Goal: Transaction & Acquisition: Purchase product/service

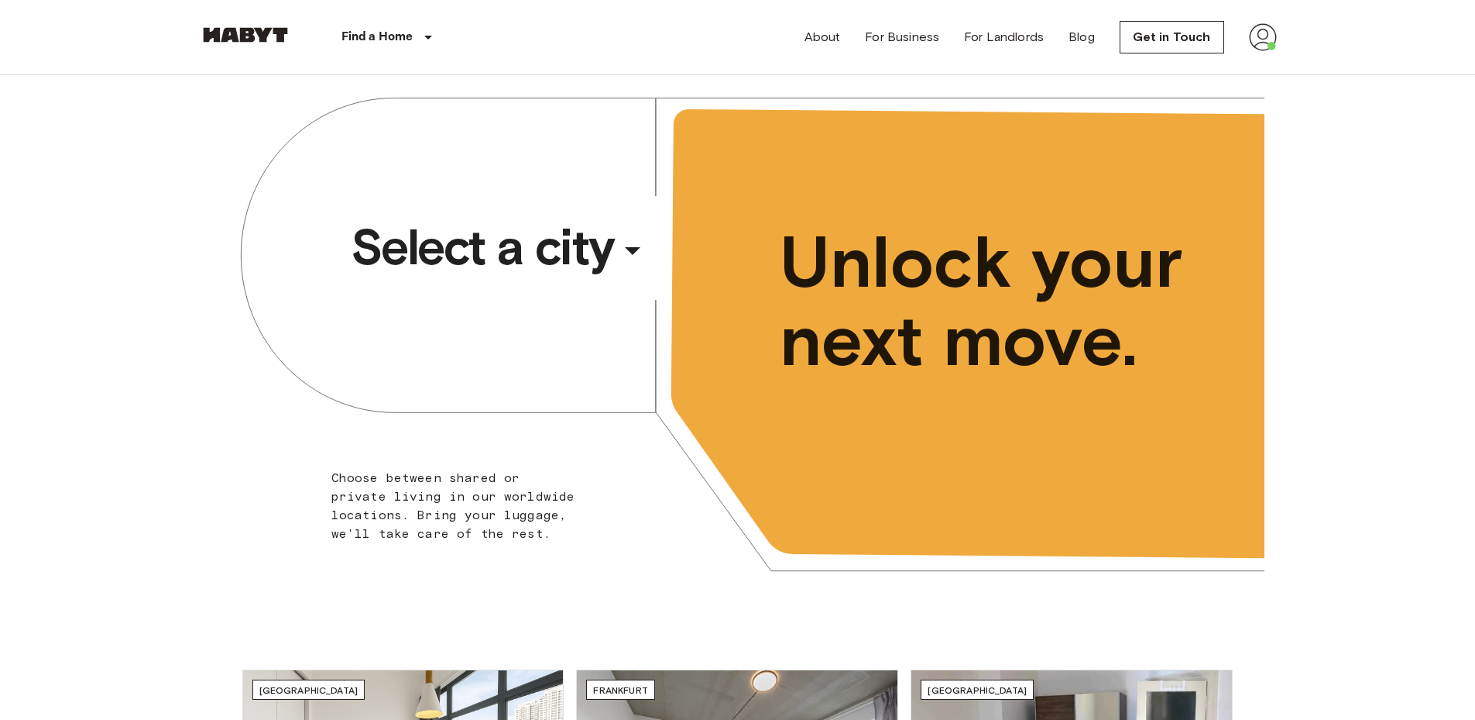
click at [540, 246] on span "Select a city" at bounding box center [482, 247] width 263 height 62
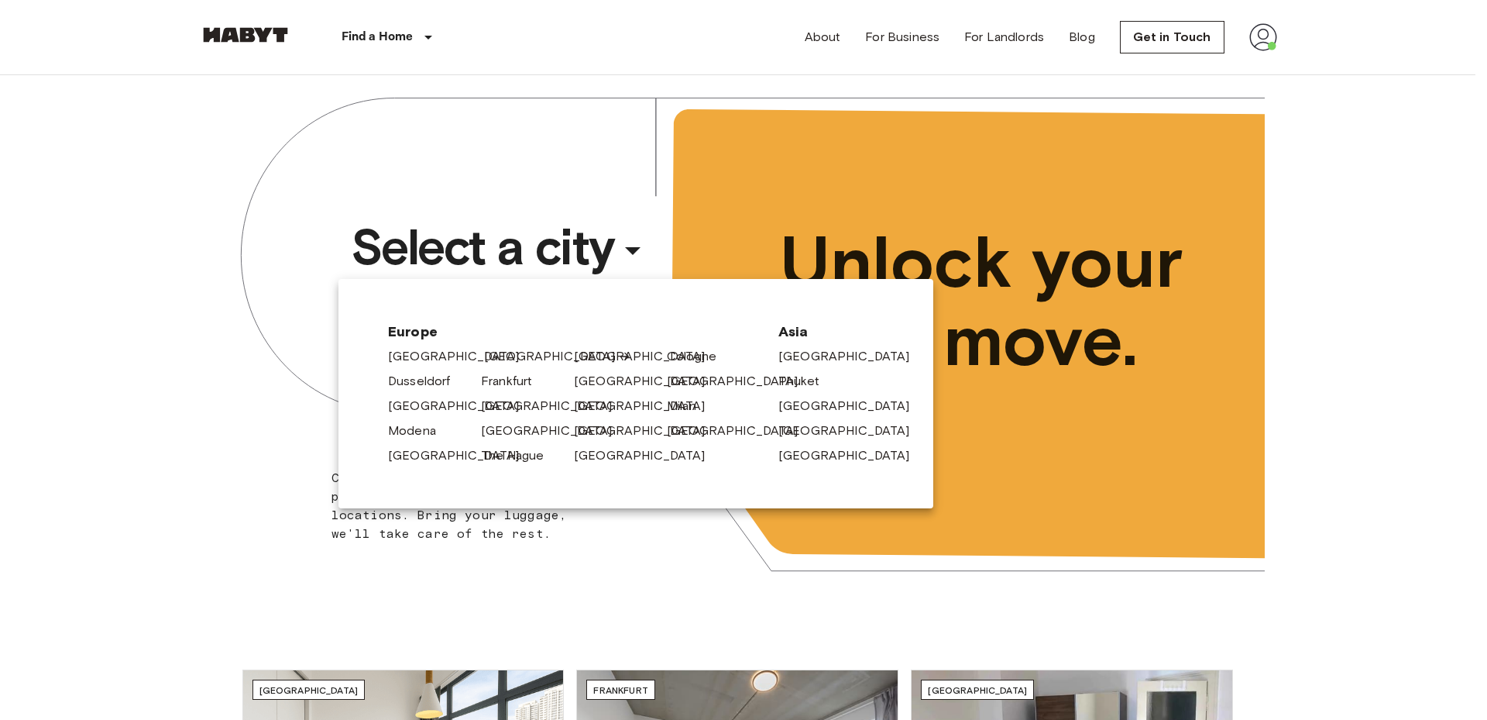
click at [497, 358] on link "[GEOGRAPHIC_DATA]" at bounding box center [557, 356] width 147 height 19
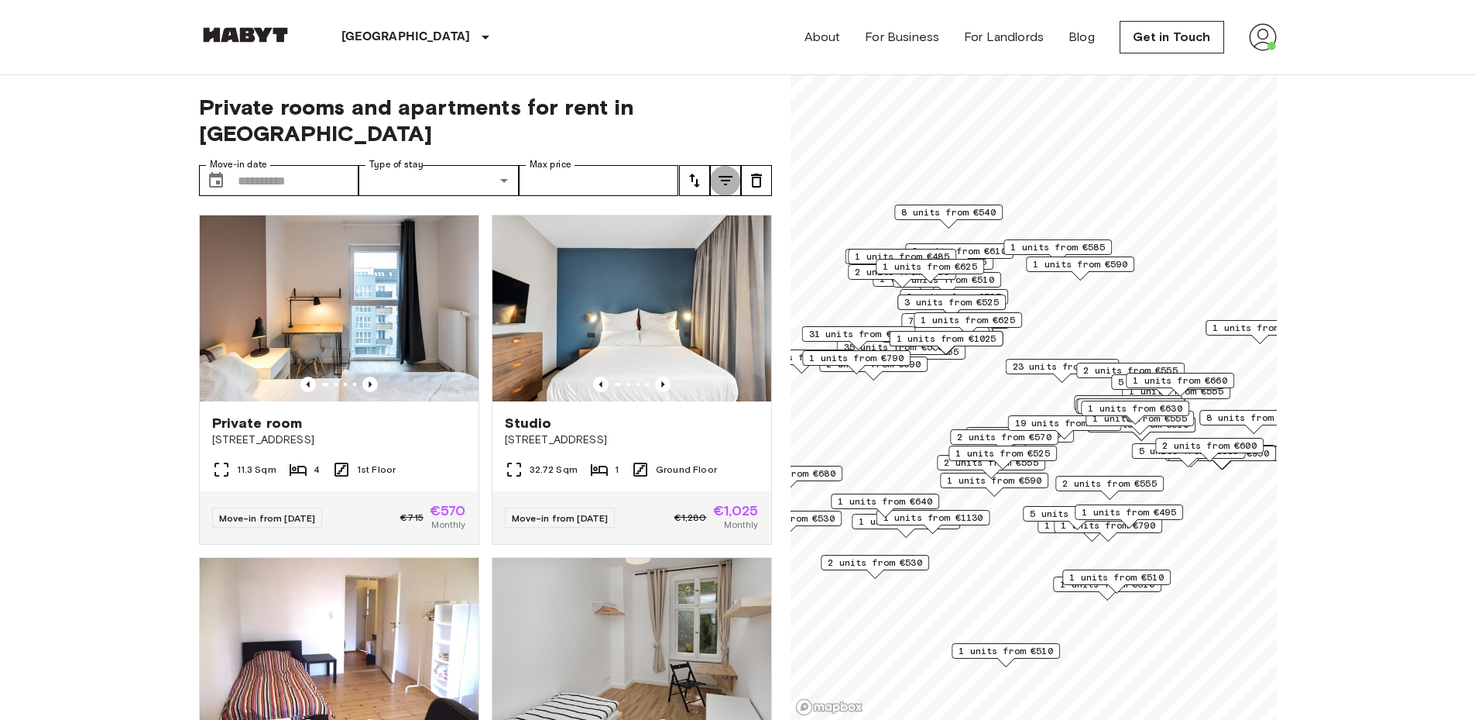
click at [723, 171] on icon "tune" at bounding box center [725, 180] width 19 height 19
click at [725, 171] on icon "tune" at bounding box center [725, 180] width 19 height 19
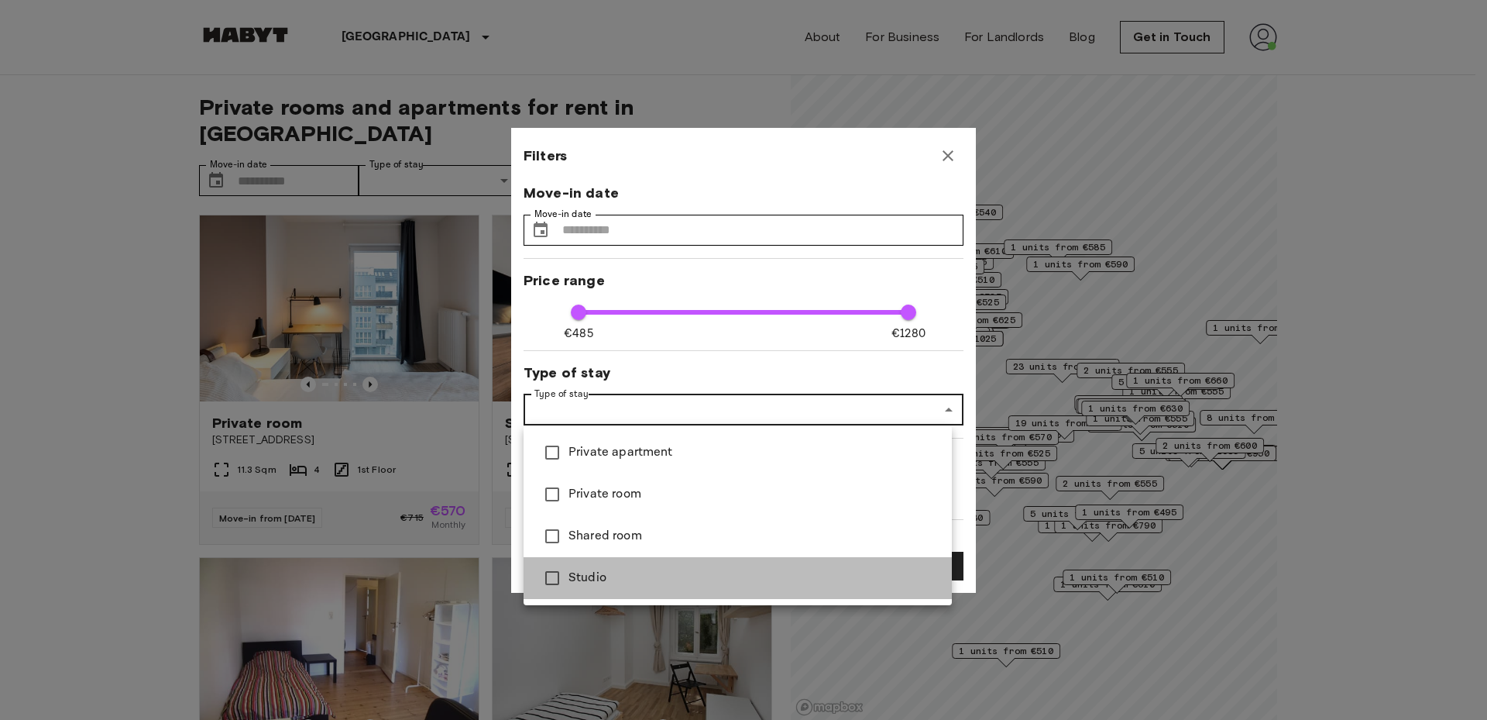
click at [576, 576] on span "Studio" at bounding box center [754, 578] width 371 height 19
type input "****"
type input "******"
type input "**"
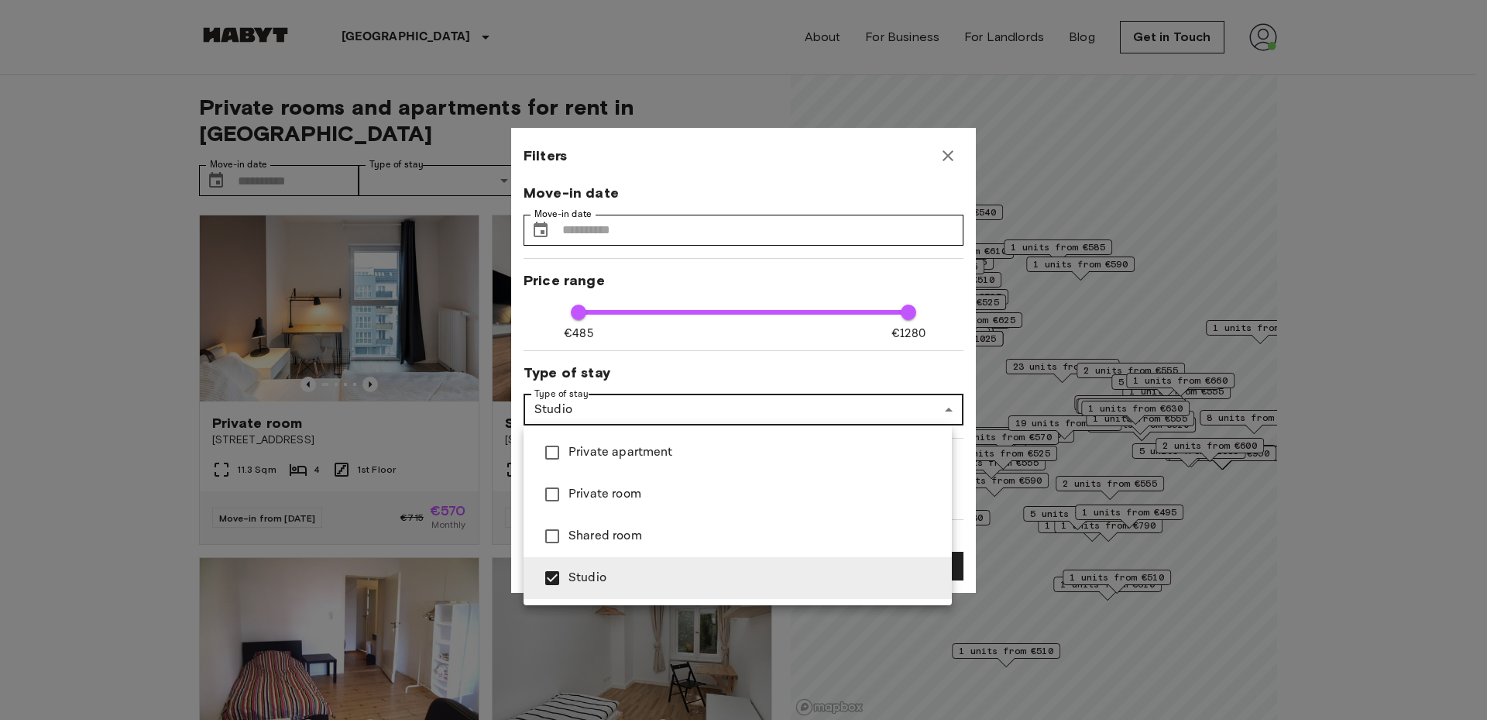
click at [824, 154] on div at bounding box center [743, 360] width 1487 height 720
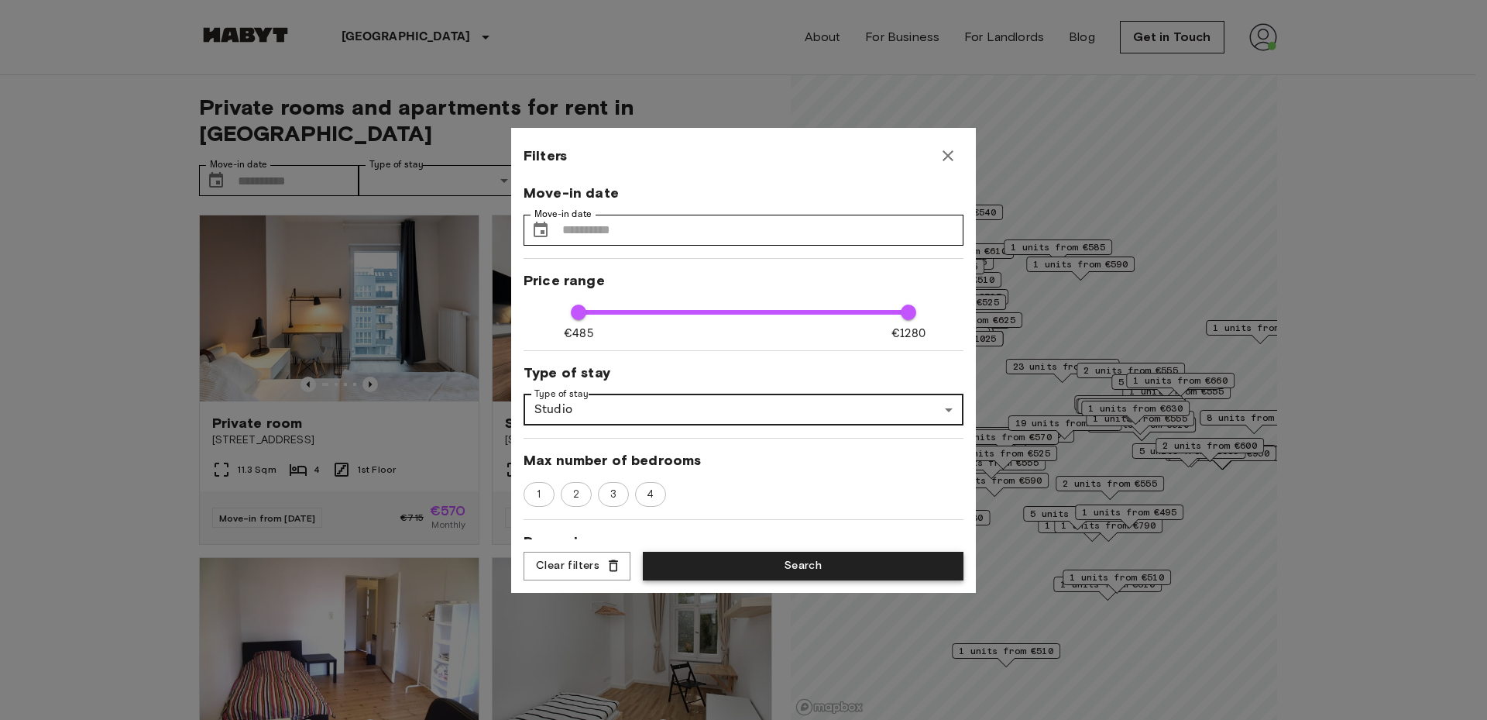
click at [799, 569] on button "Search" at bounding box center [803, 565] width 321 height 29
type input "******"
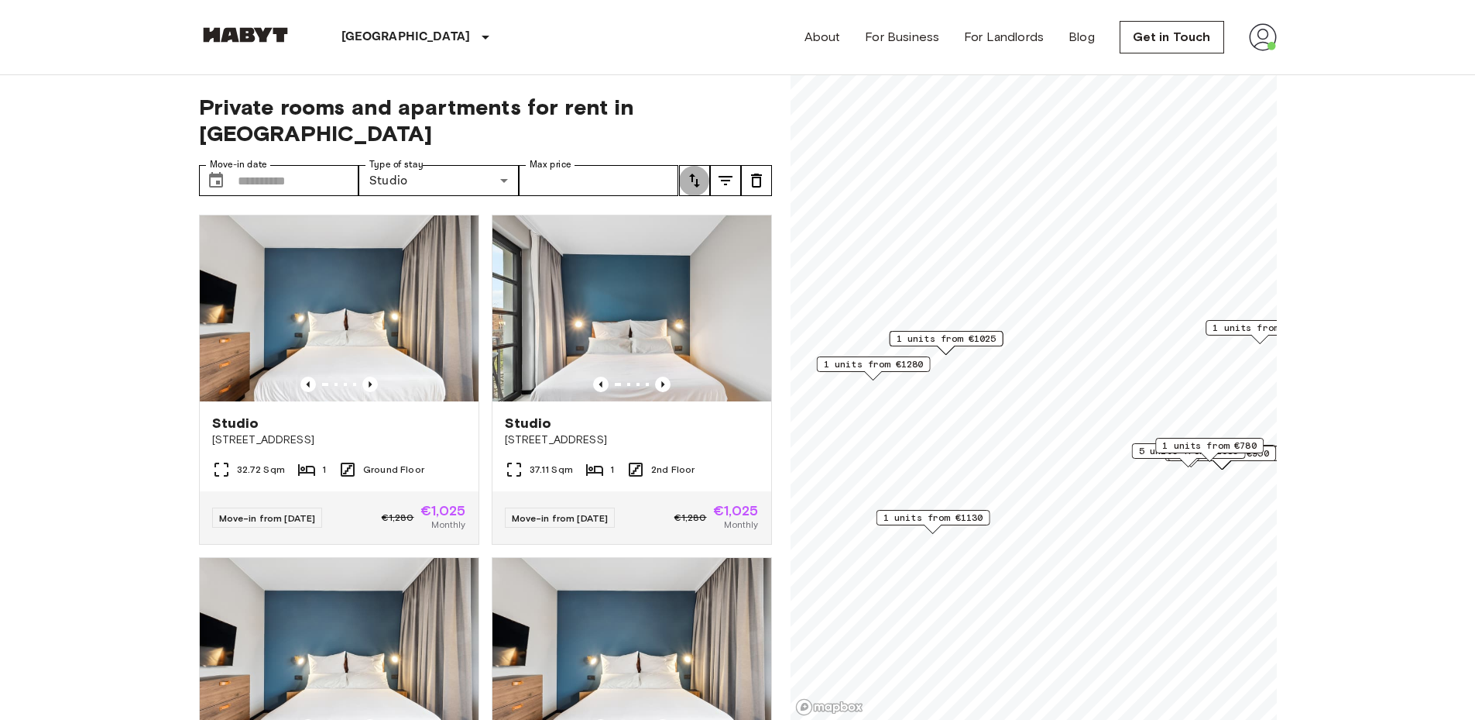
click at [698, 171] on icon "tune" at bounding box center [694, 180] width 19 height 19
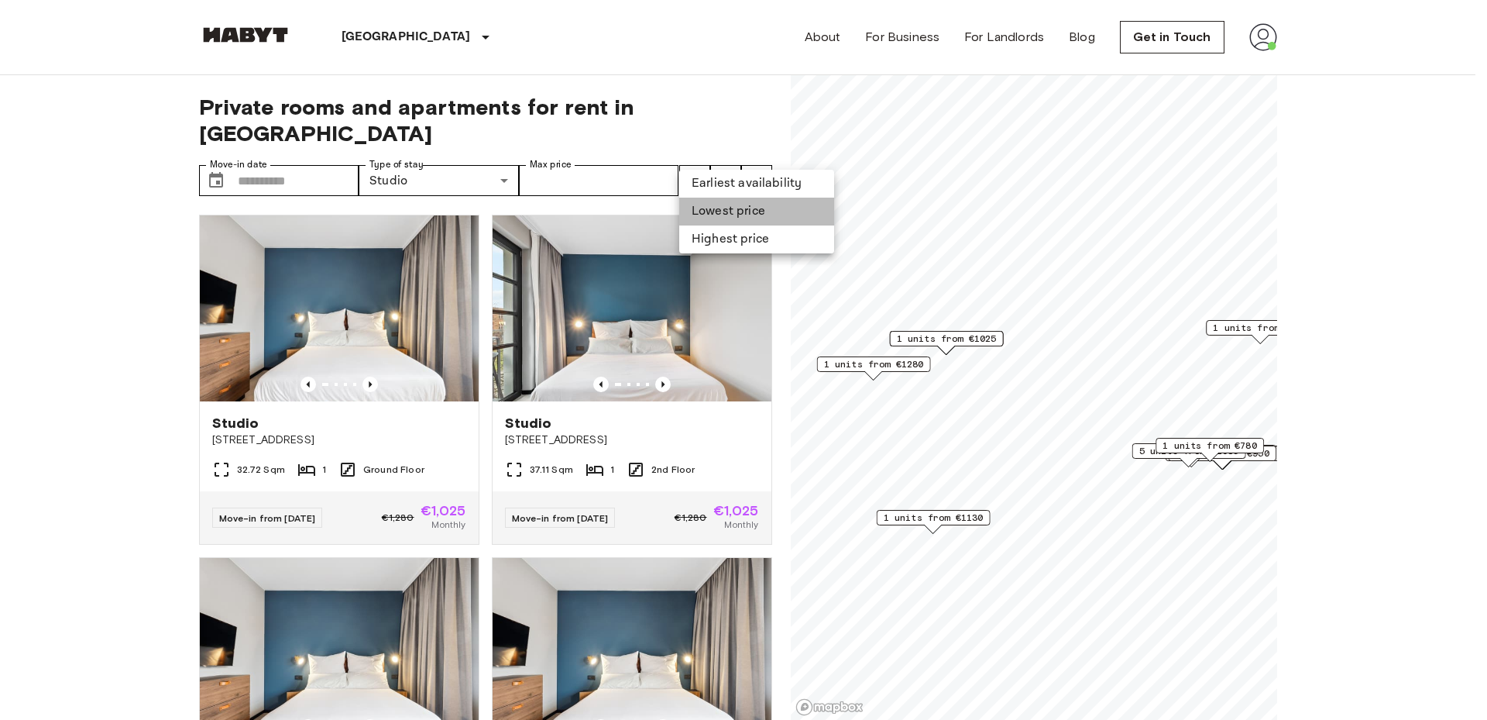
click at [708, 204] on li "Lowest price" at bounding box center [756, 212] width 155 height 28
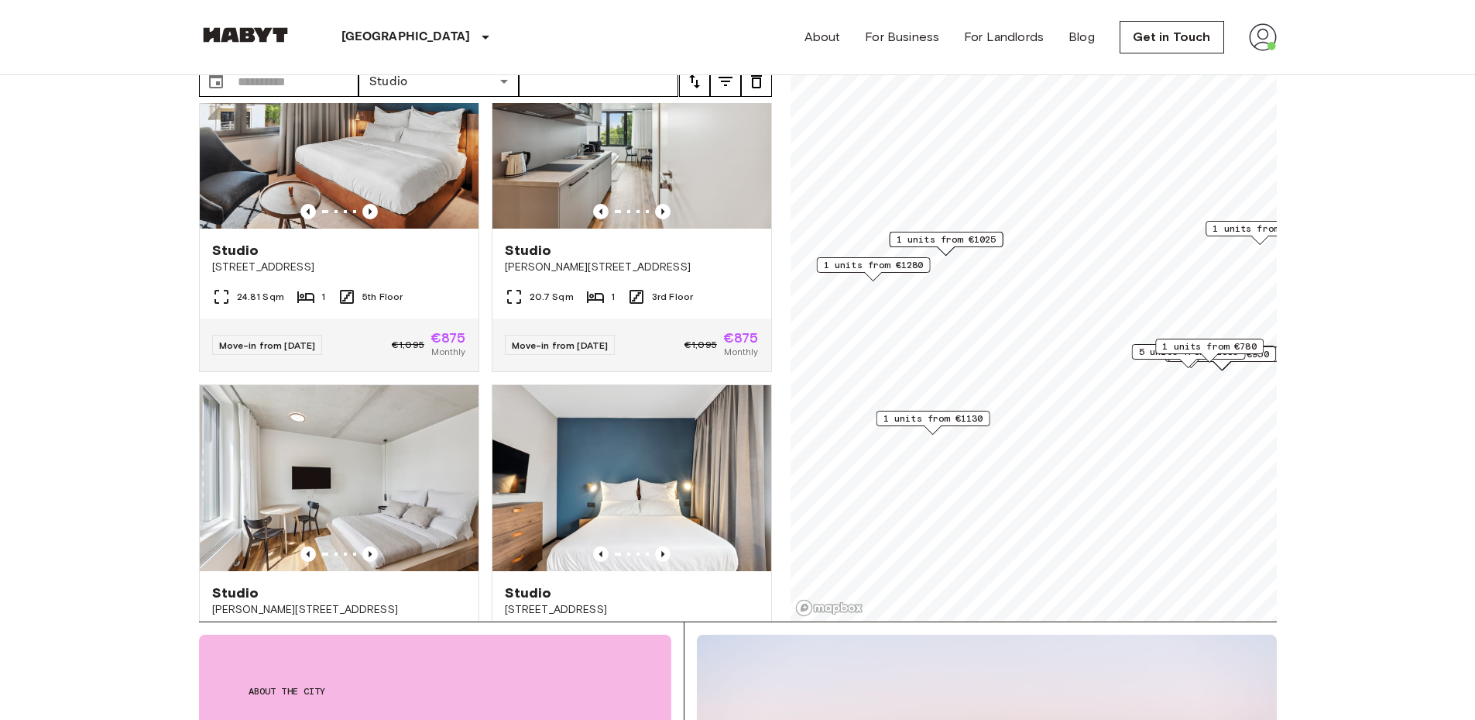
scroll to position [128, 0]
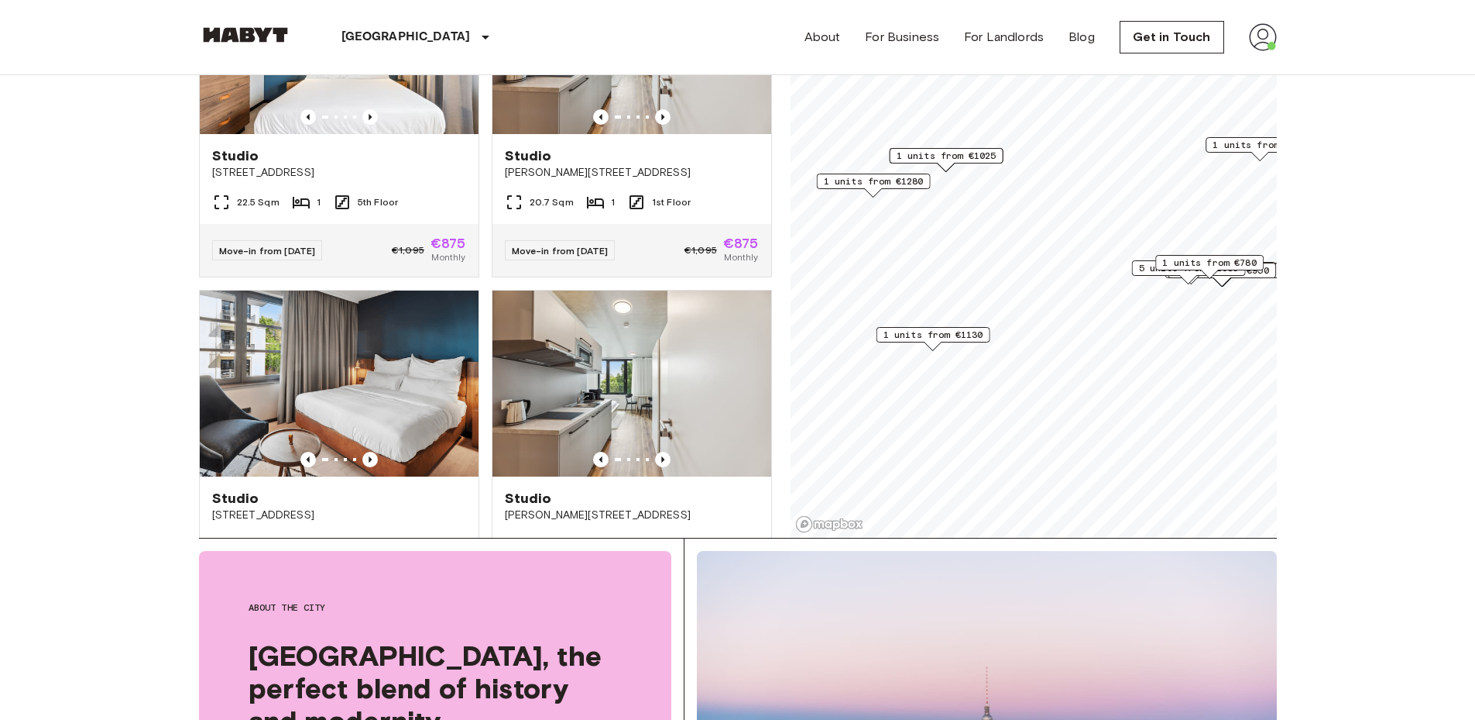
scroll to position [0, 0]
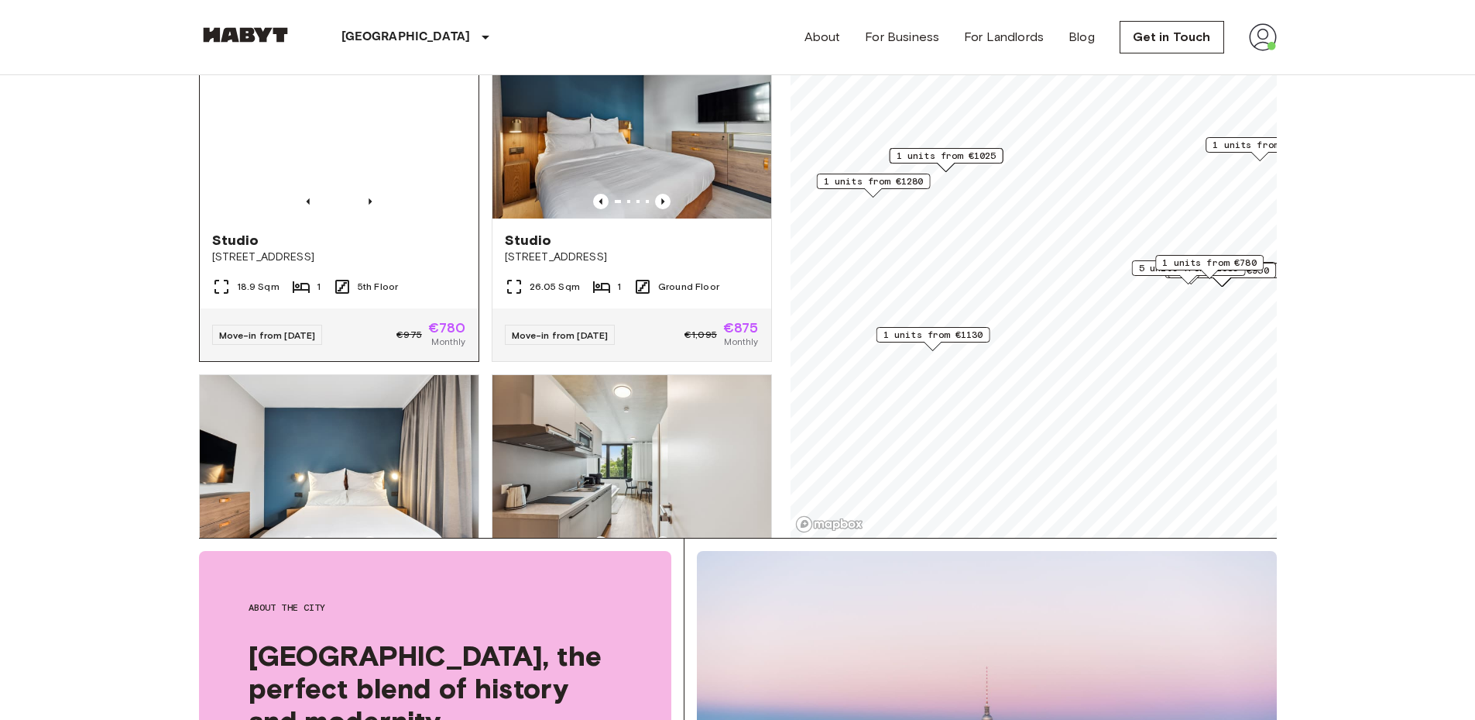
click at [363, 183] on img at bounding box center [339, 126] width 279 height 186
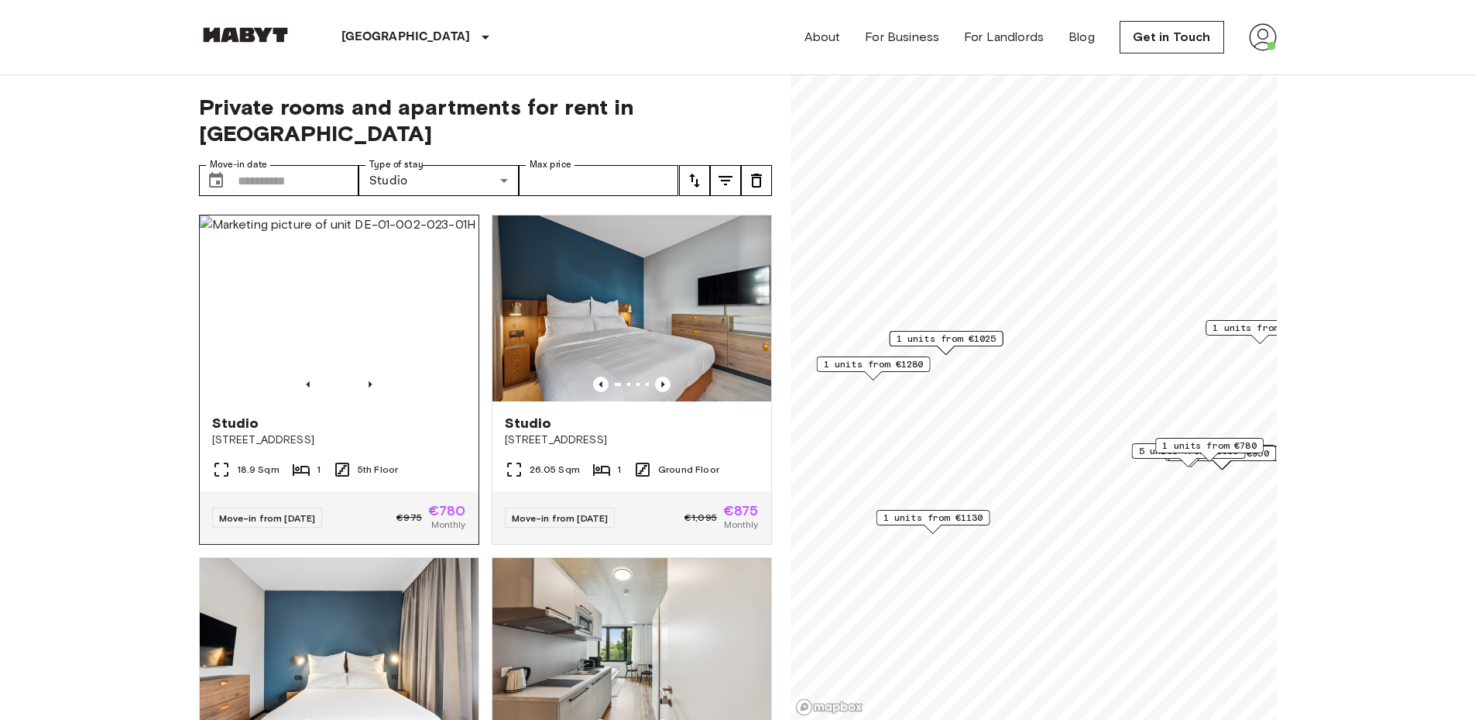
click at [404, 337] on img at bounding box center [339, 308] width 279 height 186
click at [710, 364] on img at bounding box center [632, 308] width 279 height 186
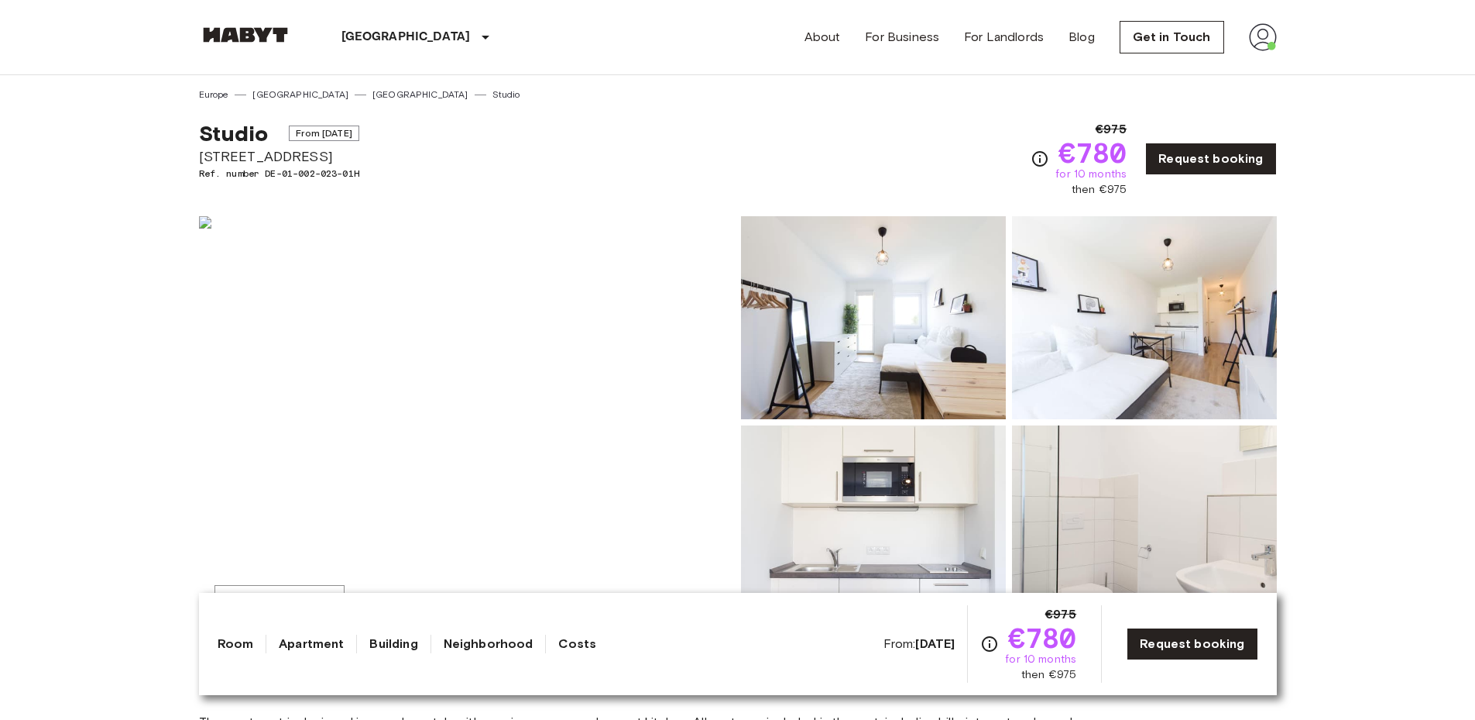
click at [833, 282] on img at bounding box center [873, 317] width 265 height 203
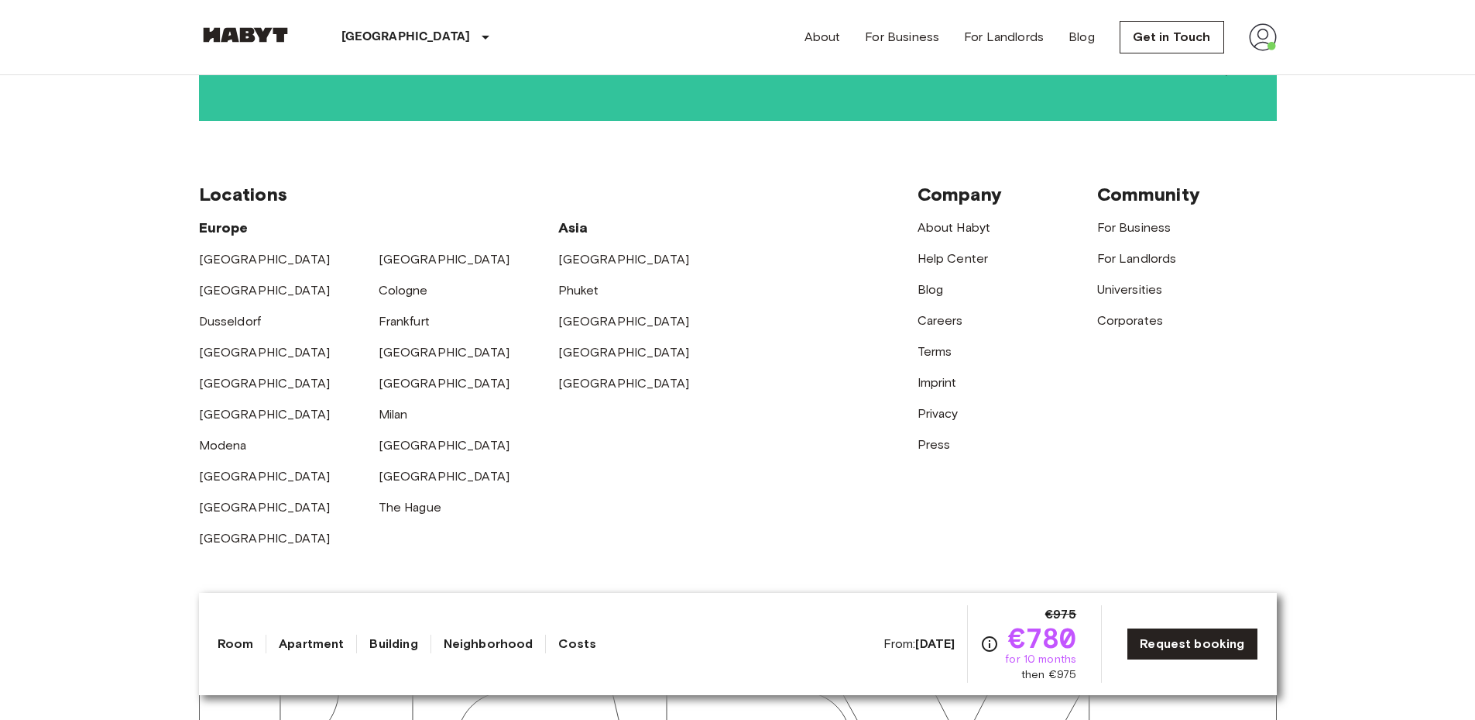
scroll to position [3127, 0]
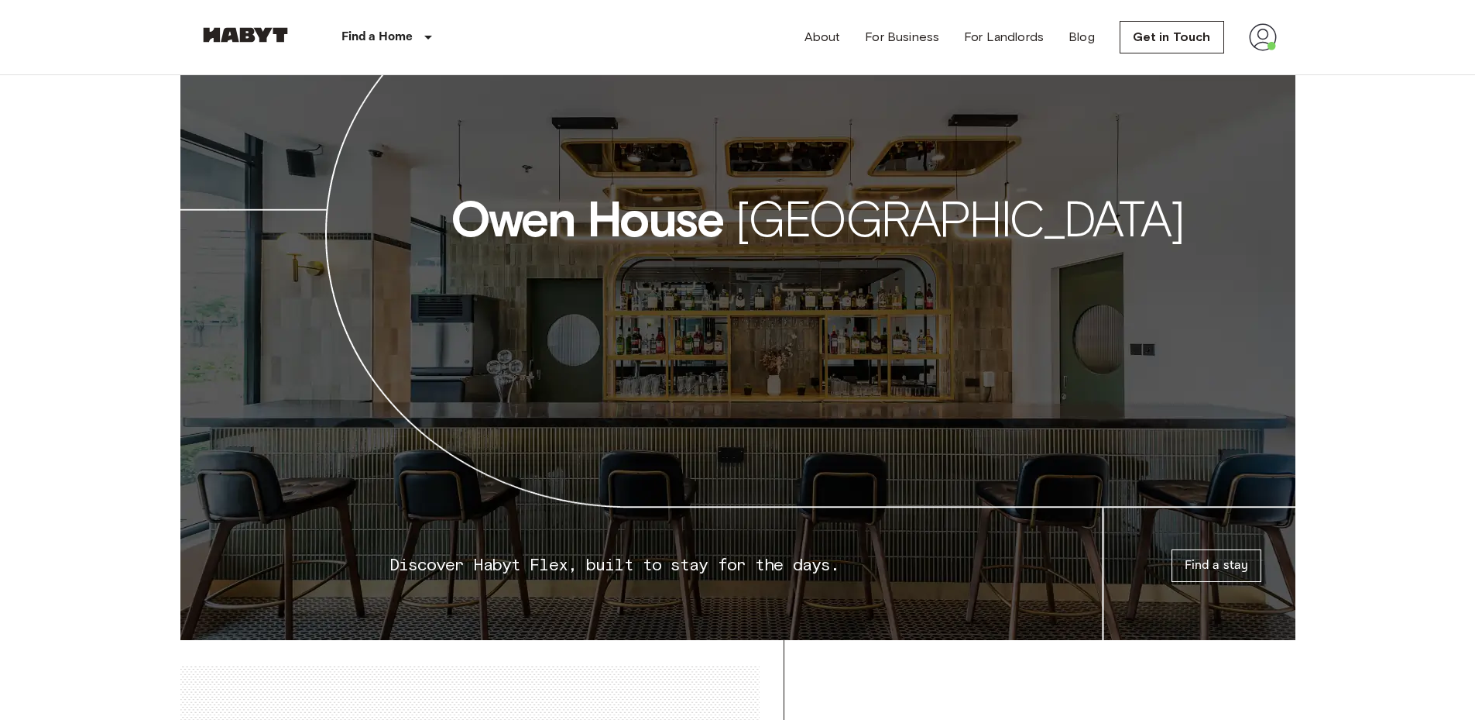
scroll to position [2169, 0]
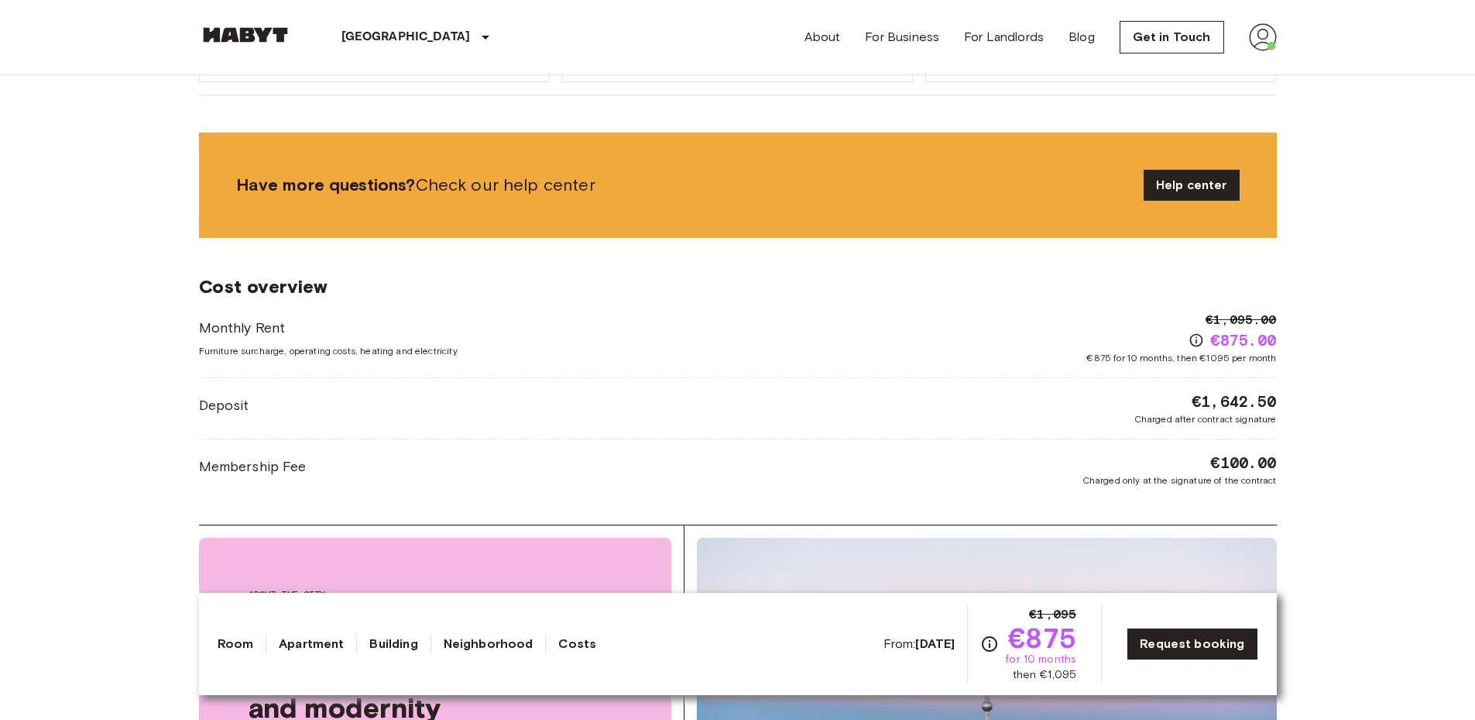
scroll to position [1844, 0]
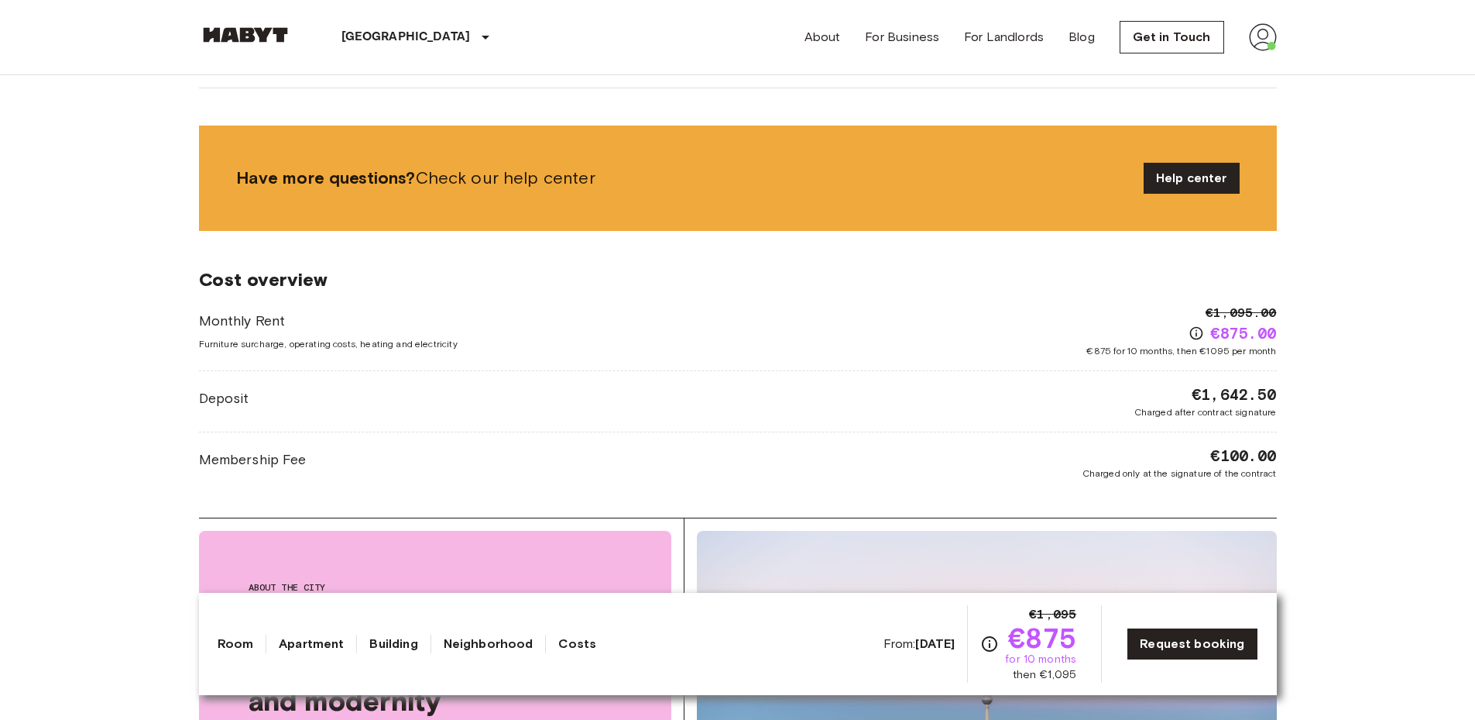
click at [1261, 41] on img at bounding box center [1263, 37] width 28 height 28
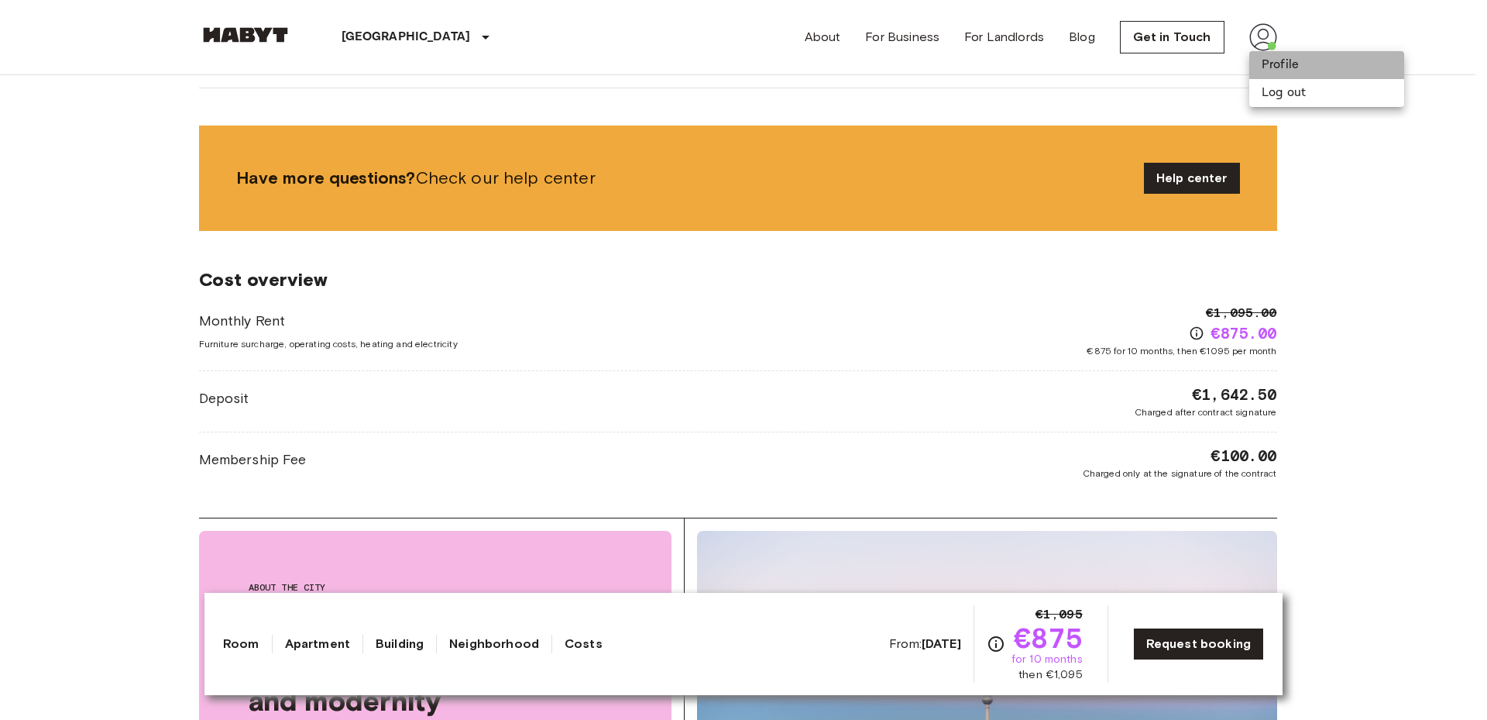
click at [1272, 67] on li "Profile" at bounding box center [1326, 65] width 155 height 28
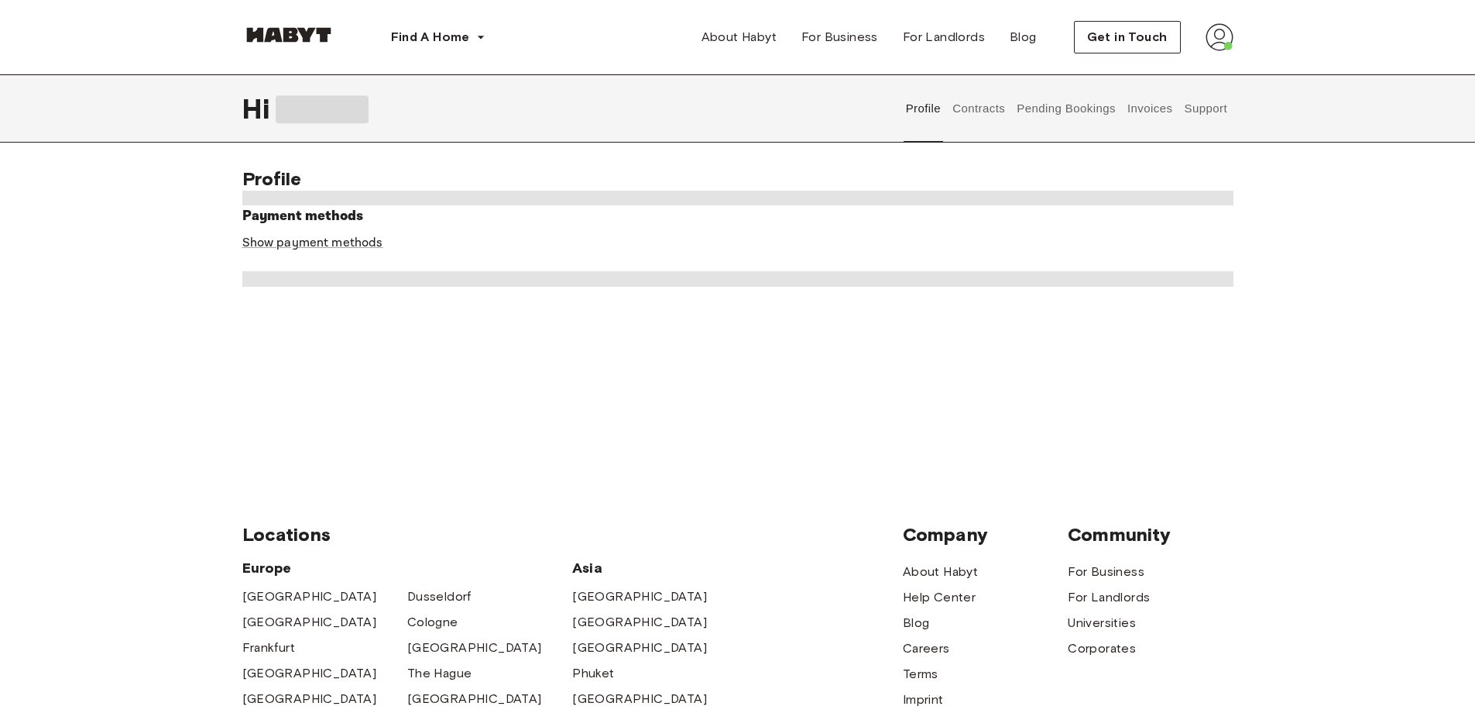
click at [978, 108] on button "Contracts" at bounding box center [979, 108] width 57 height 68
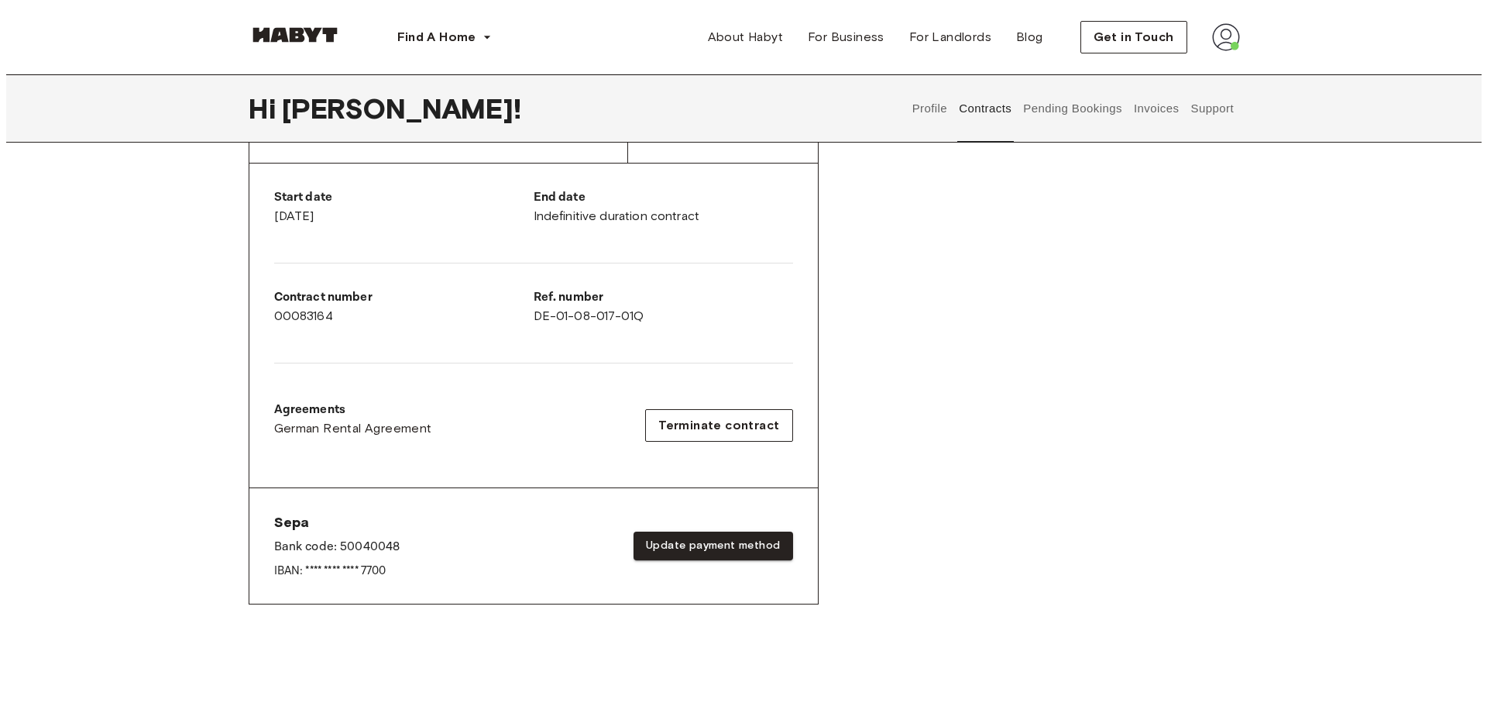
scroll to position [298, 0]
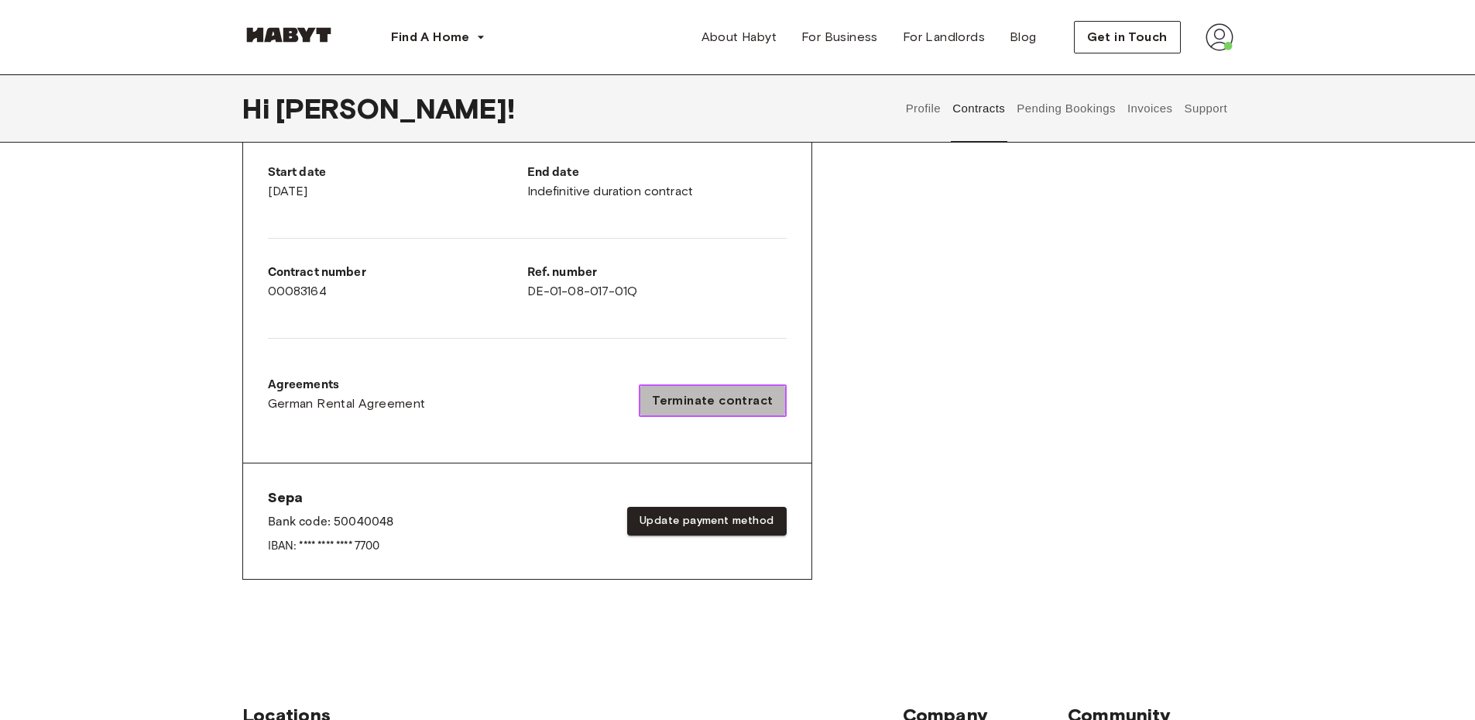
click at [769, 393] on span "Terminate contract" at bounding box center [712, 400] width 121 height 19
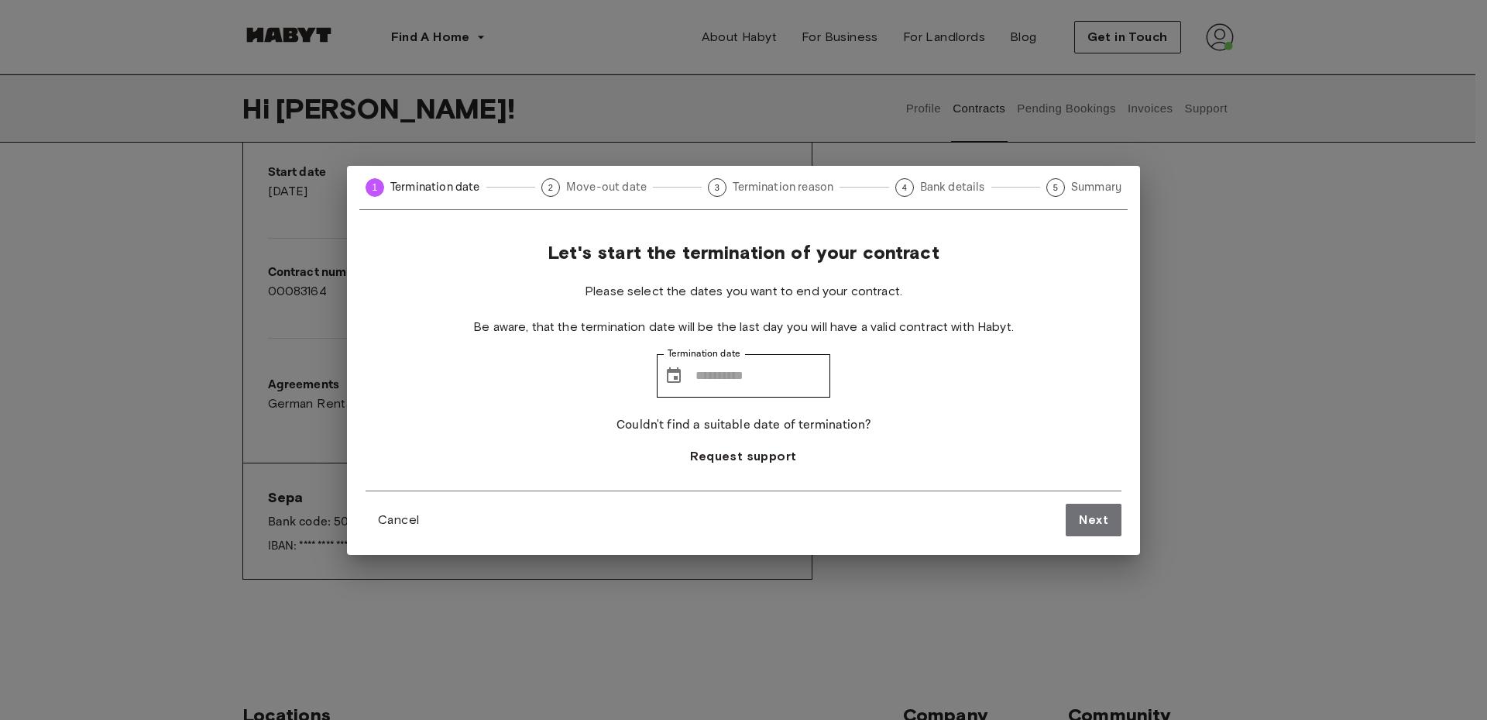
click at [620, 191] on span "Move-out date" at bounding box center [606, 187] width 81 height 16
click at [753, 194] on span "Termination reason" at bounding box center [783, 187] width 101 height 16
click at [959, 194] on span "Bank details" at bounding box center [952, 187] width 65 height 16
click at [1084, 180] on span "Summary" at bounding box center [1096, 187] width 50 height 16
click at [709, 382] on input "Termination date" at bounding box center [763, 375] width 135 height 43
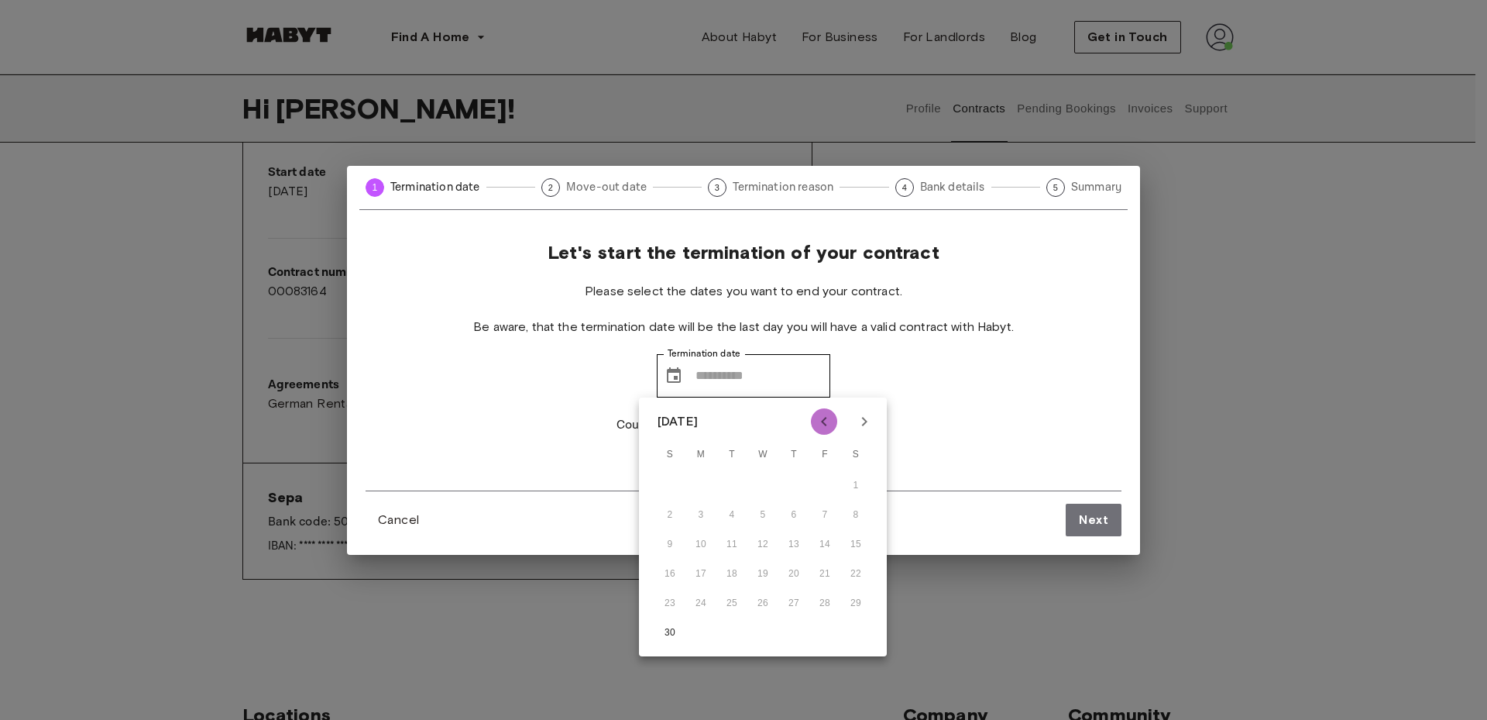
click at [826, 415] on icon "Previous month" at bounding box center [824, 421] width 19 height 19
click at [866, 421] on icon "Next month" at bounding box center [864, 421] width 5 height 9
click at [823, 421] on icon "Previous month" at bounding box center [823, 421] width 5 height 9
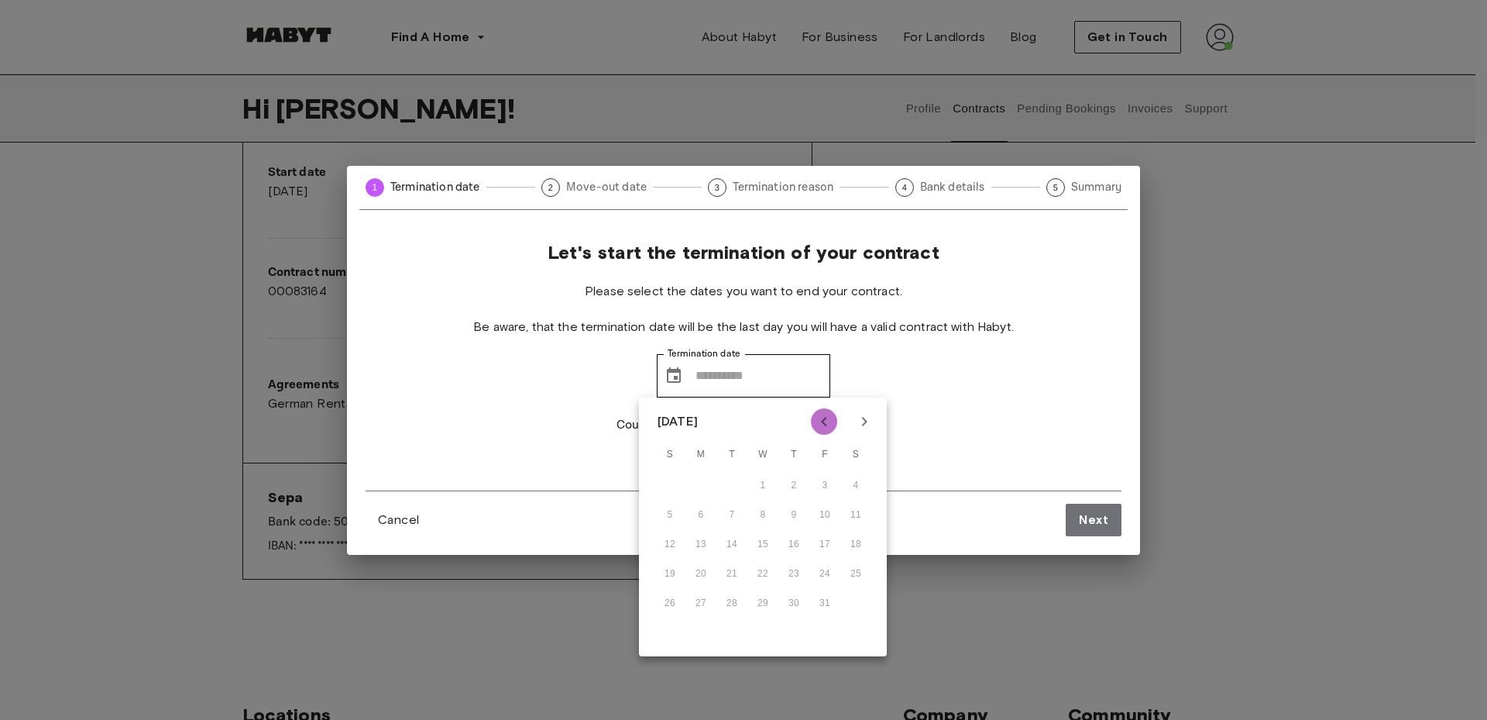
click at [823, 421] on icon "Previous month" at bounding box center [823, 421] width 5 height 9
click at [862, 421] on icon "Next month" at bounding box center [864, 421] width 19 height 19
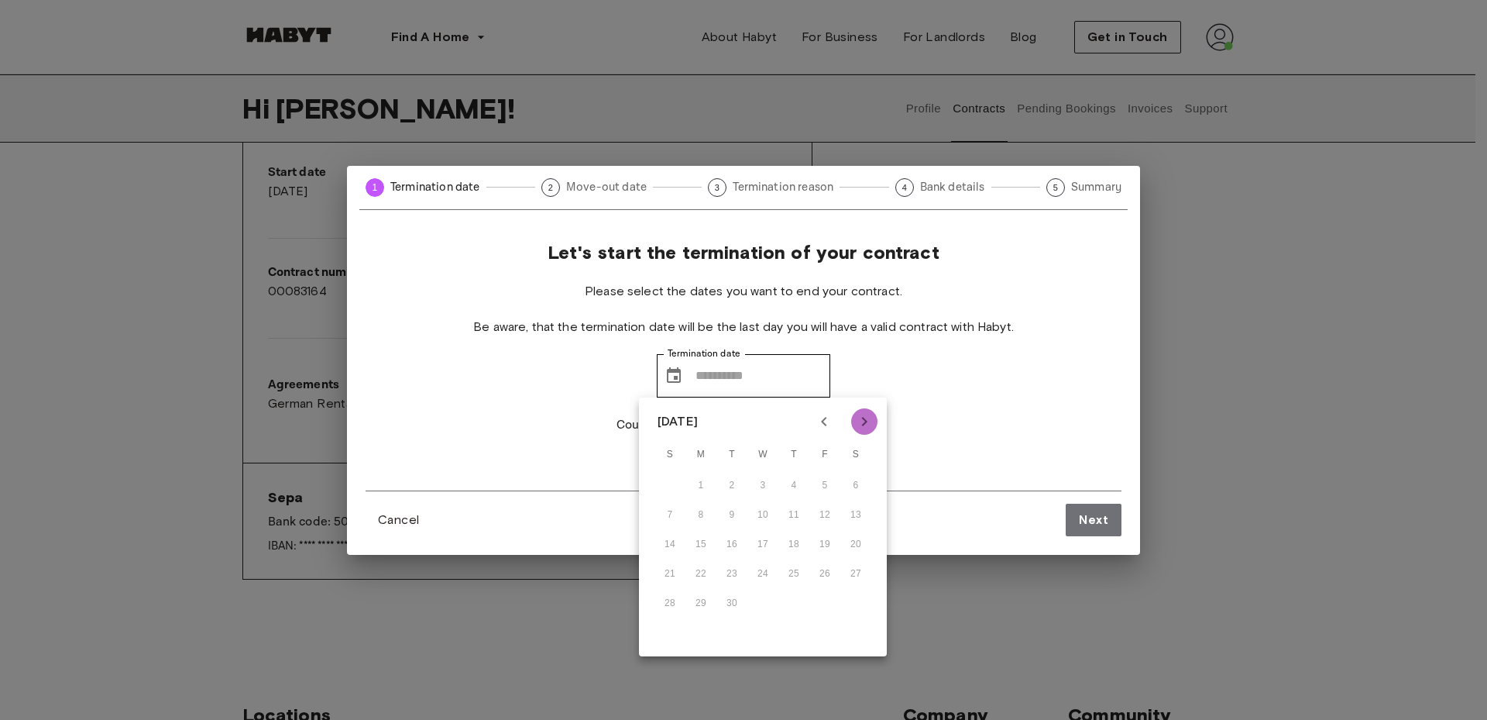
click at [862, 421] on icon "Next month" at bounding box center [864, 421] width 19 height 19
click at [679, 623] on button "30" at bounding box center [670, 633] width 28 height 28
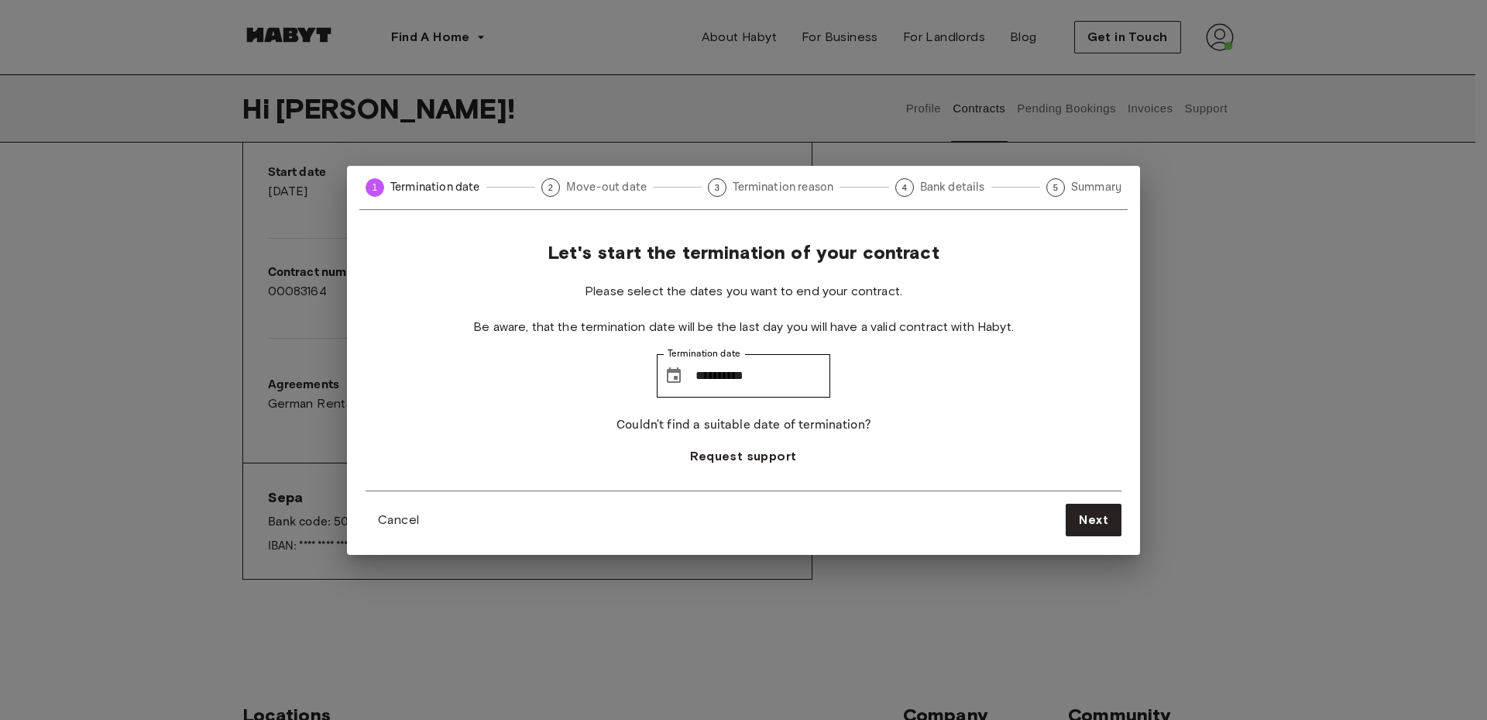
type input "**********"
click at [761, 383] on input "**********" at bounding box center [763, 375] width 135 height 43
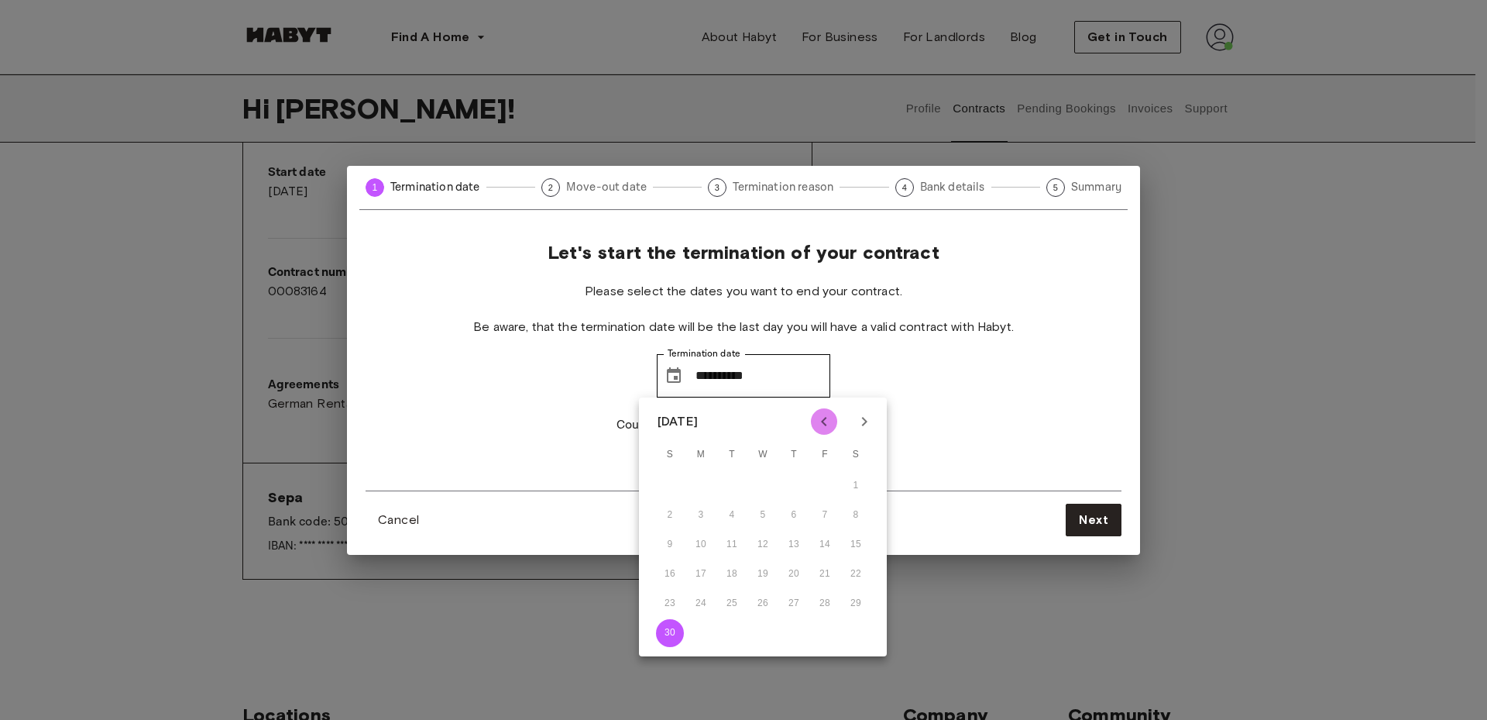
click at [823, 421] on icon "Previous month" at bounding box center [823, 421] width 5 height 9
click at [863, 421] on icon "Next month" at bounding box center [864, 421] width 19 height 19
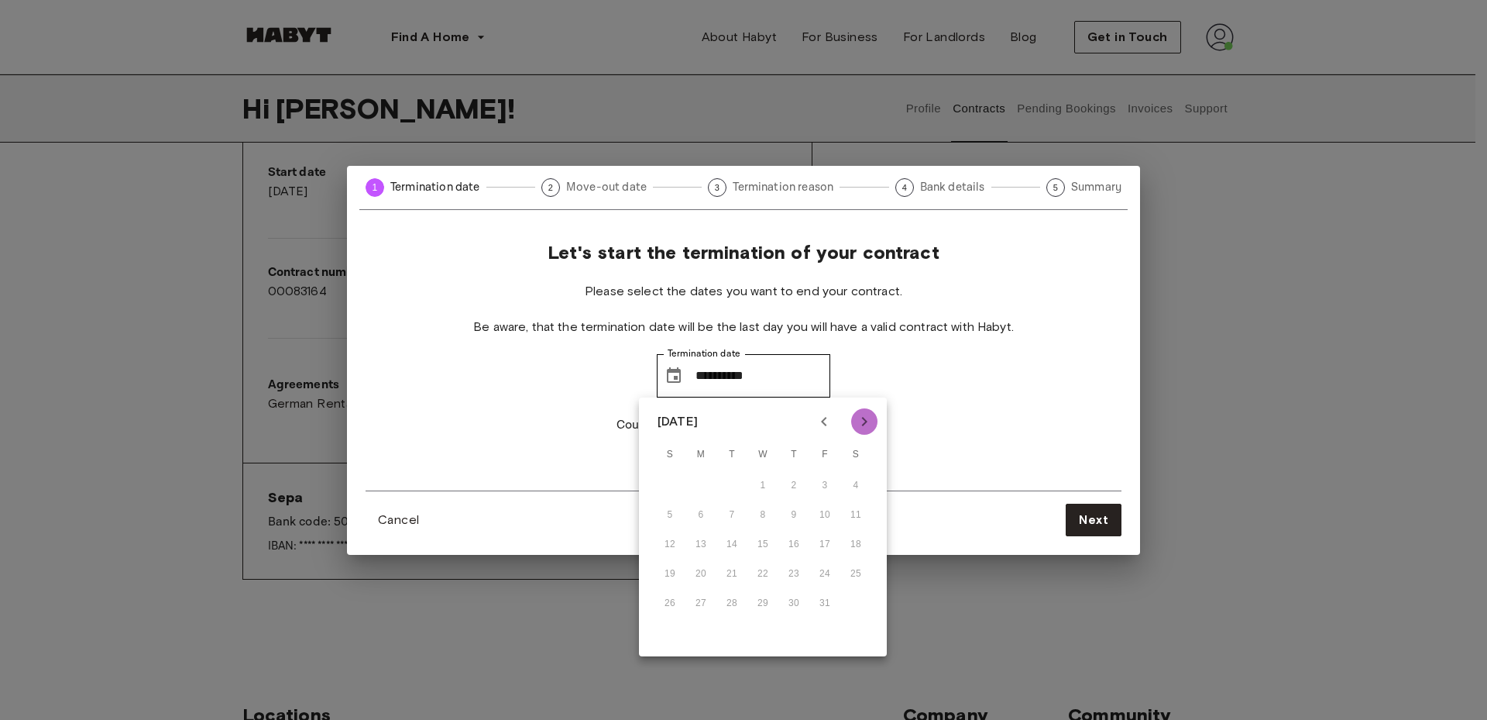
click at [863, 421] on icon "Next month" at bounding box center [864, 421] width 19 height 19
click at [668, 630] on button "30" at bounding box center [670, 633] width 28 height 28
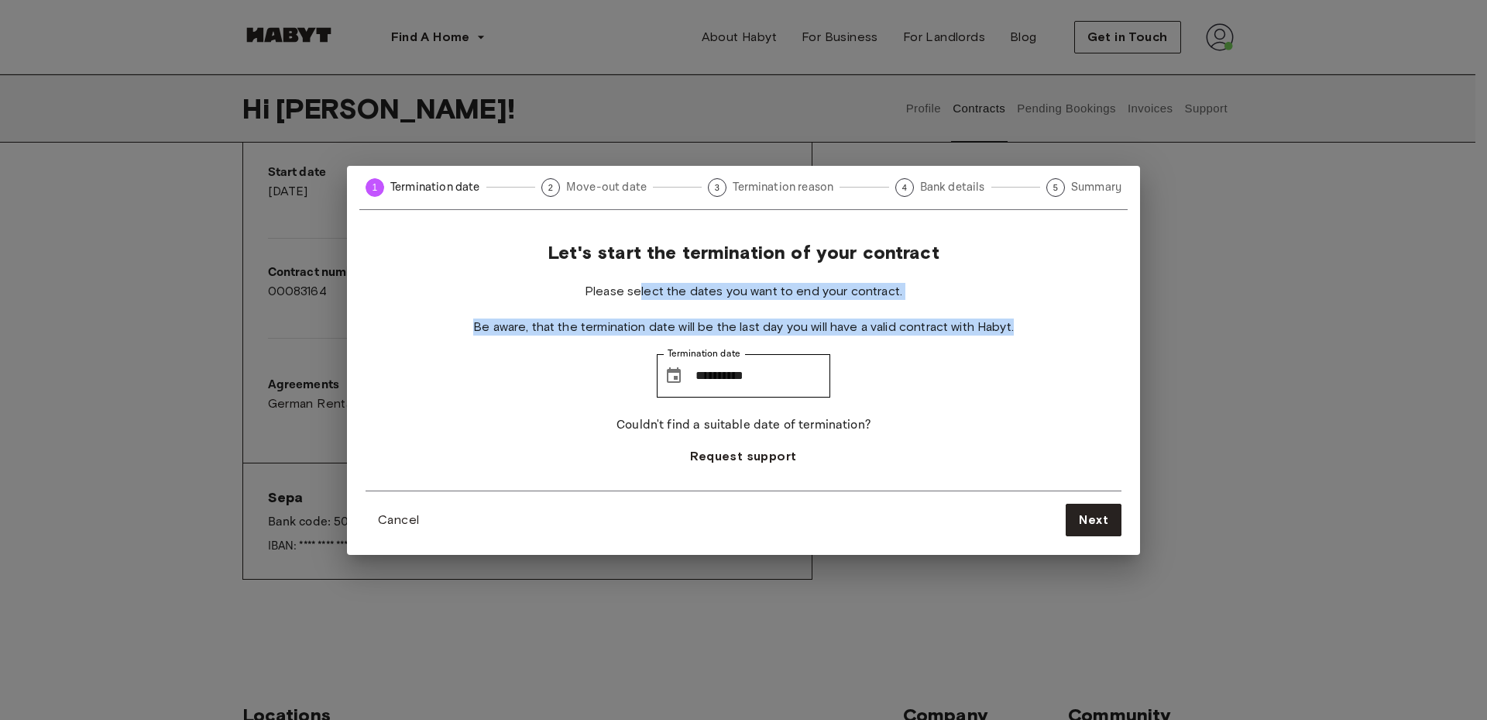
drag, startPoint x: 641, startPoint y: 297, endPoint x: 1038, endPoint y: 338, distance: 399.5
click at [1038, 338] on div "**********" at bounding box center [744, 365] width 756 height 249
click at [1003, 387] on div "**********" at bounding box center [744, 365] width 756 height 249
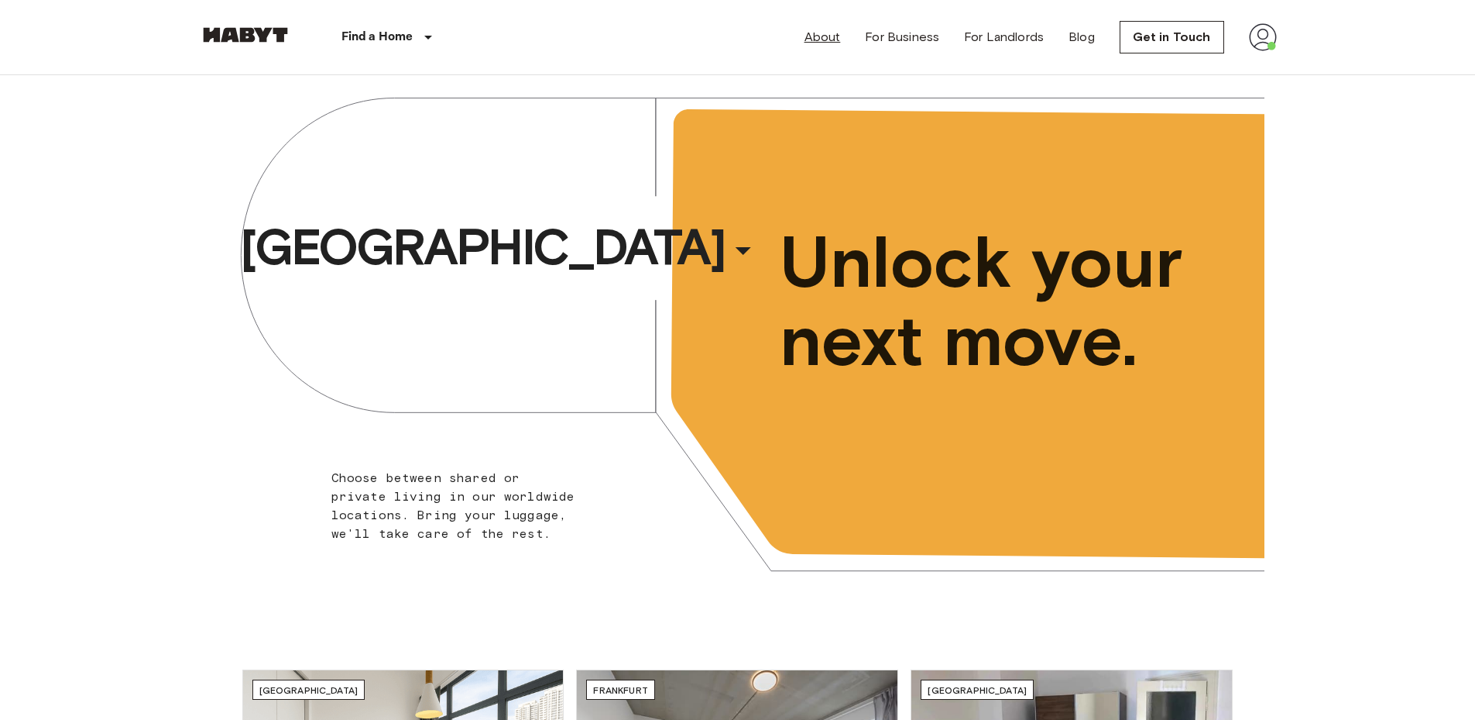
click at [823, 36] on link "About" at bounding box center [823, 37] width 36 height 19
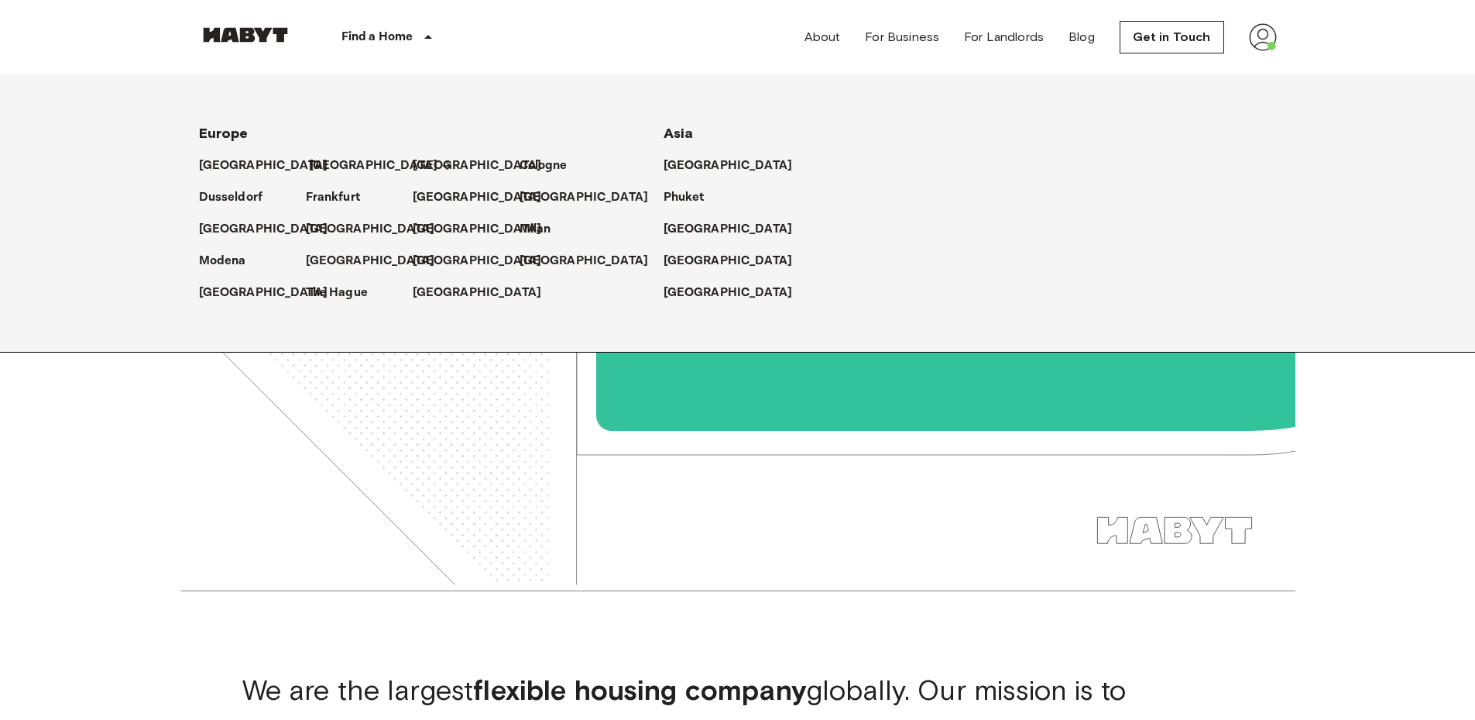
click at [317, 167] on p "[GEOGRAPHIC_DATA]" at bounding box center [373, 165] width 129 height 19
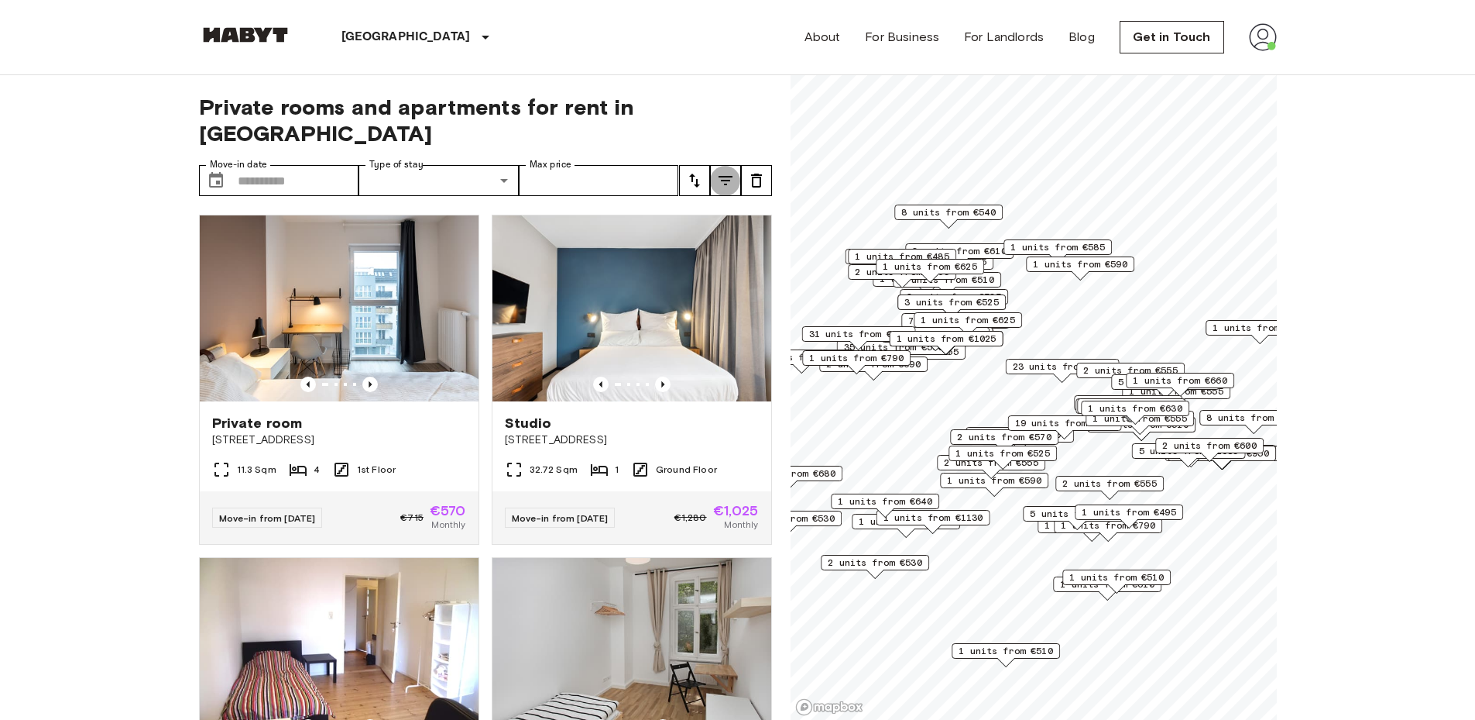
click at [730, 171] on icon "tune" at bounding box center [725, 180] width 19 height 19
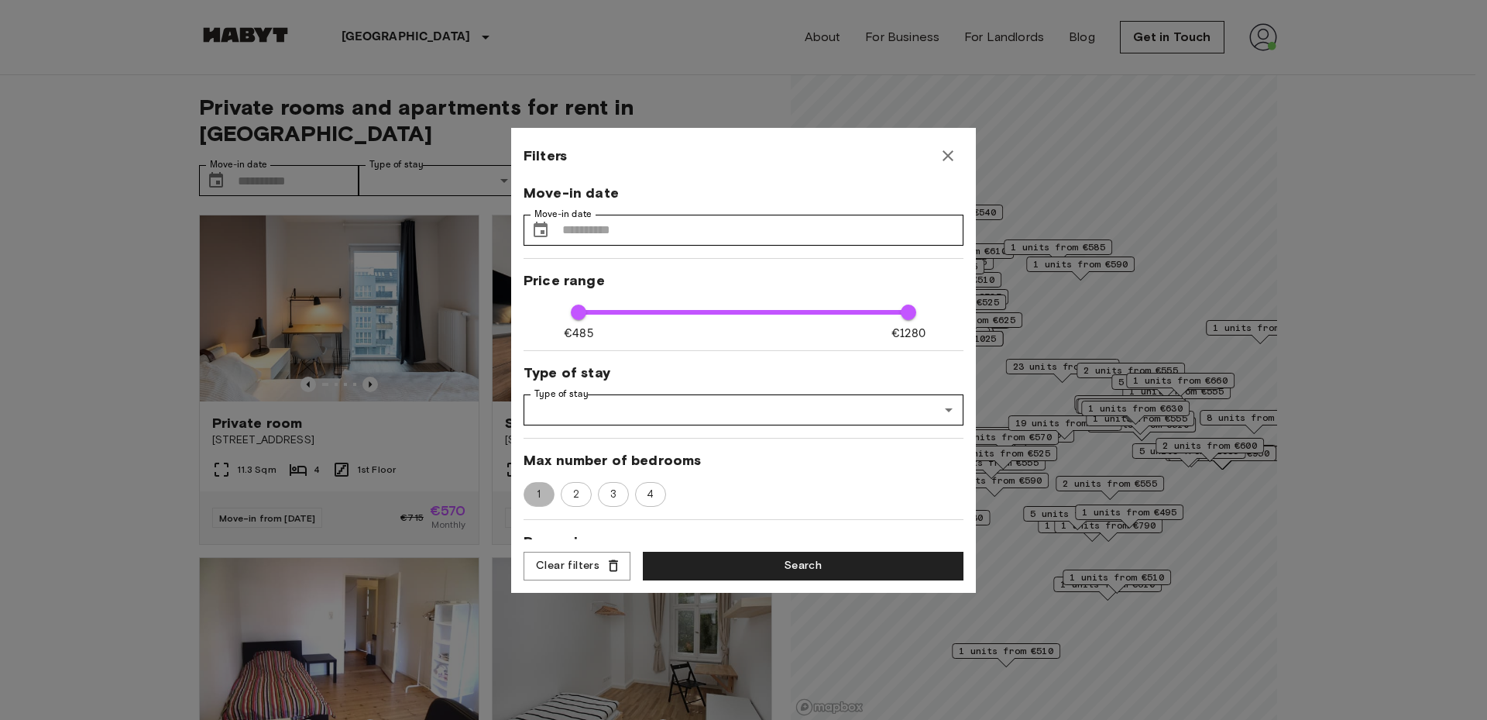
click at [531, 491] on span "1" at bounding box center [538, 493] width 21 height 15
type input "****"
type input "**"
click at [716, 569] on button "Search" at bounding box center [803, 565] width 321 height 29
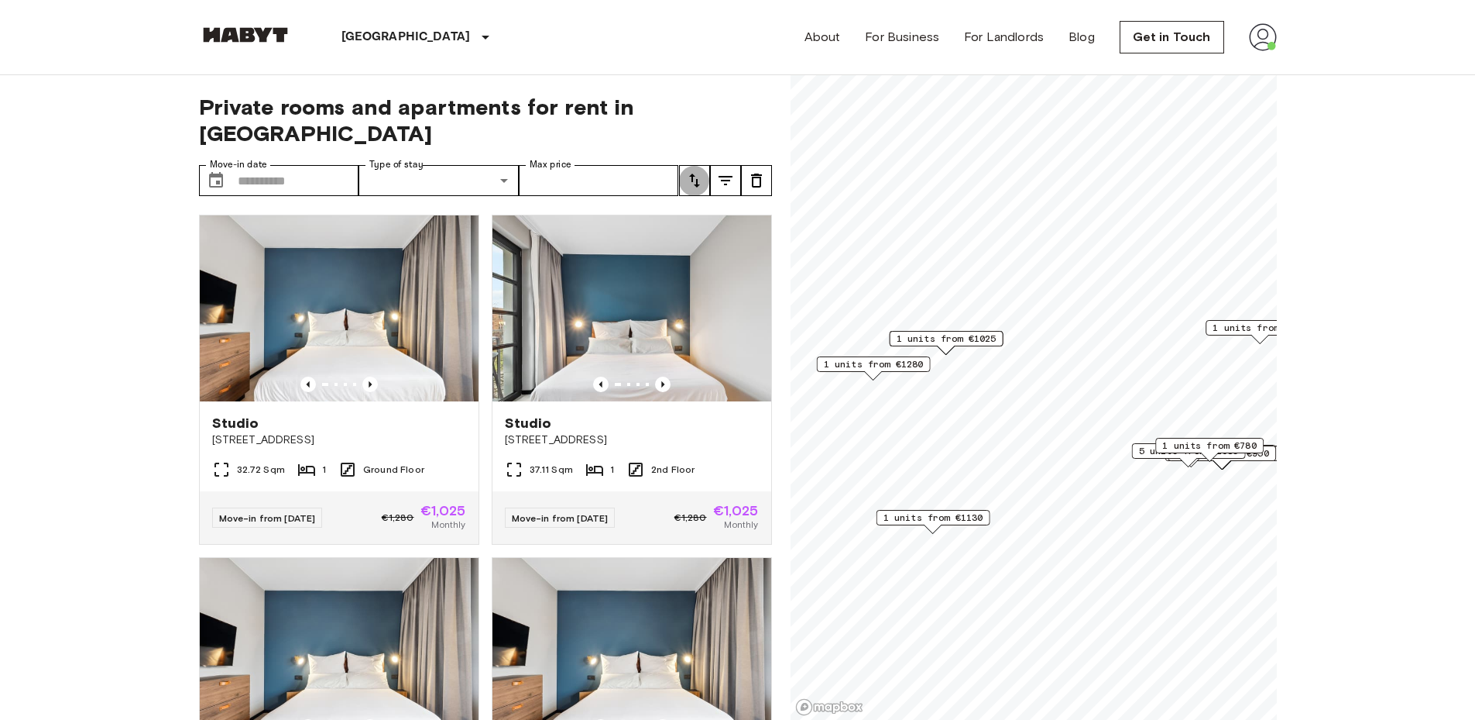
click at [701, 171] on icon "tune" at bounding box center [694, 180] width 19 height 19
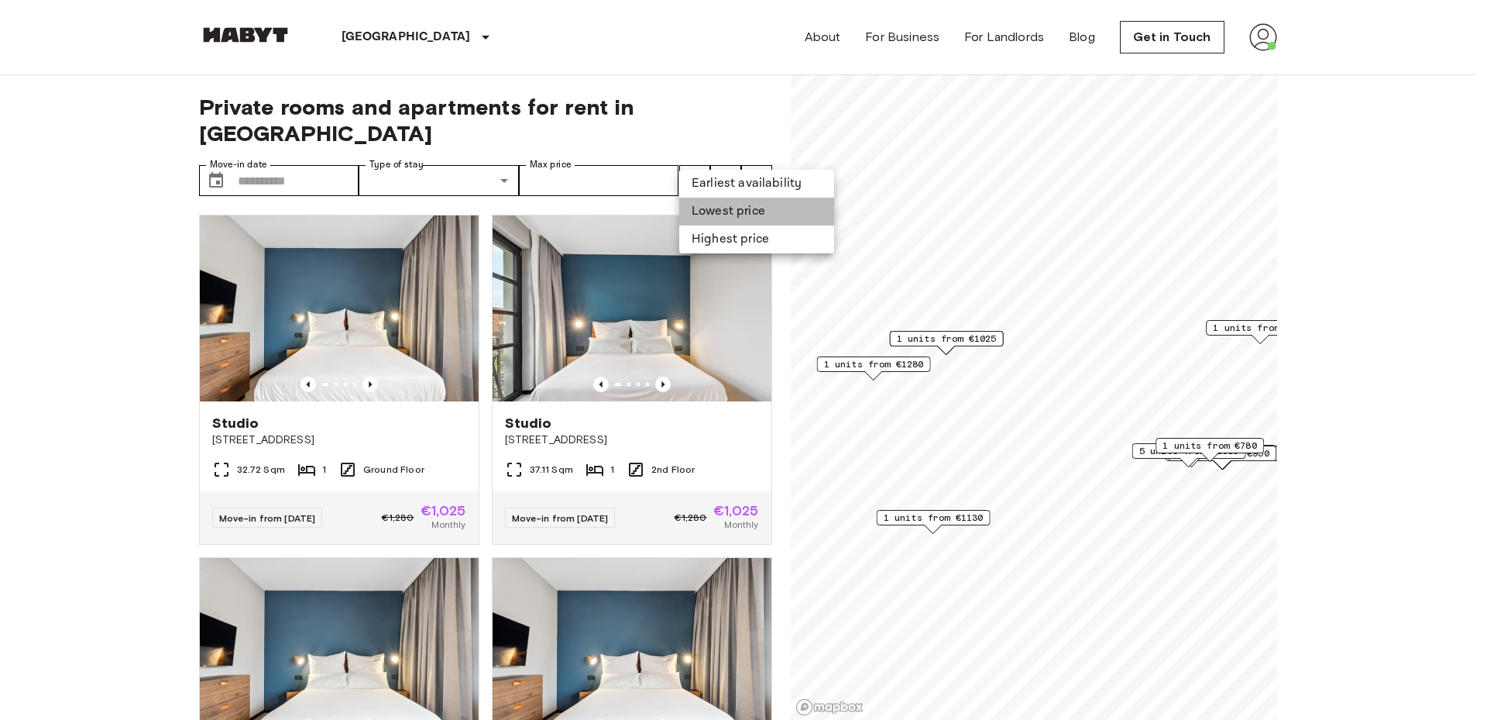
click at [713, 208] on li "Lowest price" at bounding box center [756, 212] width 155 height 28
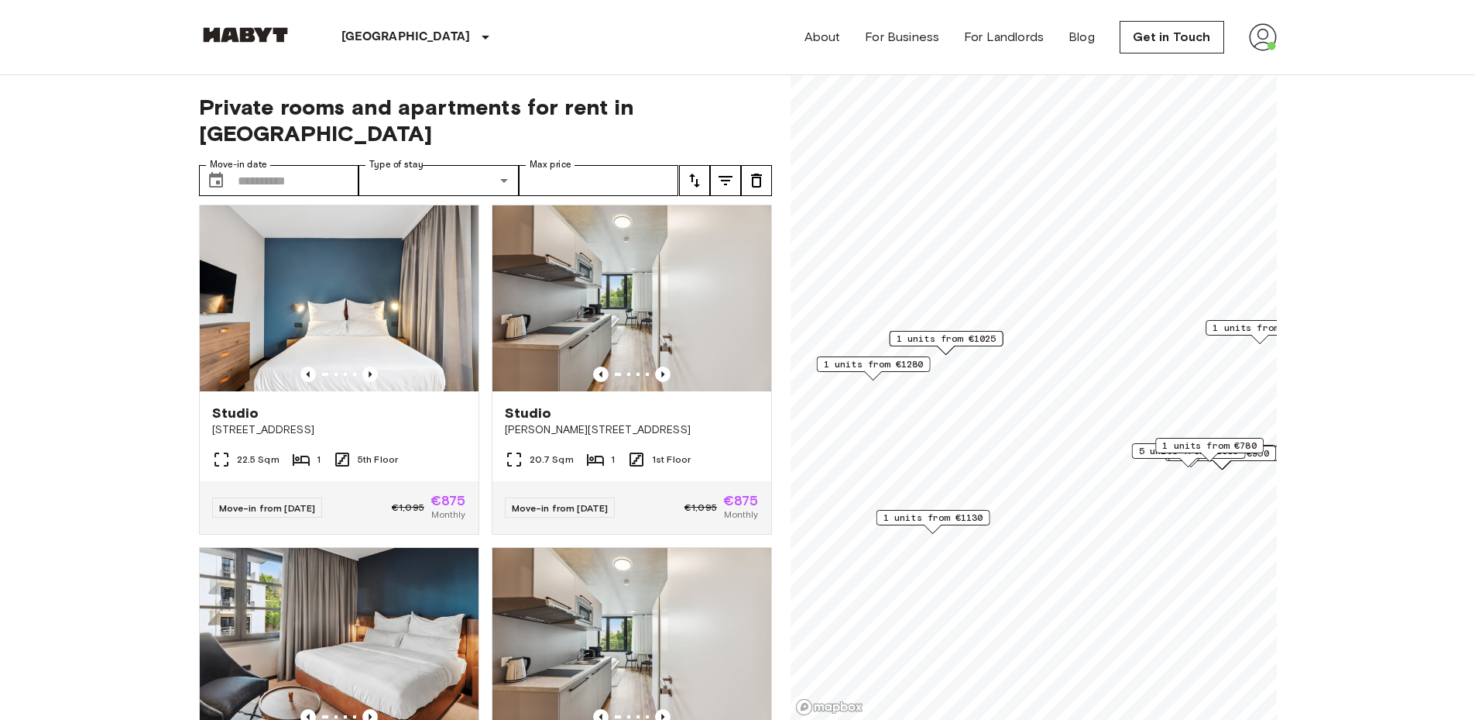
scroll to position [359, 0]
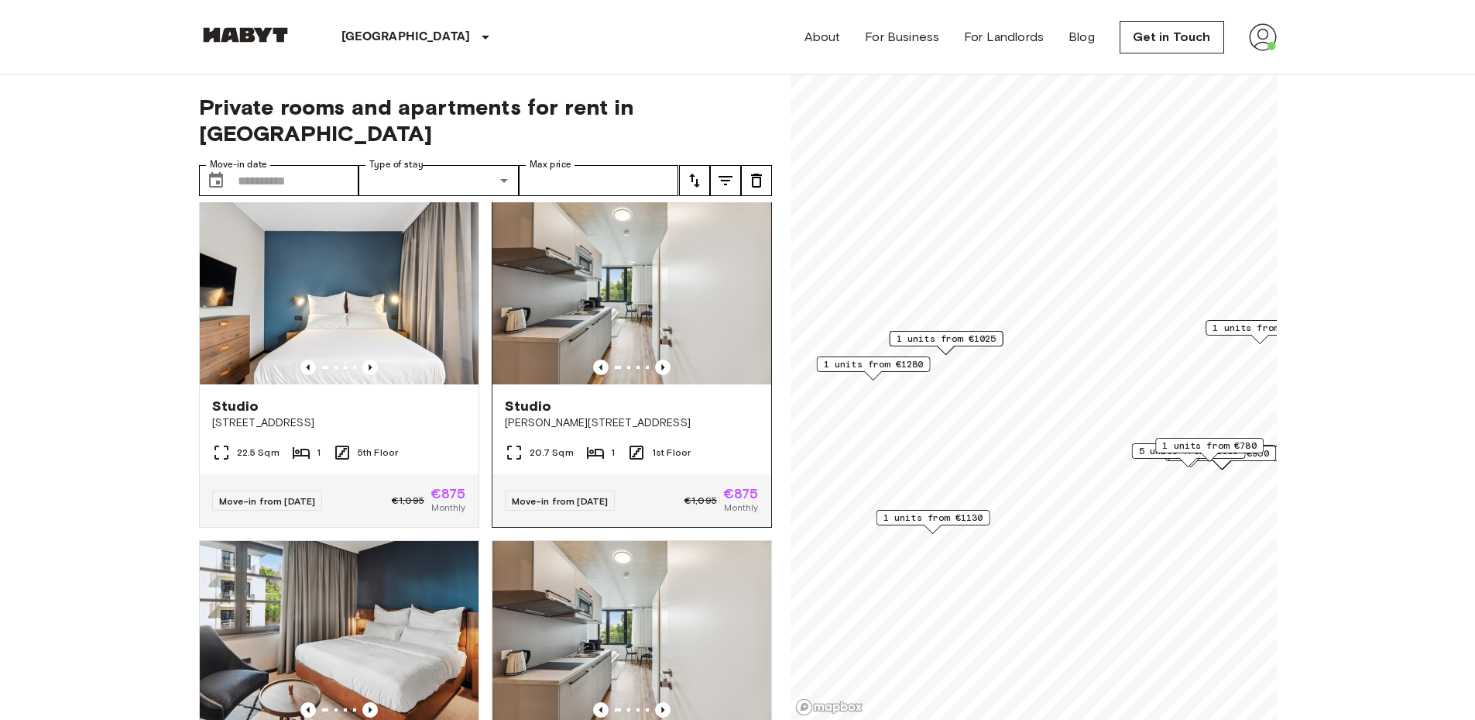
click at [588, 415] on span "Gustav-Tempel-Straße 2" at bounding box center [632, 422] width 254 height 15
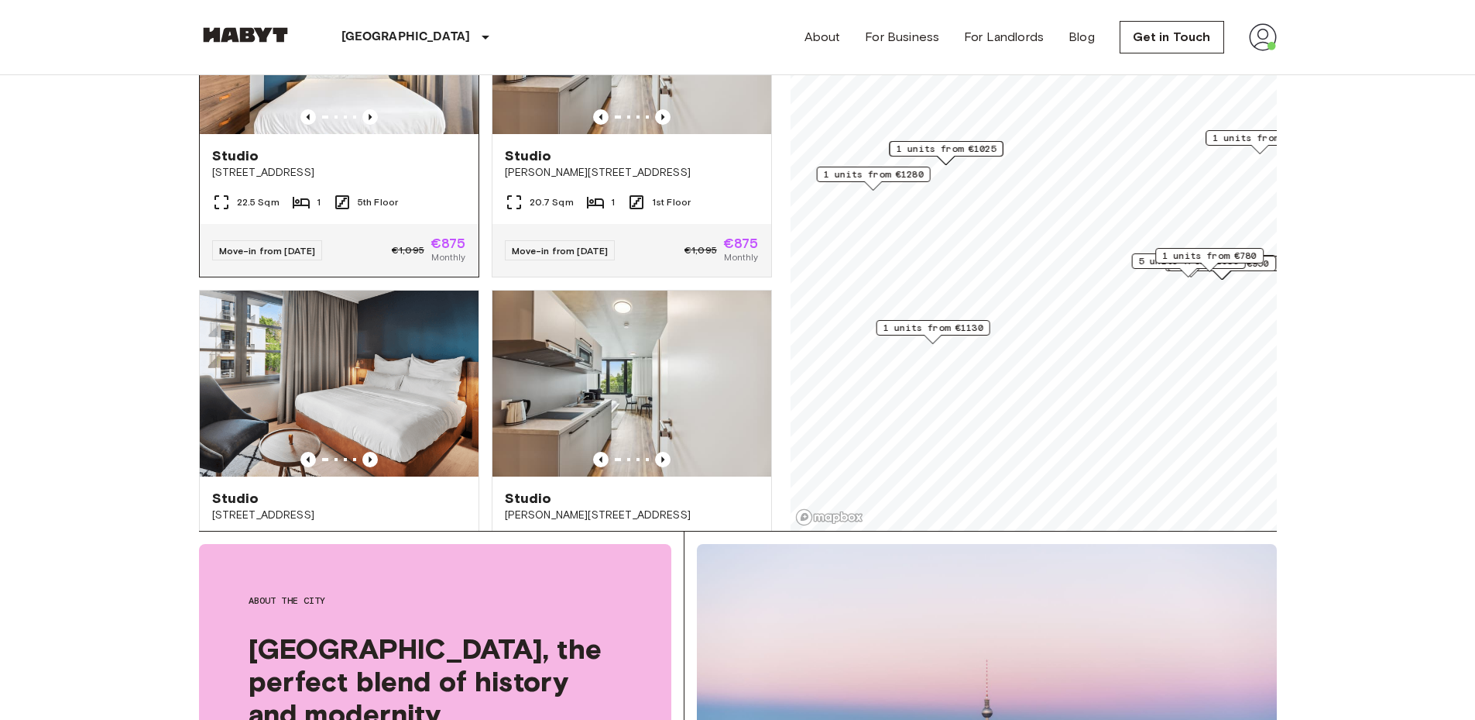
scroll to position [433, 0]
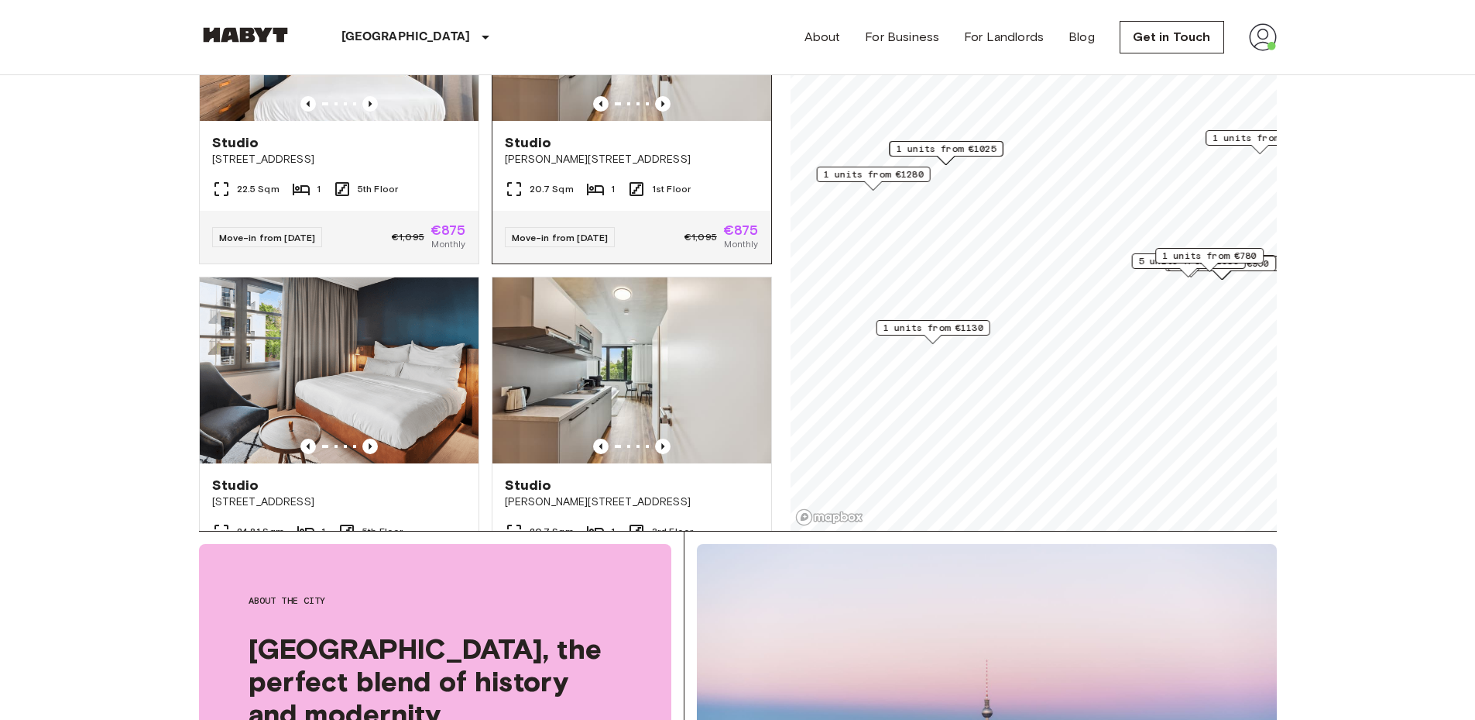
click at [637, 133] on div "Studio" at bounding box center [632, 142] width 254 height 19
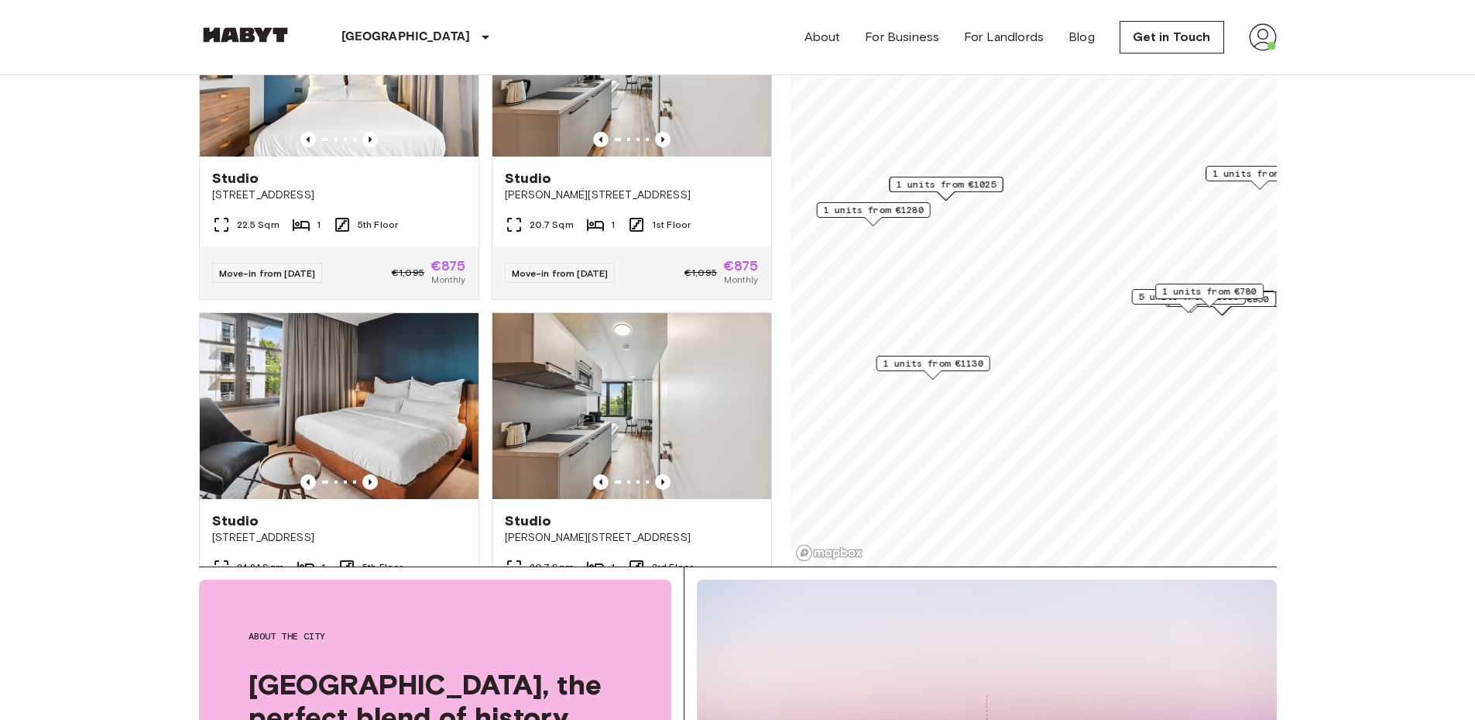
scroll to position [0, 0]
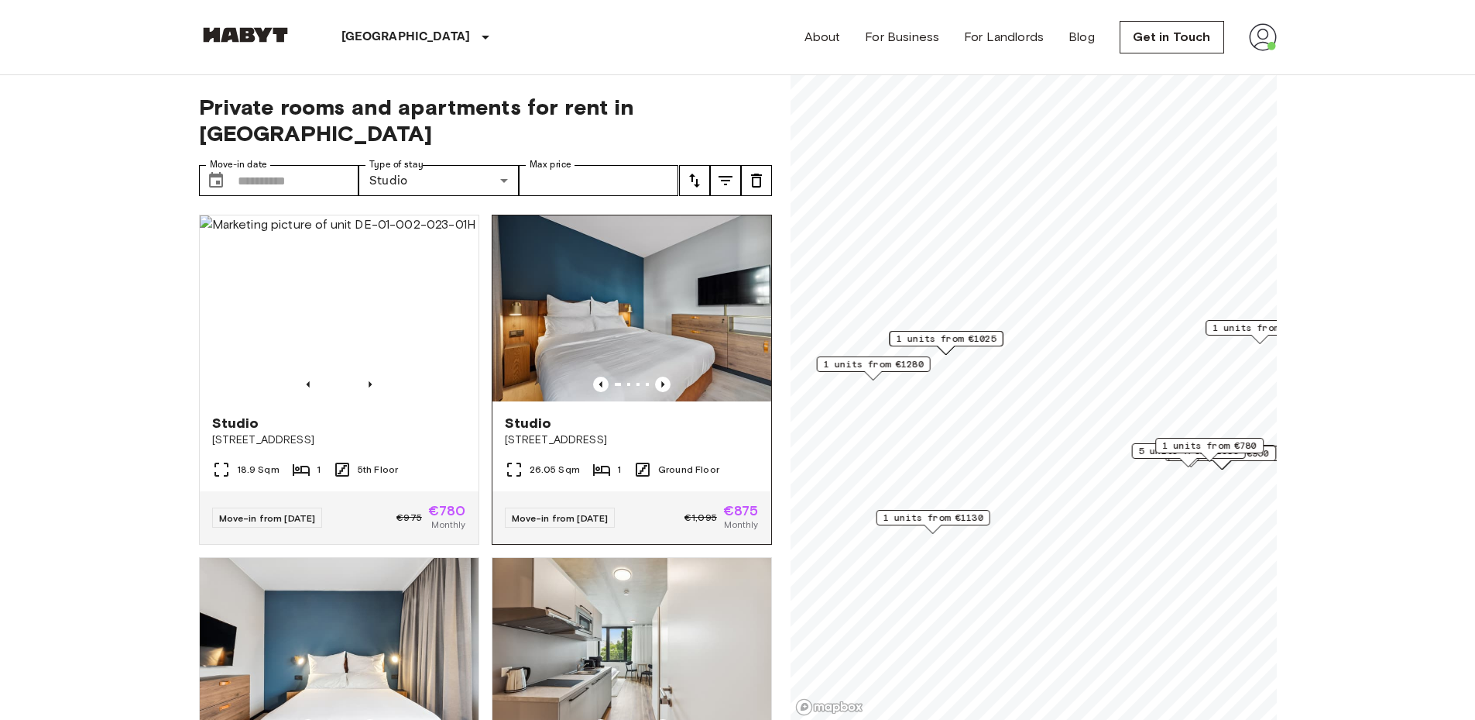
click at [572, 414] on div "Studio" at bounding box center [632, 423] width 254 height 19
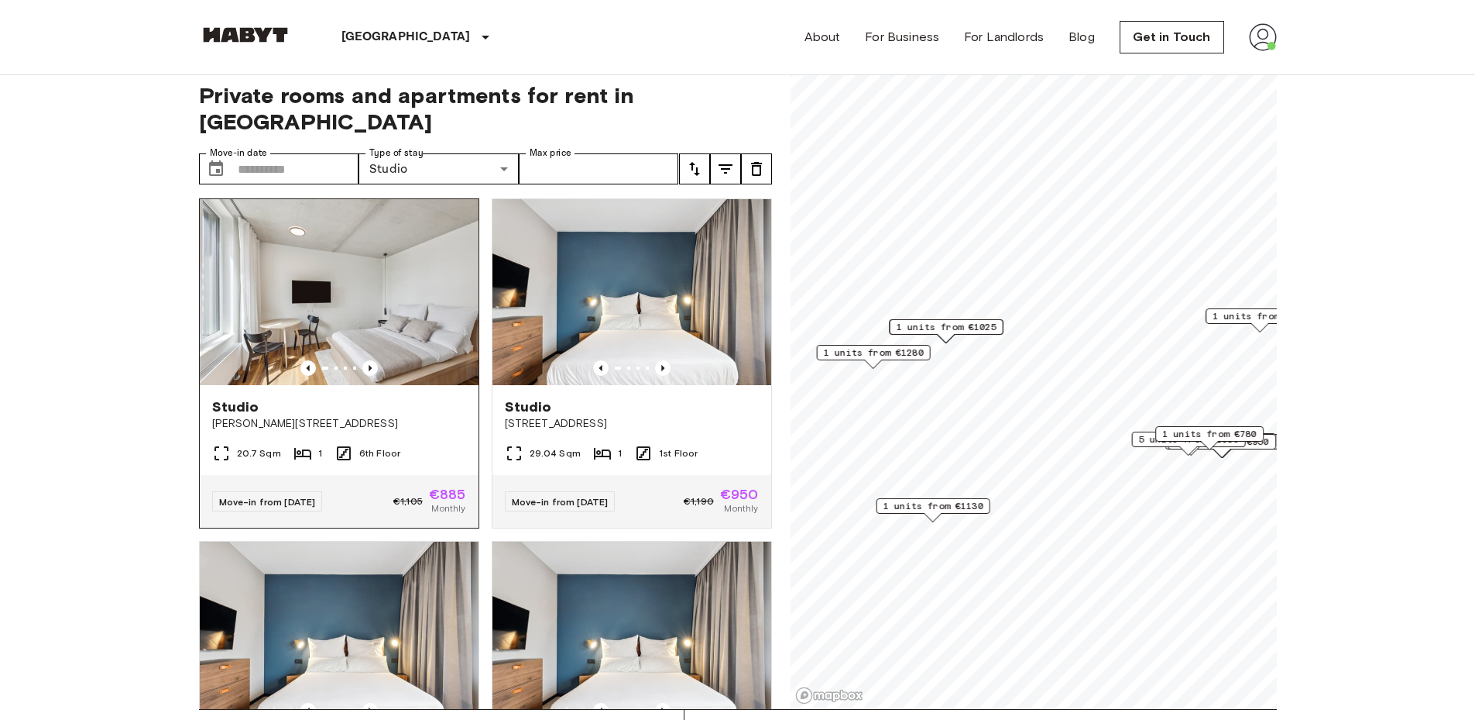
scroll to position [1032, 0]
click at [306, 312] on img at bounding box center [339, 291] width 279 height 186
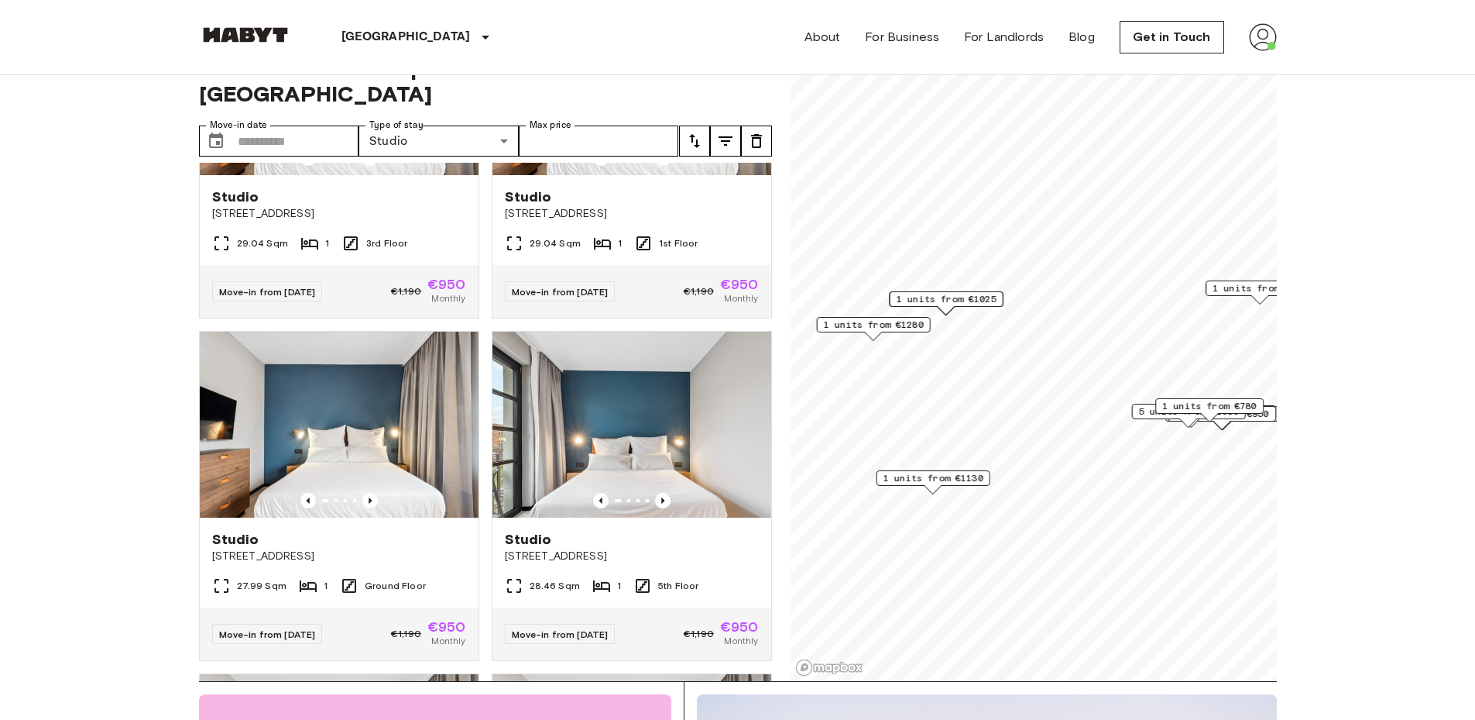
scroll to position [1463, 0]
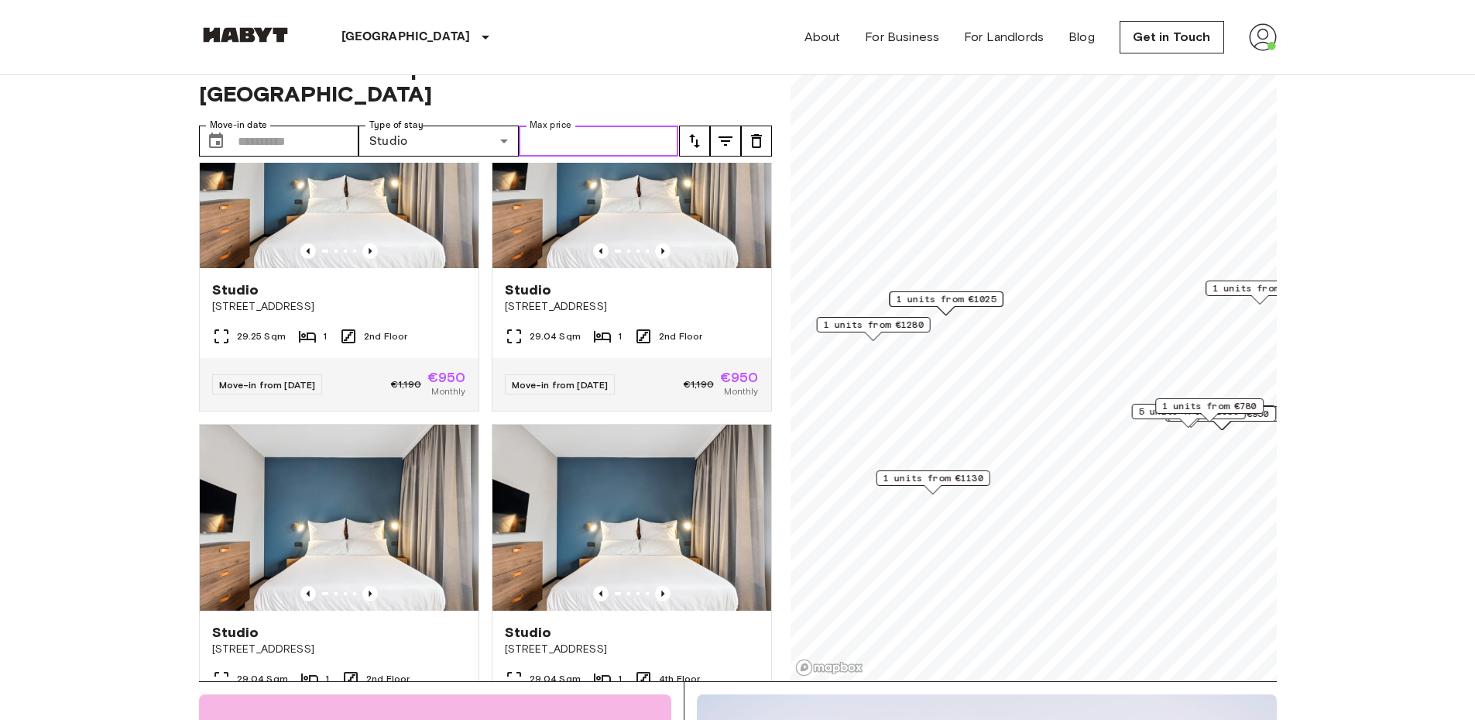
click at [548, 125] on input "Max price" at bounding box center [599, 140] width 160 height 31
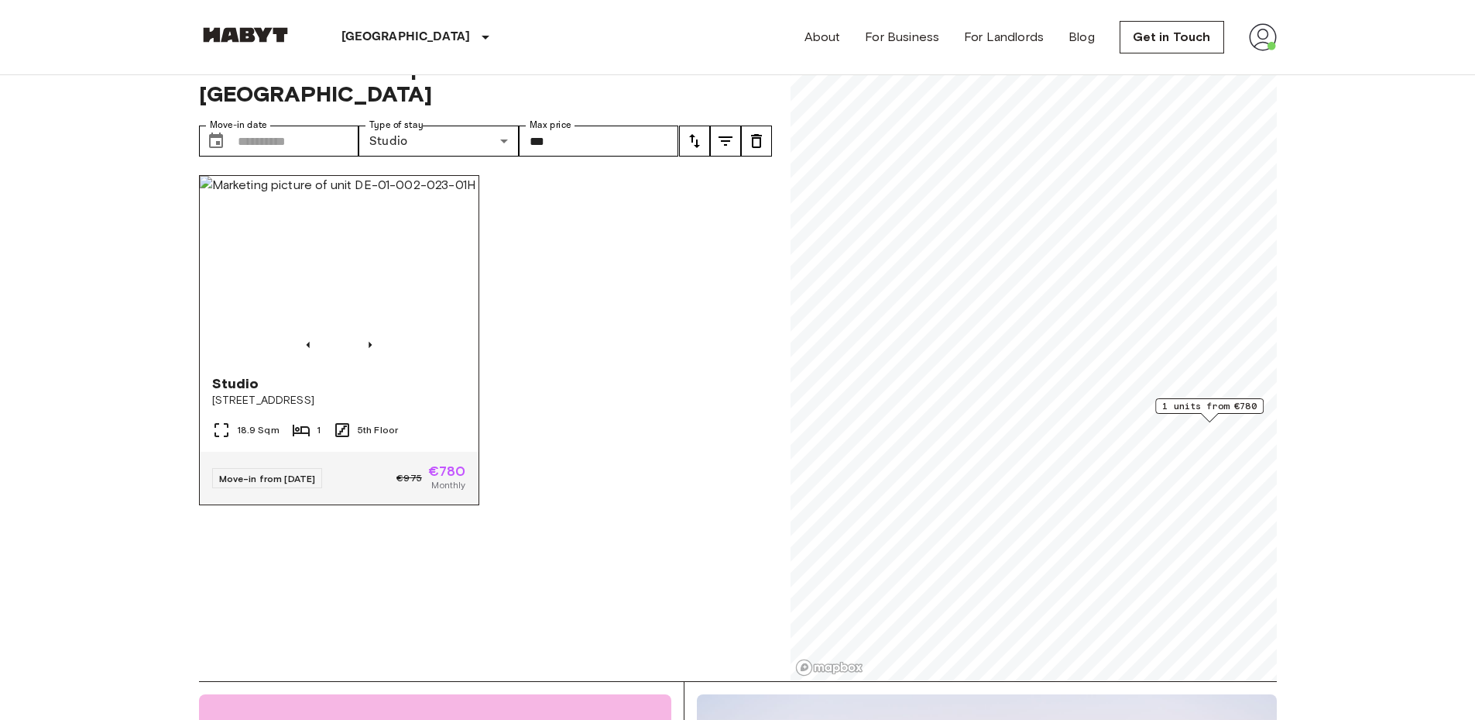
click at [442, 374] on div "Studio" at bounding box center [339, 383] width 254 height 19
click at [565, 125] on input "***" at bounding box center [599, 140] width 160 height 31
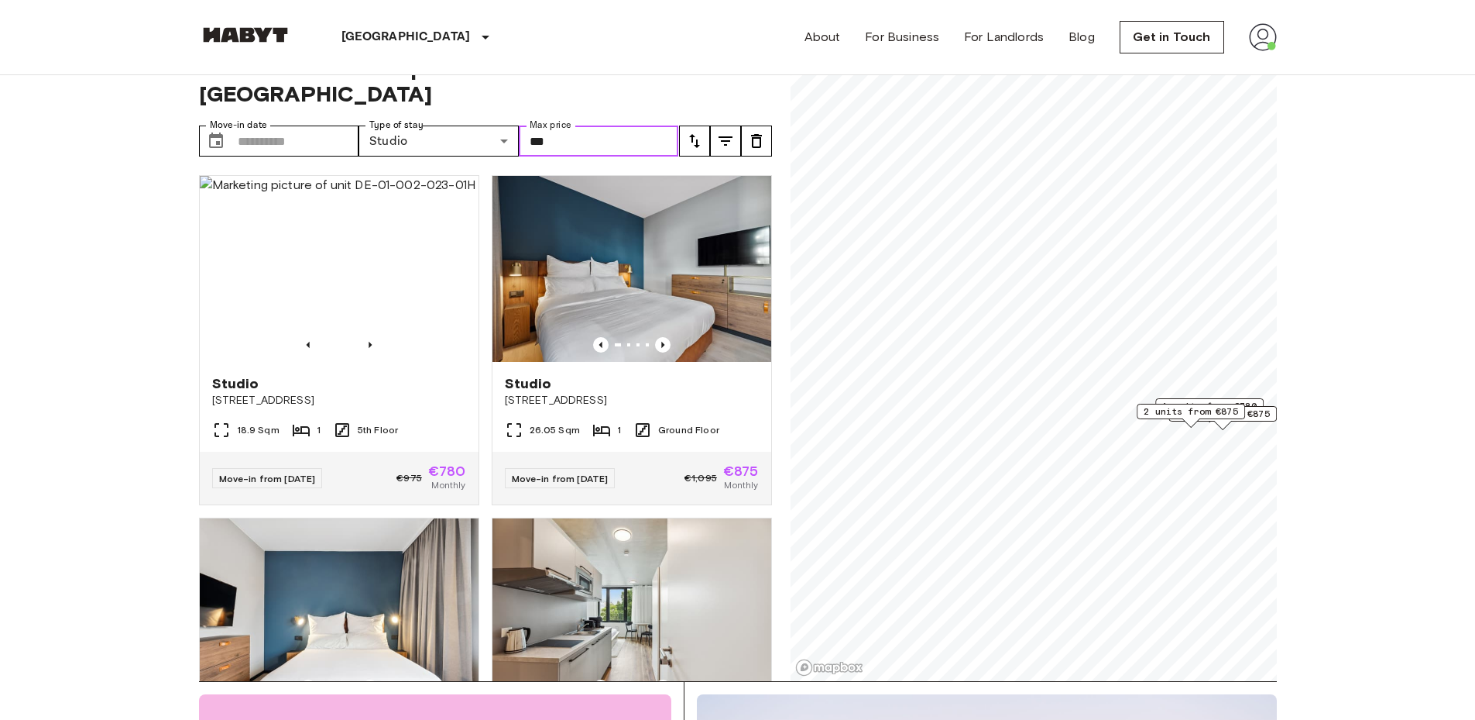
type input "***"
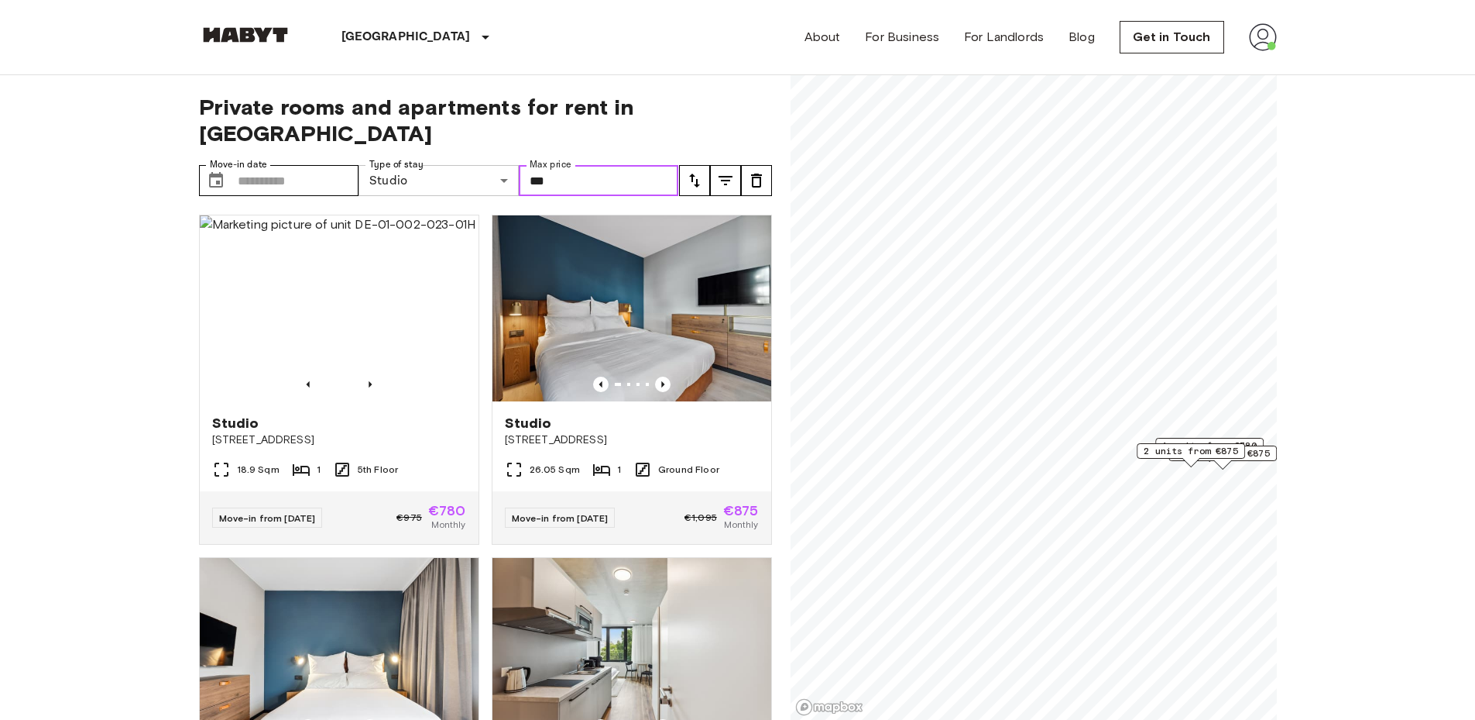
click at [480, 165] on div "Move-in date ​ Move-in date Type of stay Studio ****** Share Type Max price ***…" at bounding box center [439, 180] width 480 height 31
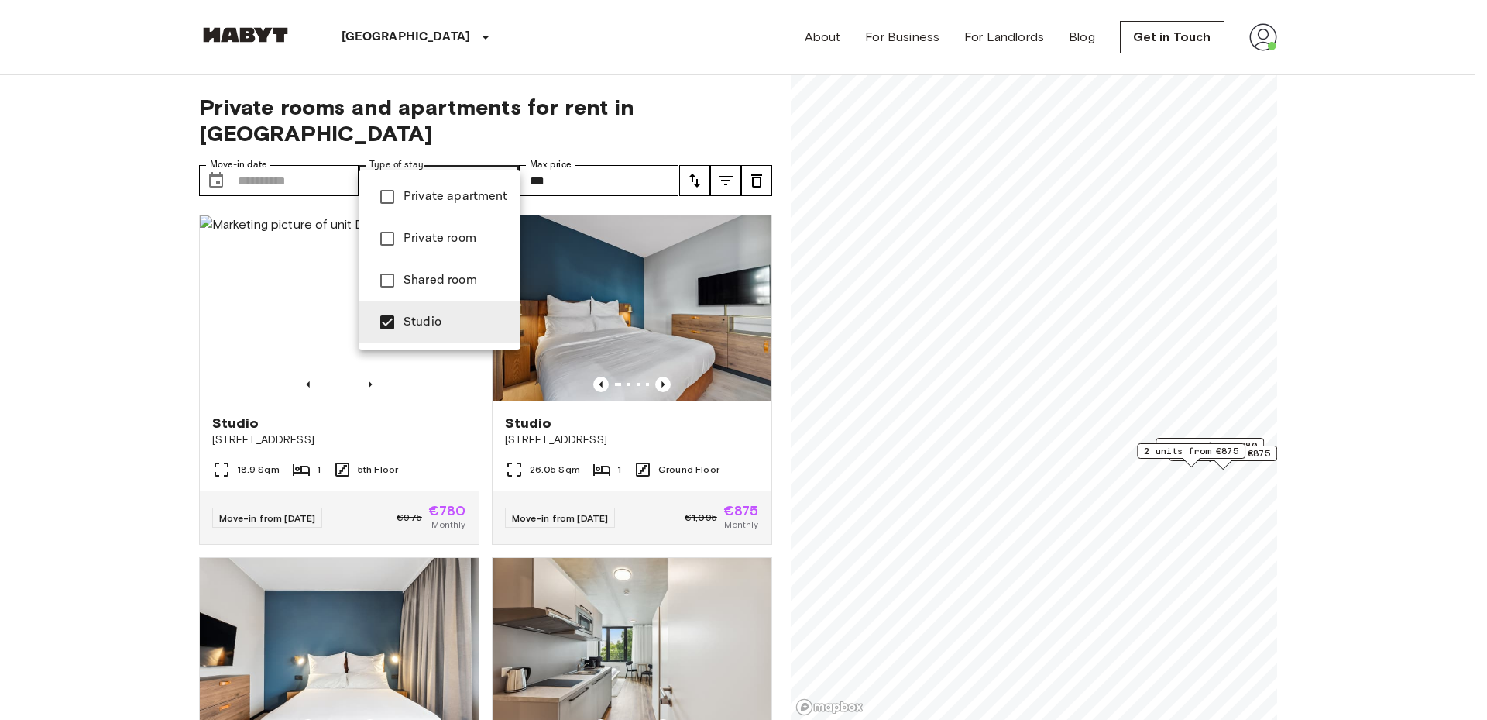
click at [426, 191] on span "Private apartment" at bounding box center [456, 196] width 105 height 19
click at [413, 319] on span "Studio" at bounding box center [456, 322] width 105 height 19
type input "**********"
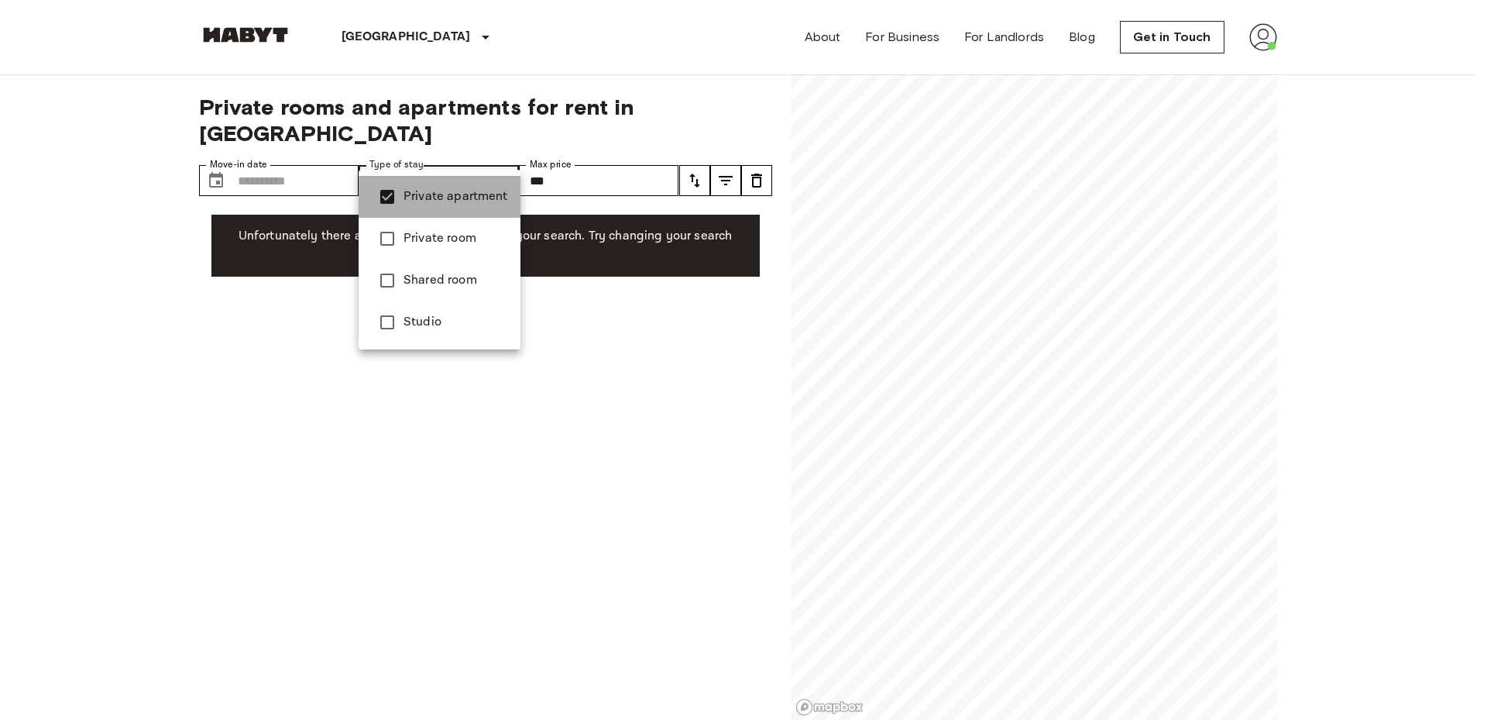
click at [448, 198] on span "Private apartment" at bounding box center [456, 196] width 105 height 19
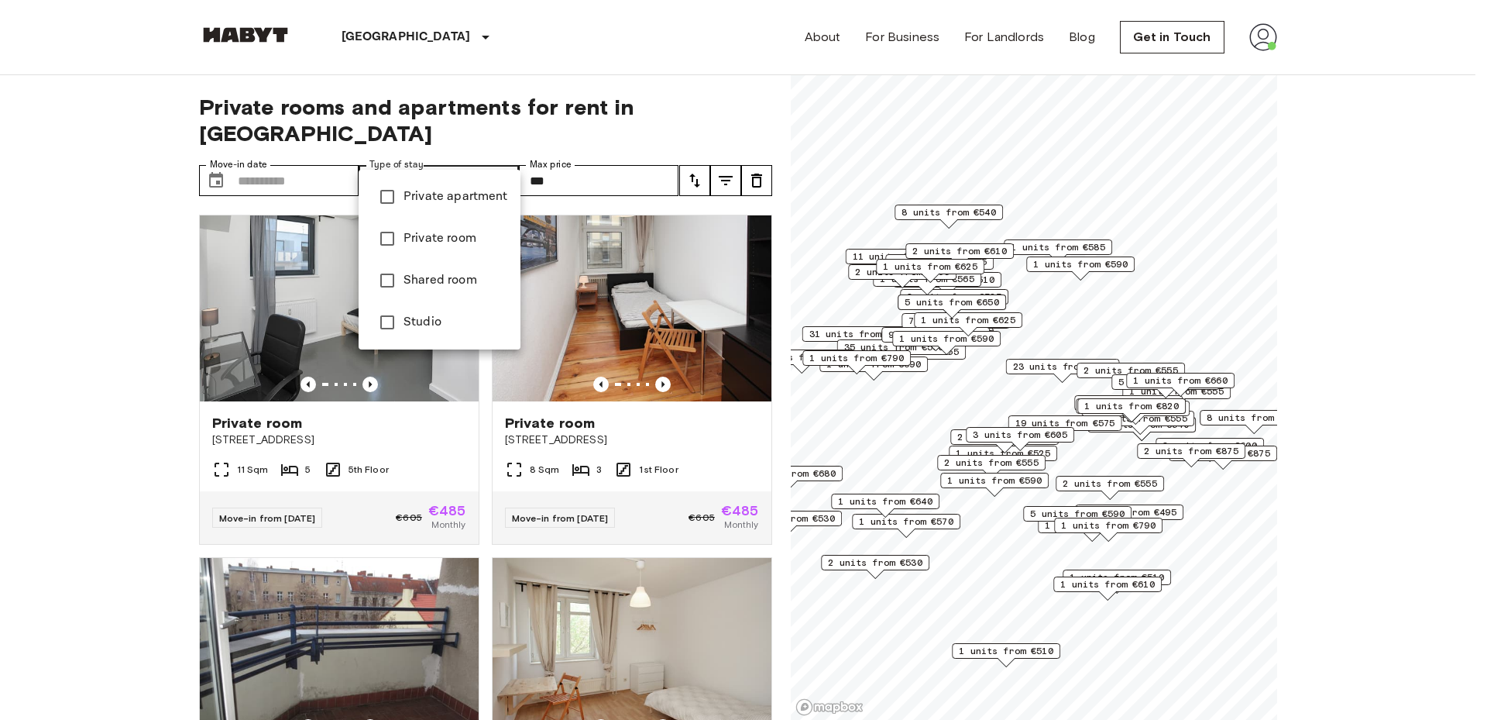
click at [440, 241] on span "Private room" at bounding box center [456, 238] width 105 height 19
type input "**********"
click at [102, 280] on div at bounding box center [743, 360] width 1487 height 720
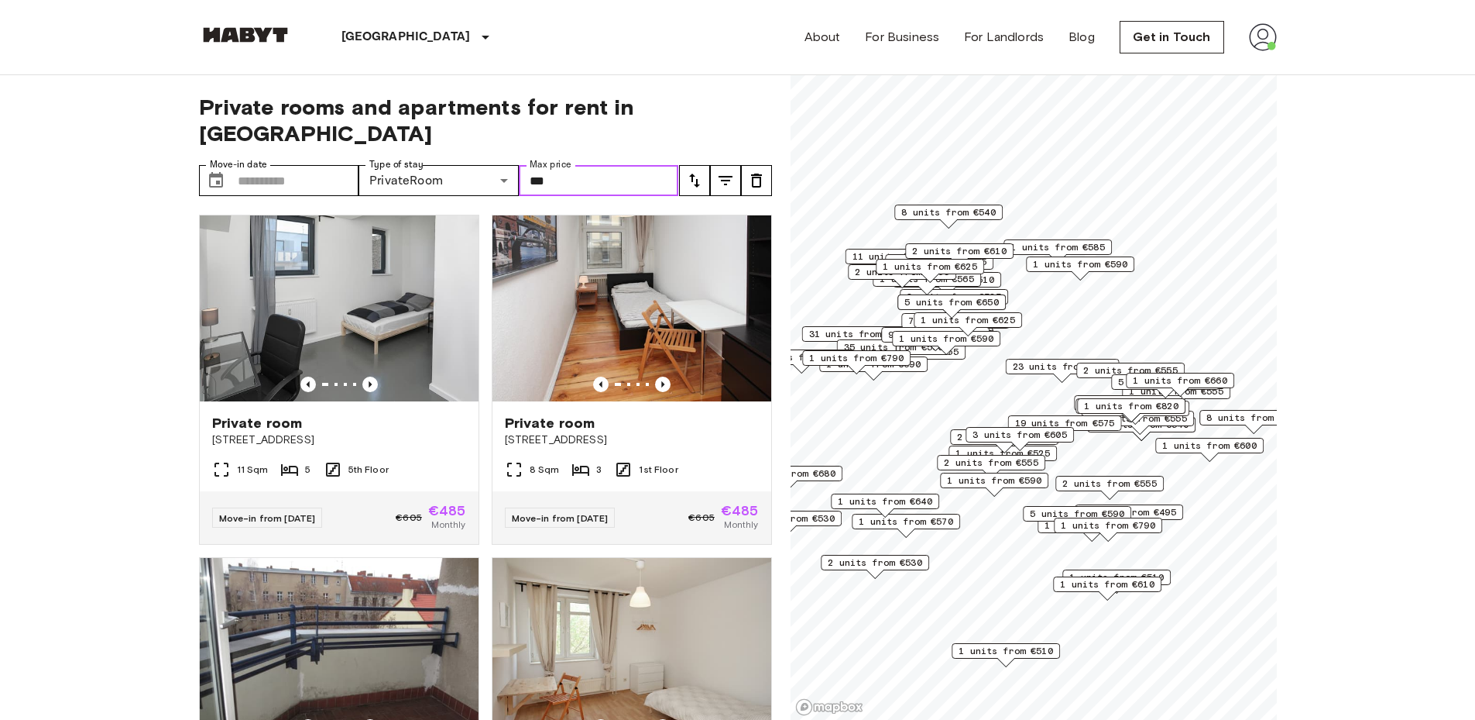
drag, startPoint x: 561, startPoint y: 155, endPoint x: 486, endPoint y: 137, distance: 76.5
click at [486, 137] on div "**********" at bounding box center [485, 397] width 573 height 645
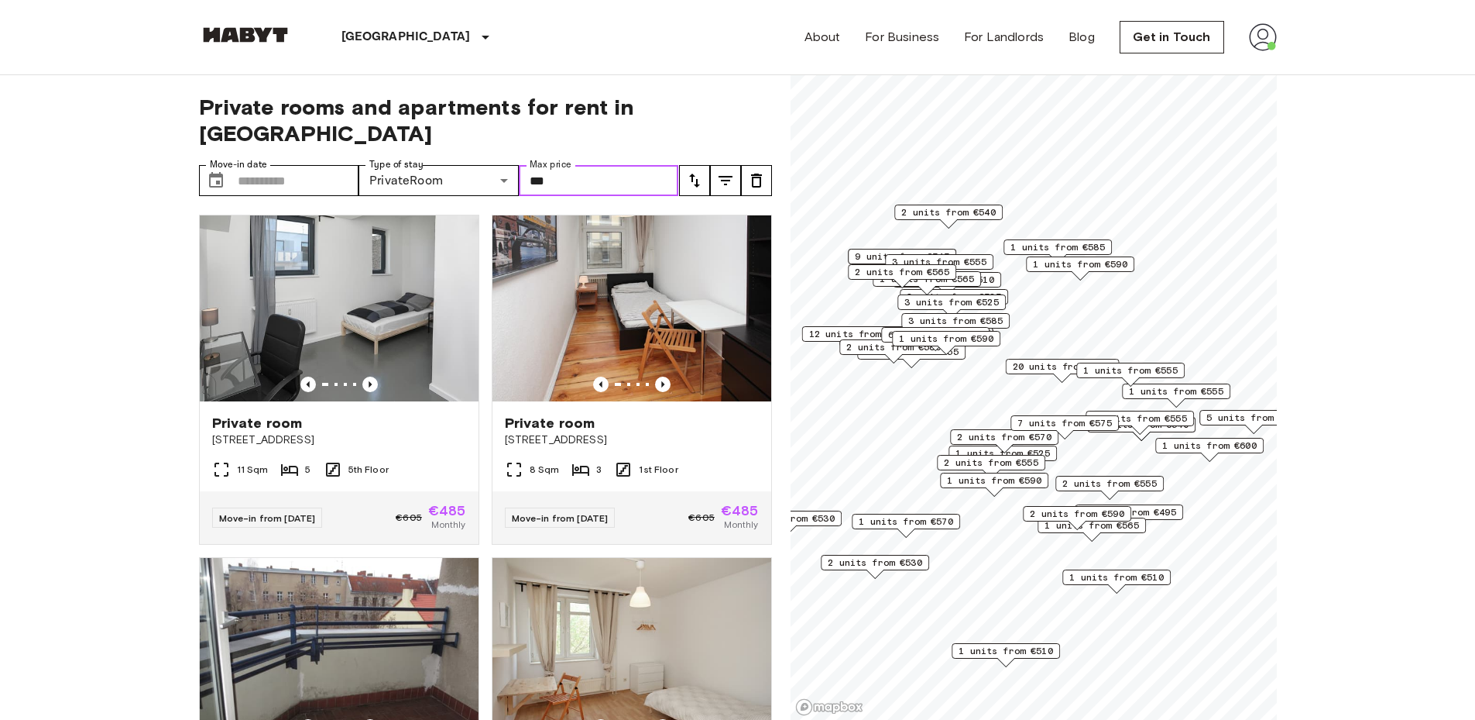
type input "***"
click at [699, 171] on icon "tune" at bounding box center [694, 180] width 19 height 19
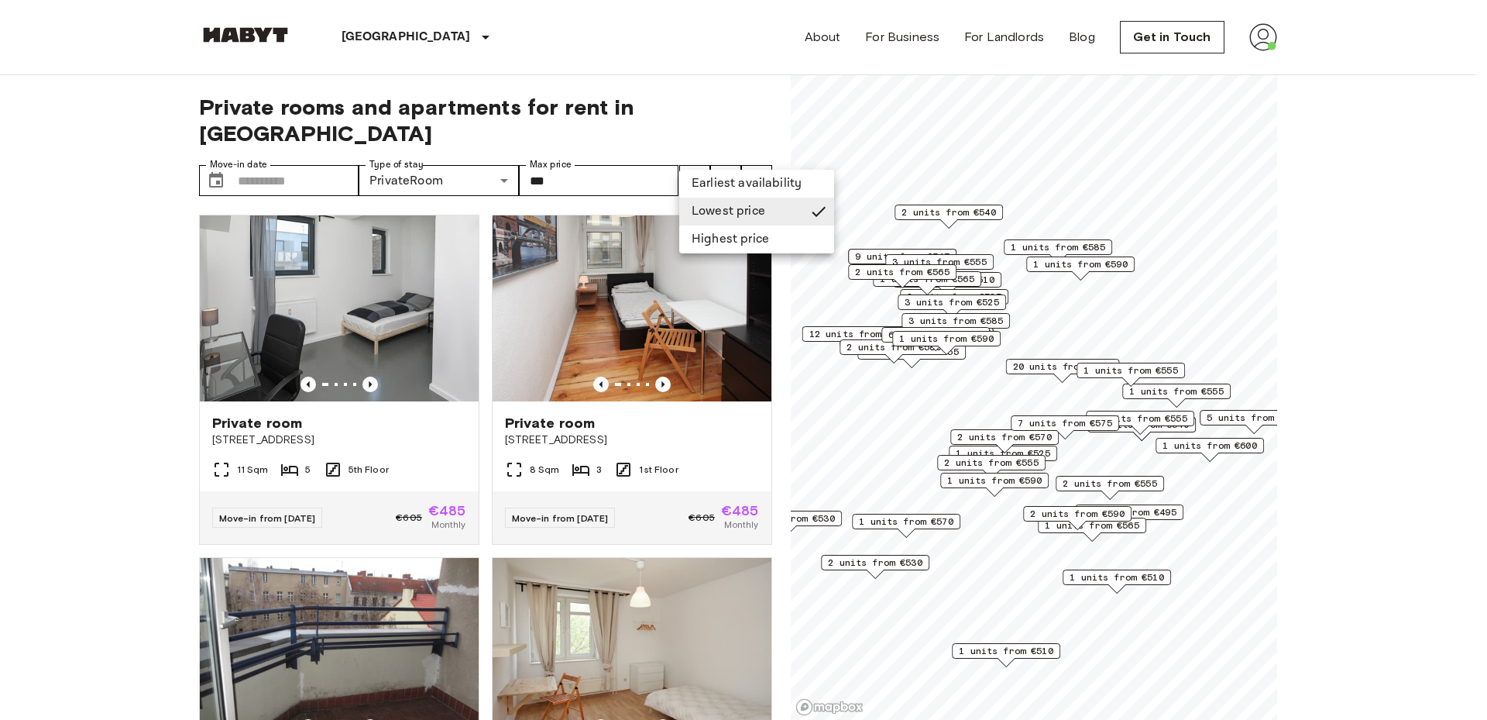
click at [723, 152] on div at bounding box center [743, 360] width 1487 height 720
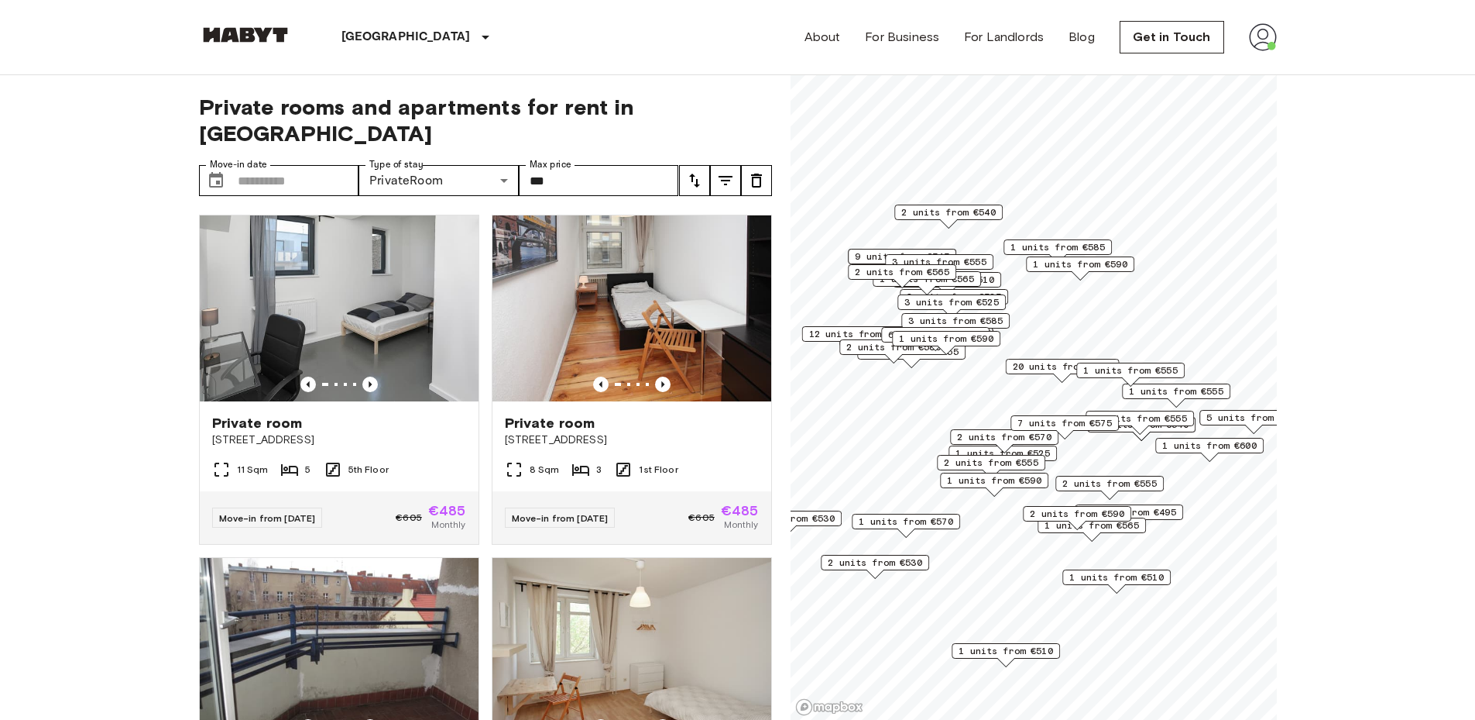
click at [723, 171] on icon "tune" at bounding box center [725, 180] width 19 height 19
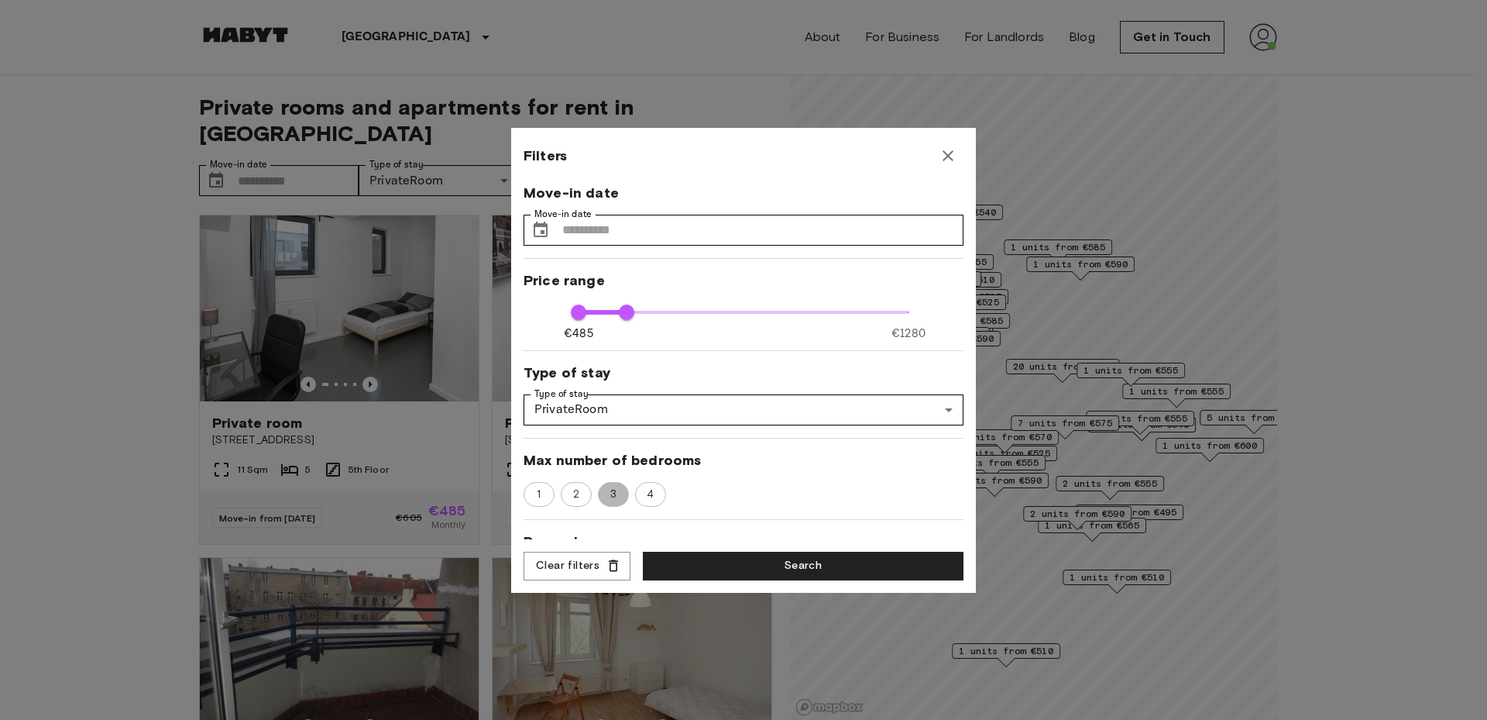
click at [616, 501] on span "3" at bounding box center [613, 493] width 23 height 15
type input "***"
type input "**"
click at [672, 560] on button "Search" at bounding box center [803, 565] width 321 height 29
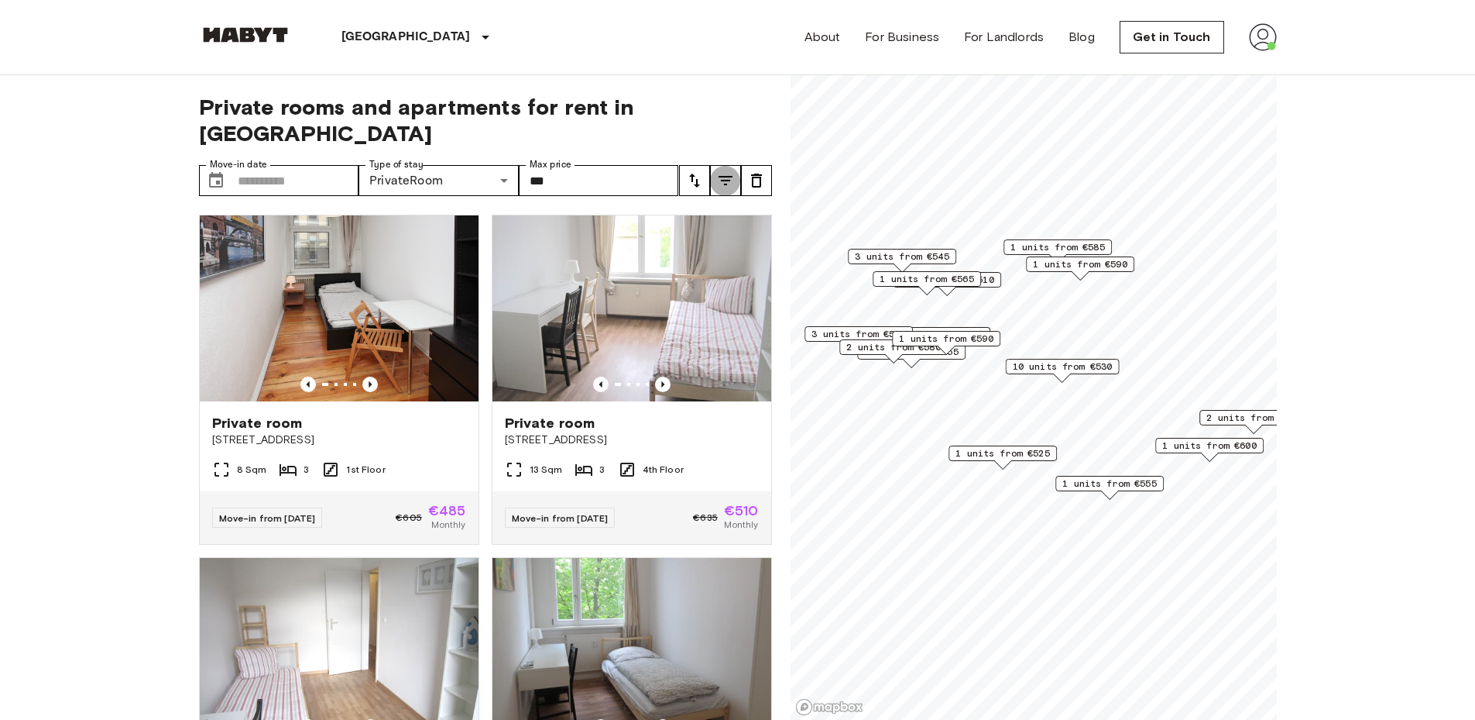
click at [730, 171] on icon "tune" at bounding box center [725, 180] width 19 height 19
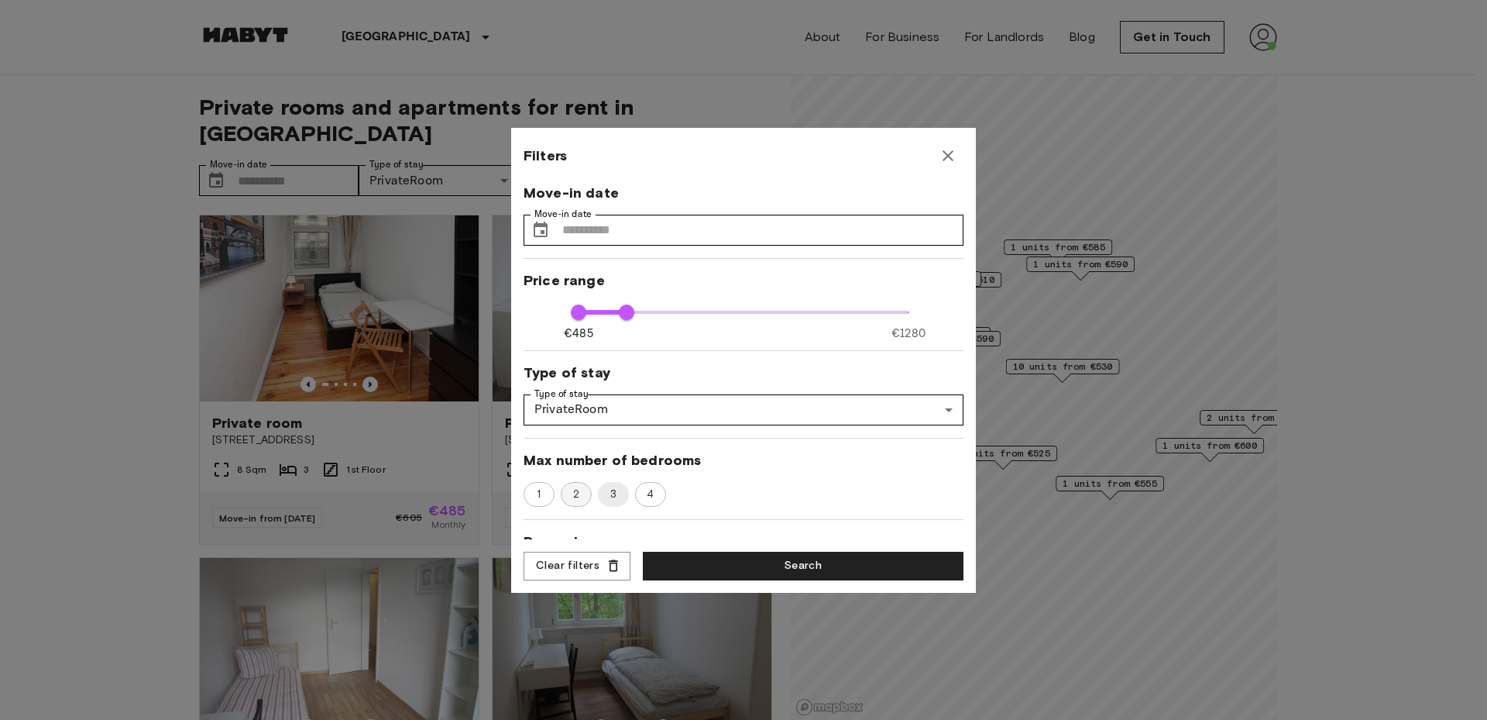
click at [566, 491] on span "2" at bounding box center [576, 493] width 23 height 15
type input "***"
type input "**"
click at [681, 561] on button "Search" at bounding box center [803, 565] width 321 height 29
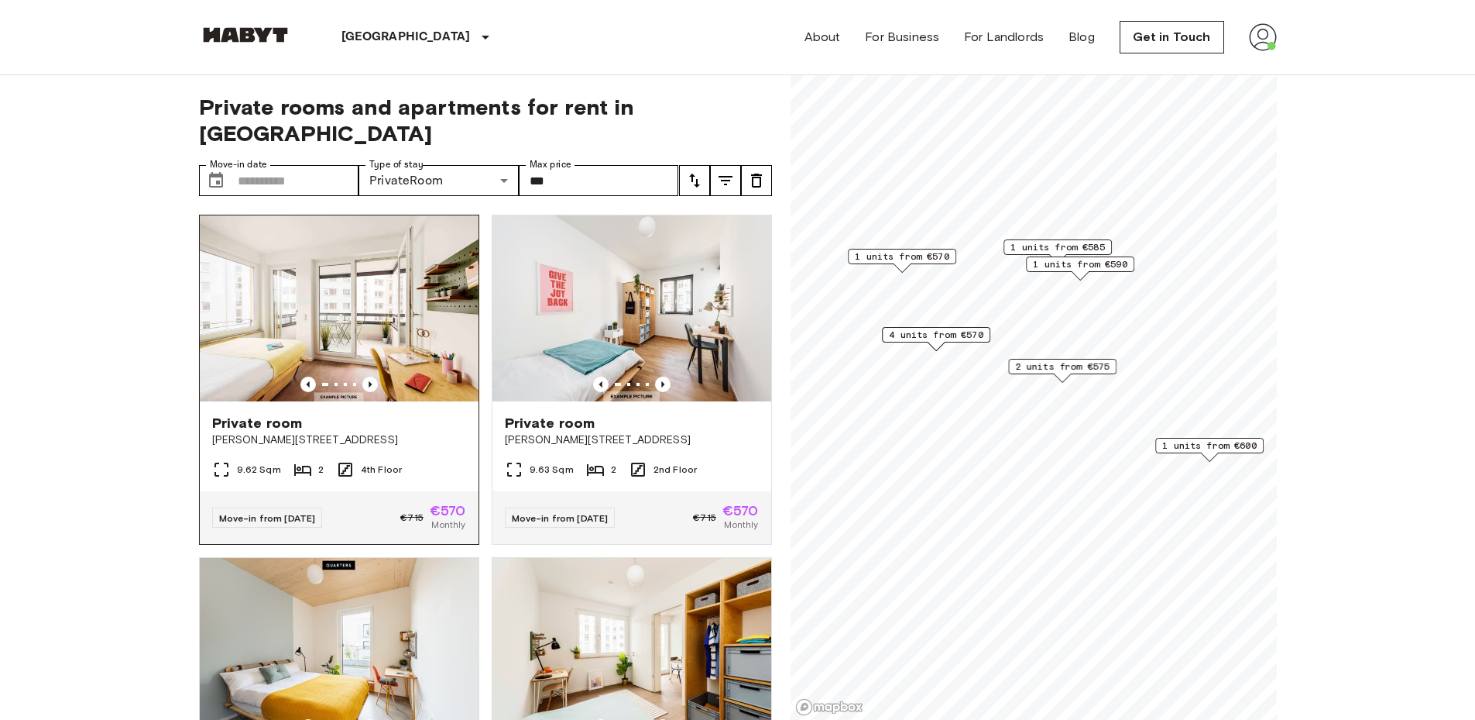
click at [328, 432] on span "[PERSON_NAME][STREET_ADDRESS]" at bounding box center [339, 439] width 254 height 15
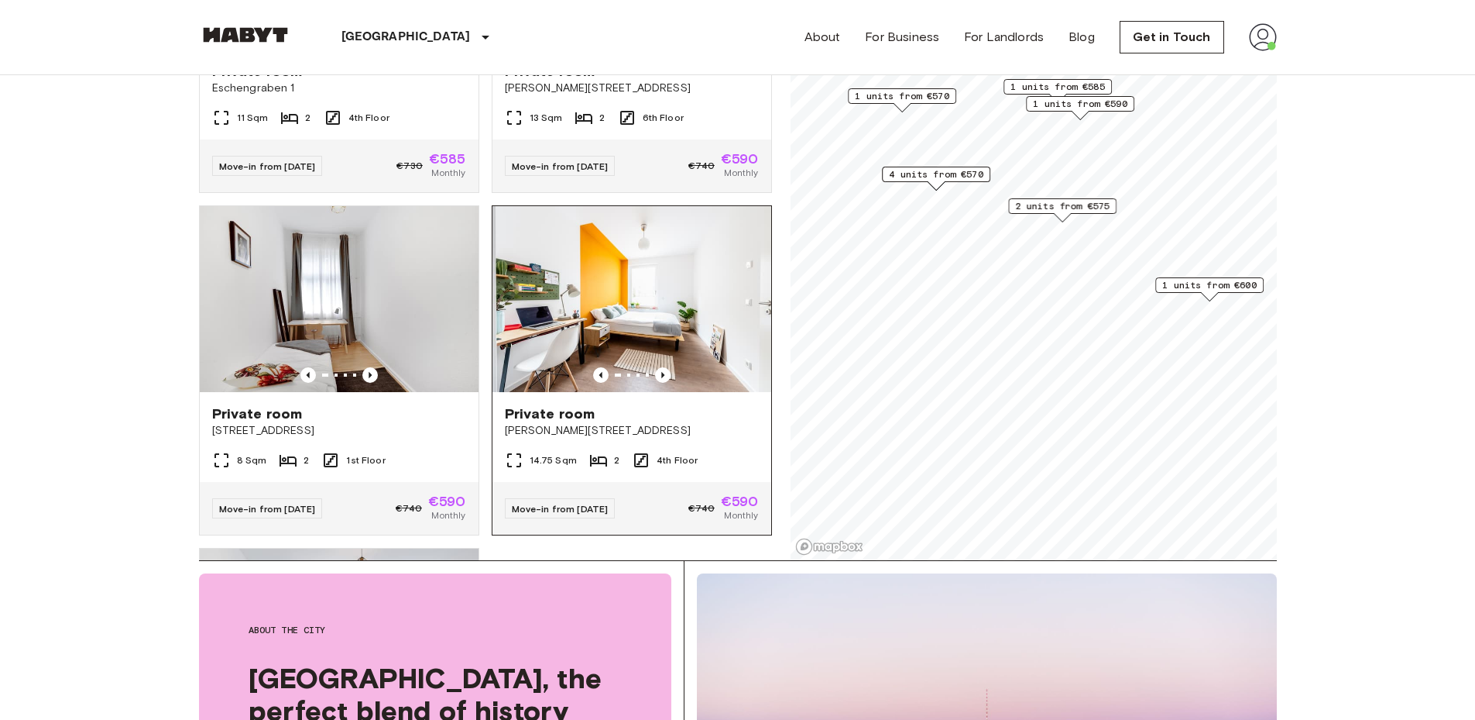
scroll to position [1214, 0]
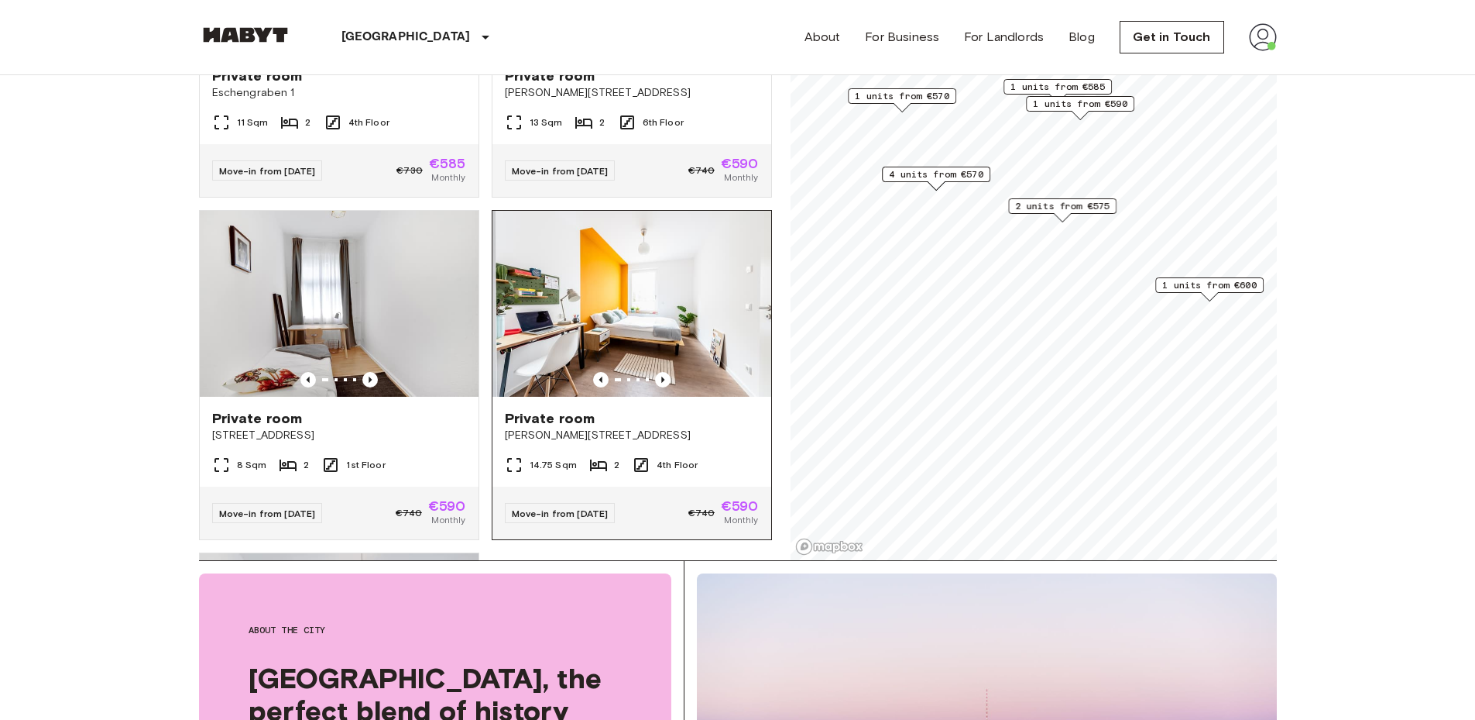
click at [621, 431] on span "Klara-Franke-Straße 20" at bounding box center [632, 435] width 254 height 15
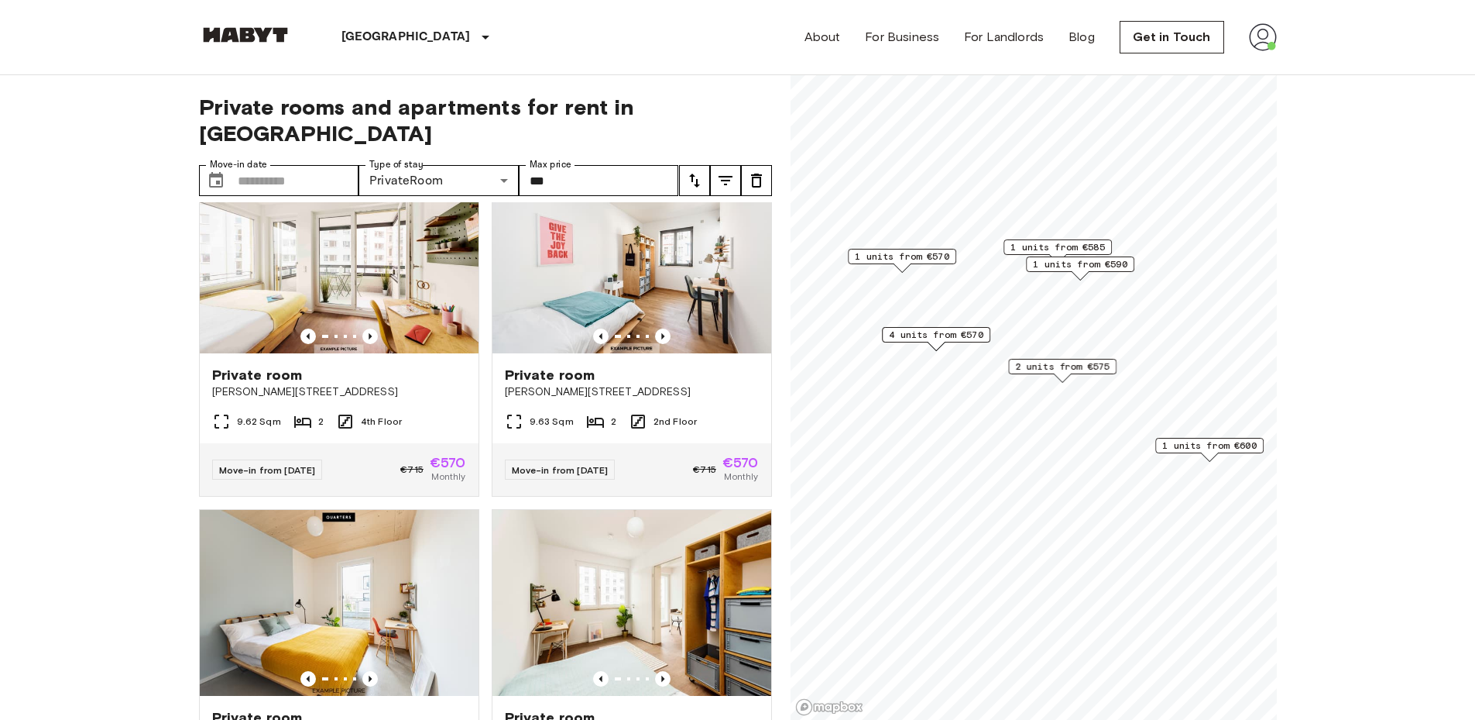
scroll to position [0, 0]
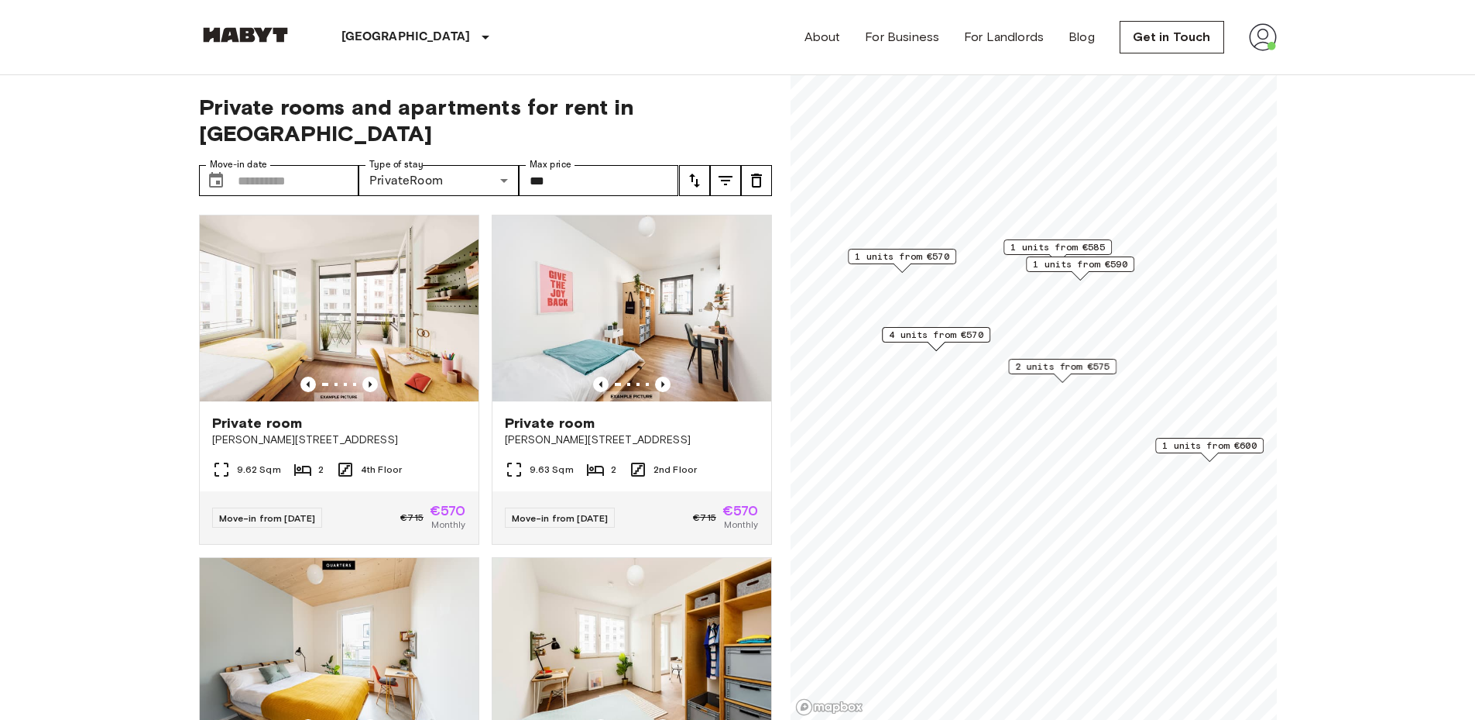
click at [291, 286] on img at bounding box center [339, 308] width 279 height 186
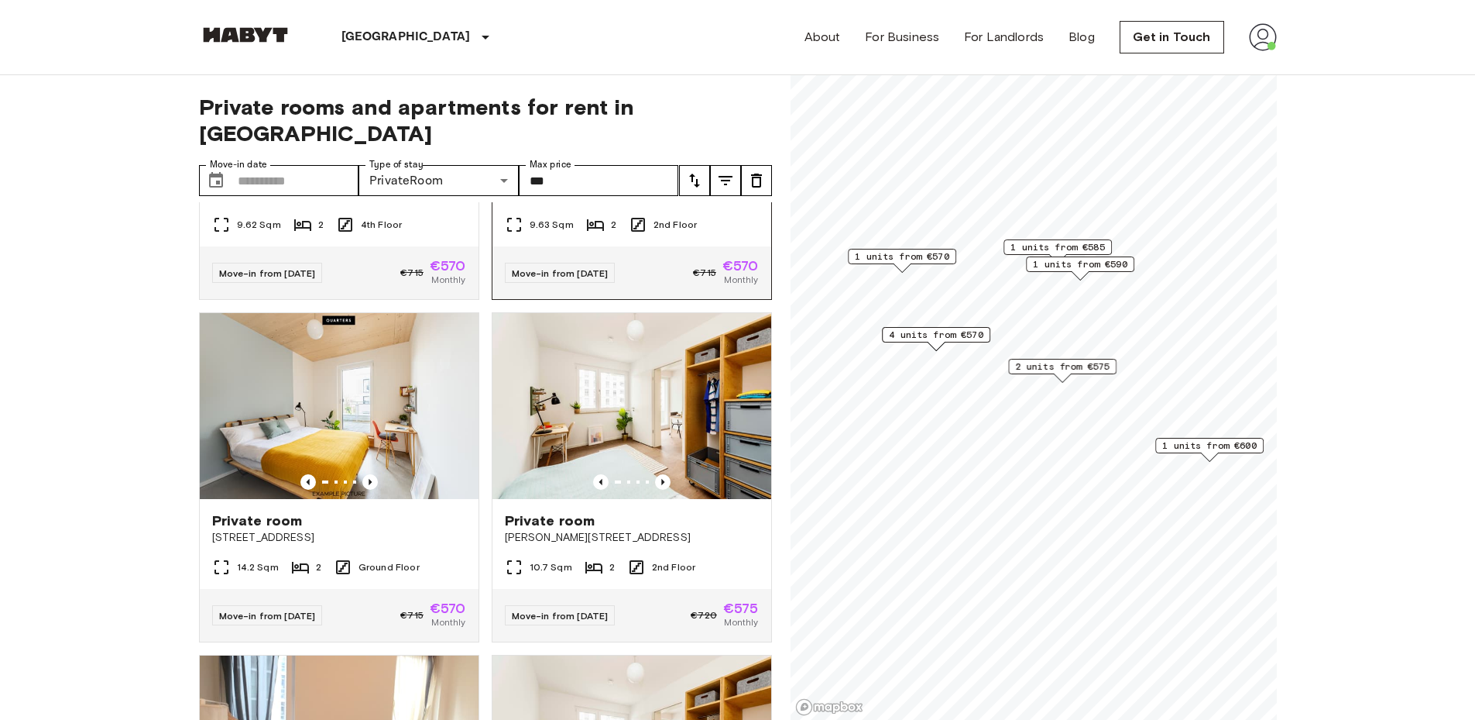
scroll to position [289, 0]
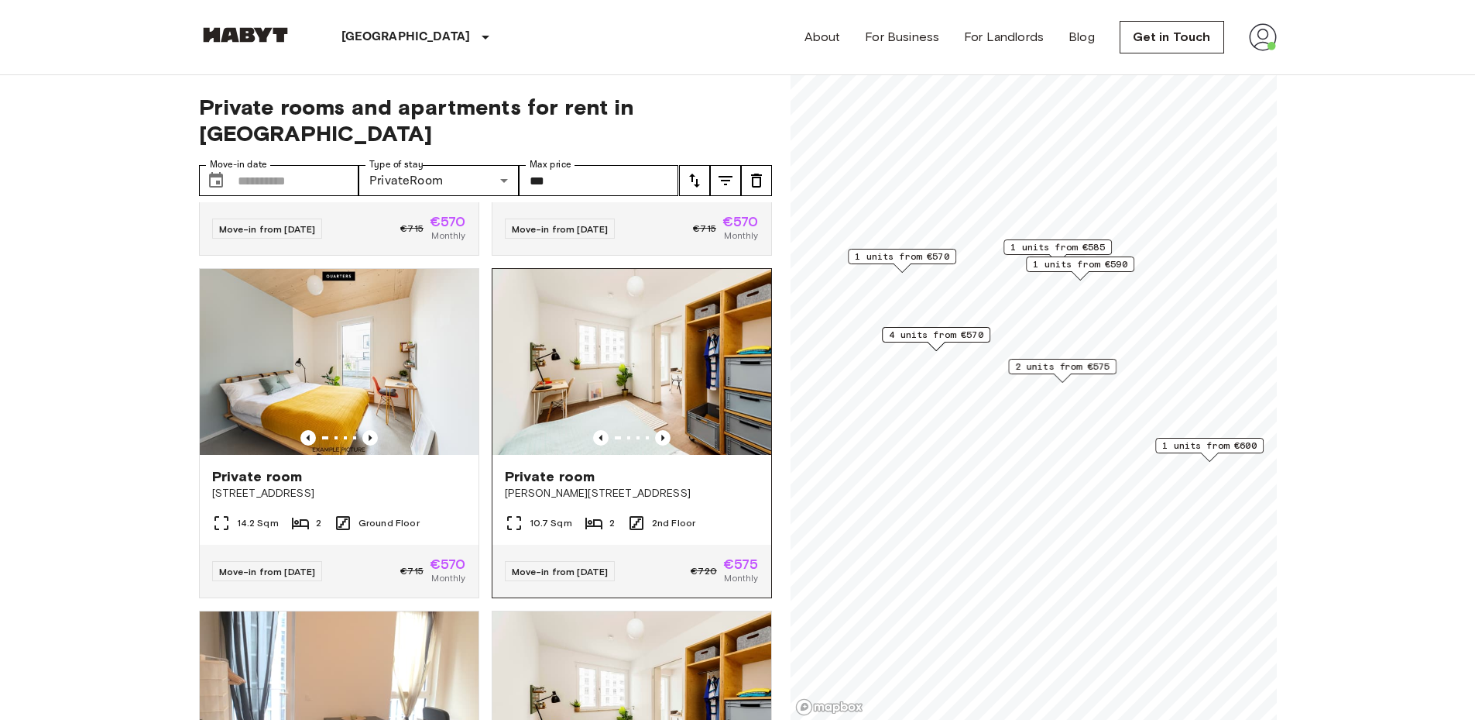
click at [580, 354] on img at bounding box center [632, 362] width 279 height 186
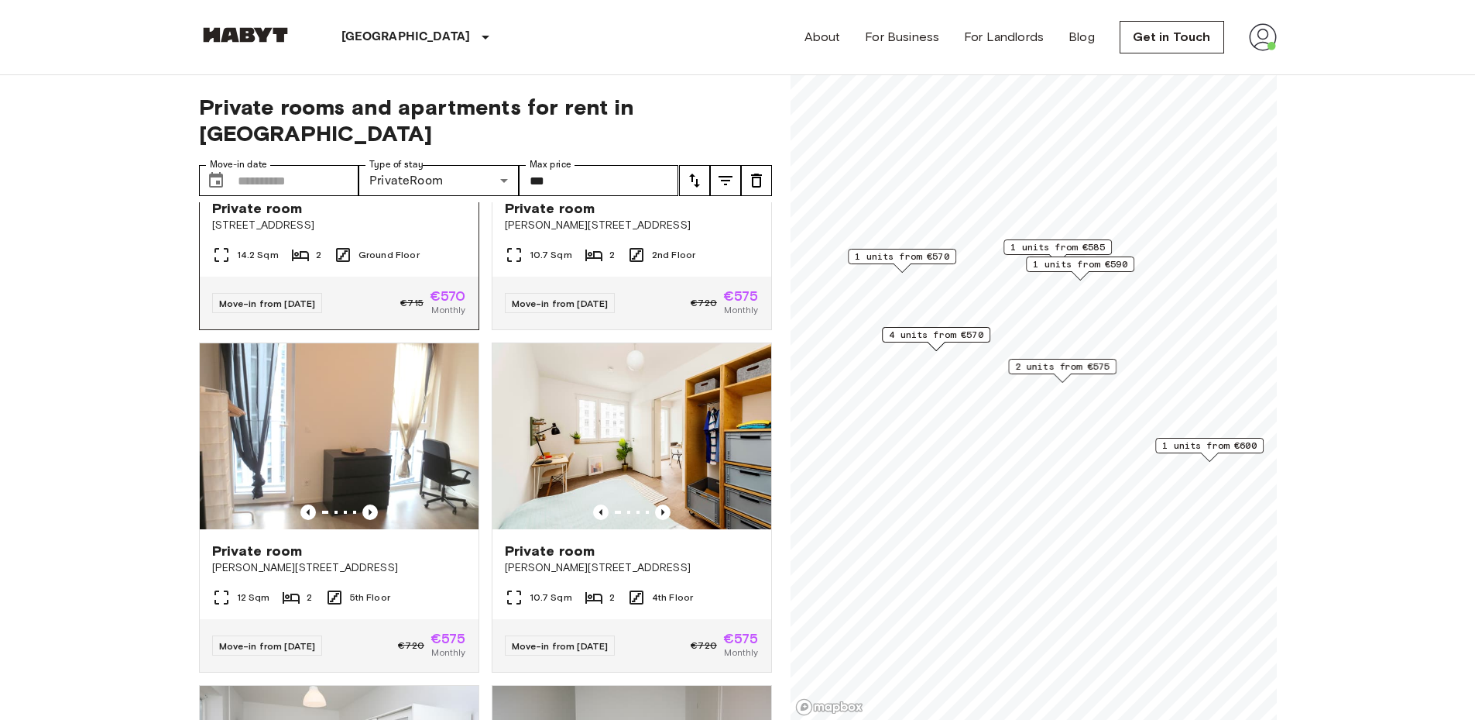
scroll to position [577, 0]
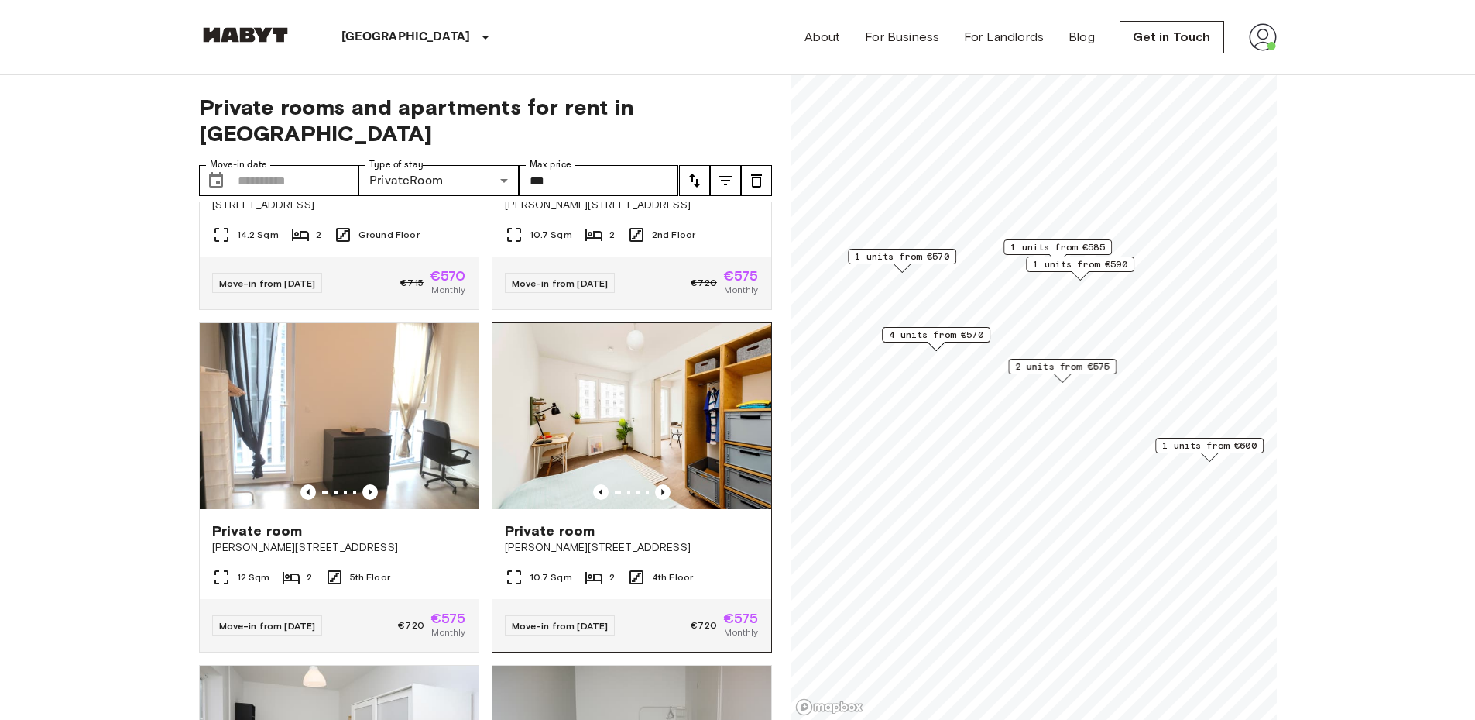
click at [561, 407] on img at bounding box center [632, 416] width 279 height 186
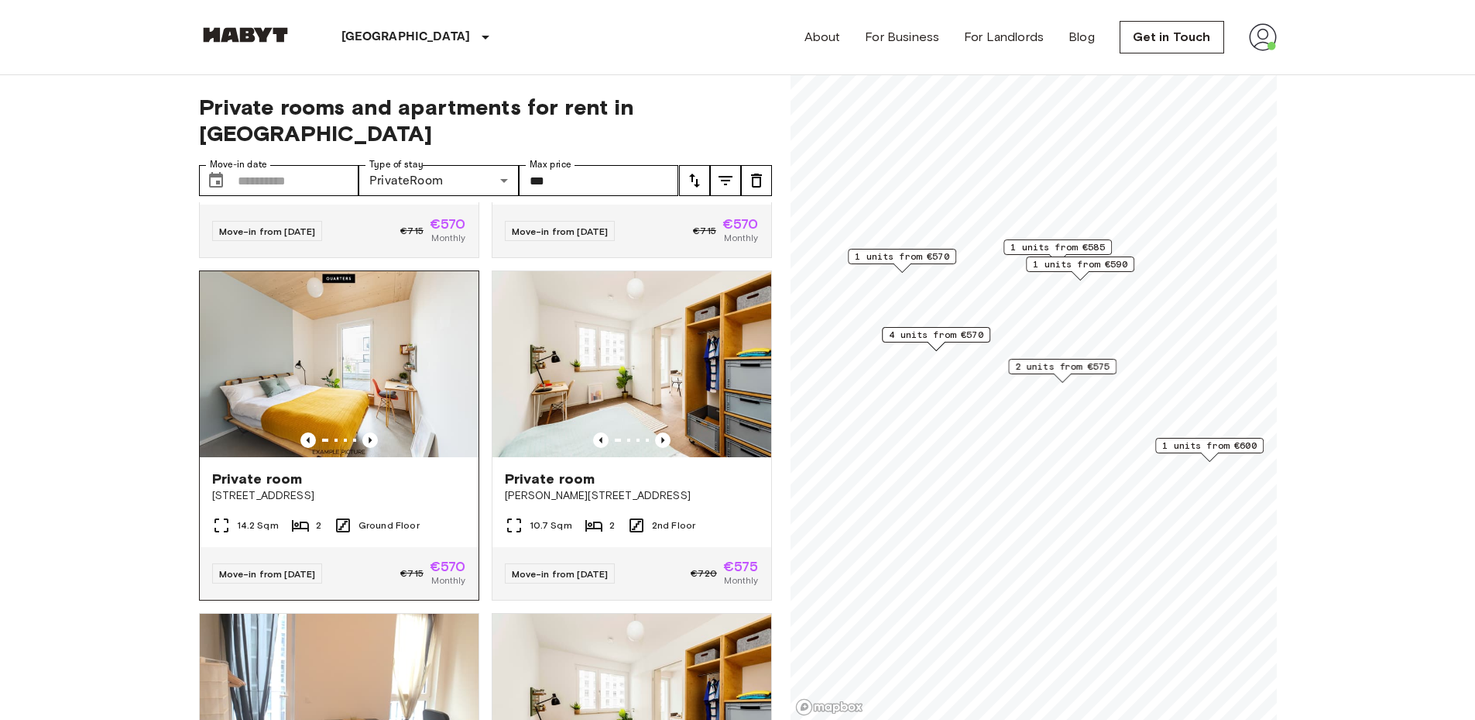
scroll to position [0, 0]
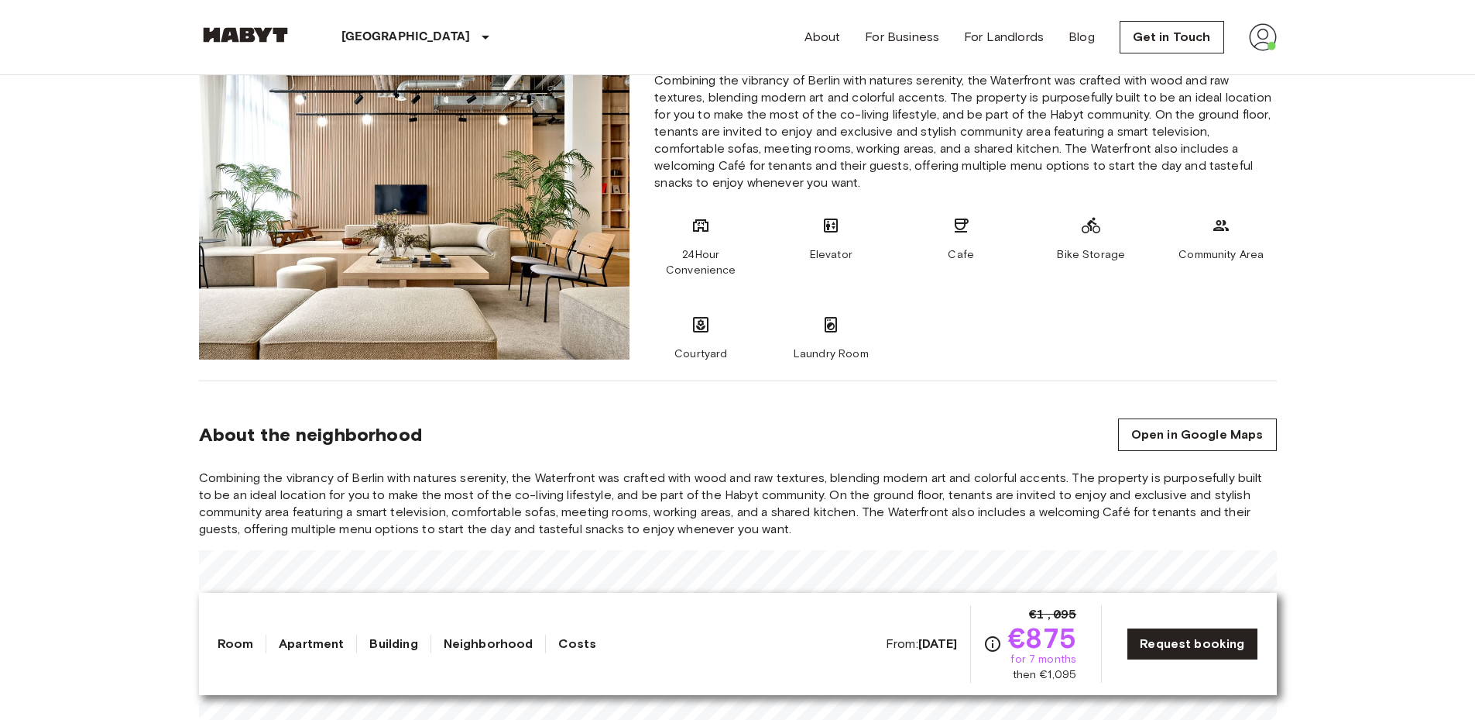
scroll to position [848, 0]
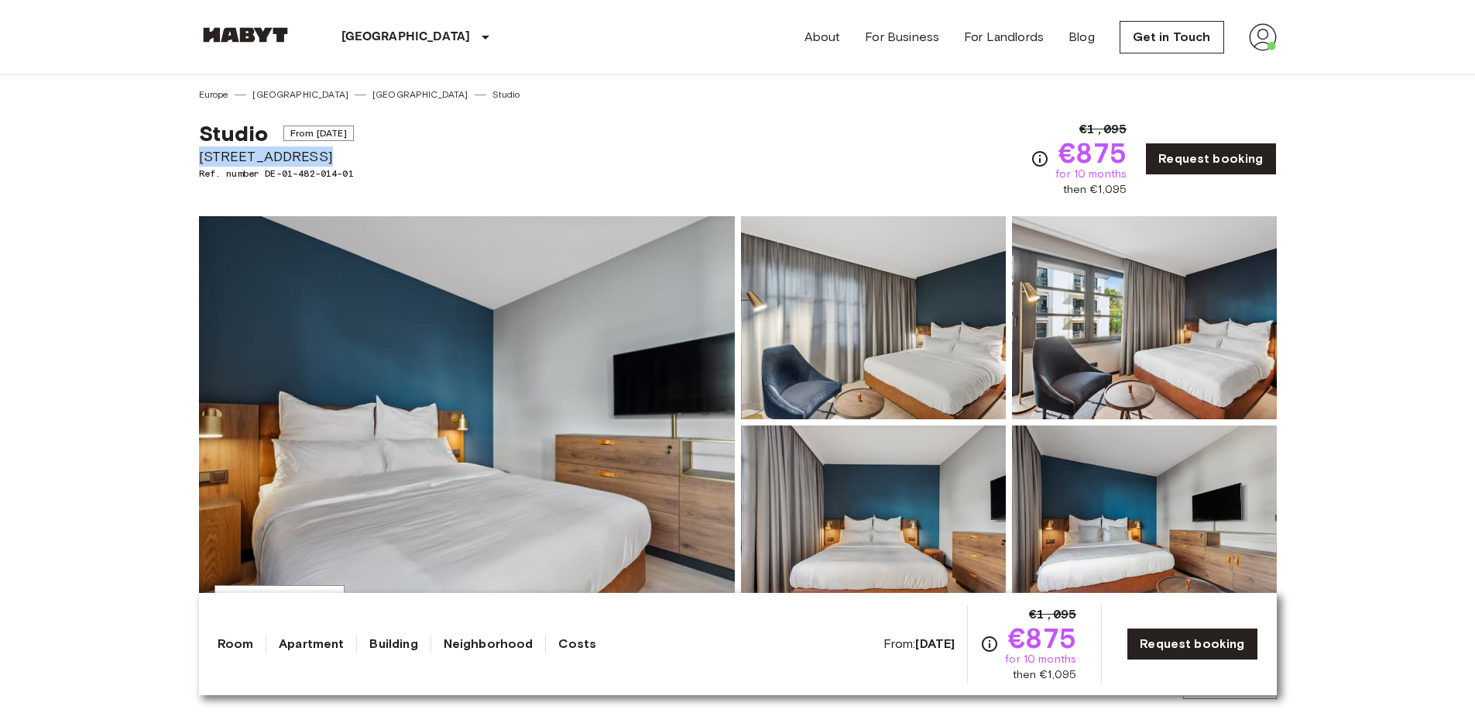
drag, startPoint x: 201, startPoint y: 154, endPoint x: 314, endPoint y: 156, distance: 113.1
click at [314, 156] on span "[STREET_ADDRESS]" at bounding box center [276, 156] width 155 height 20
copy span "[STREET_ADDRESS]"
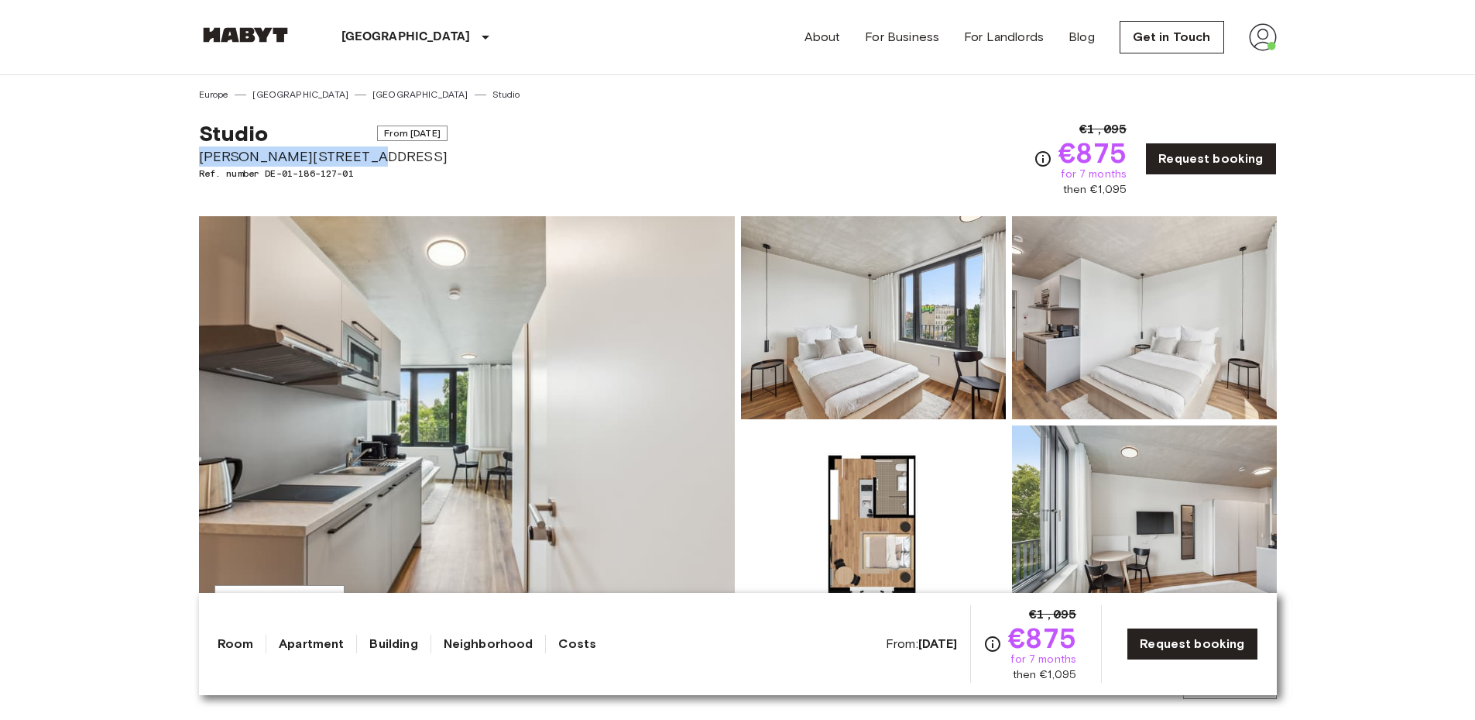
drag, startPoint x: 203, startPoint y: 160, endPoint x: 373, endPoint y: 159, distance: 169.6
click at [373, 159] on div "Studio From Nov 4 2025 Gustav-Tempel-Straße 2 Ref. number DE-01-186-127-01 €1,0…" at bounding box center [738, 149] width 1078 height 96
copy span "Gustav-Tempel-Straße 2"
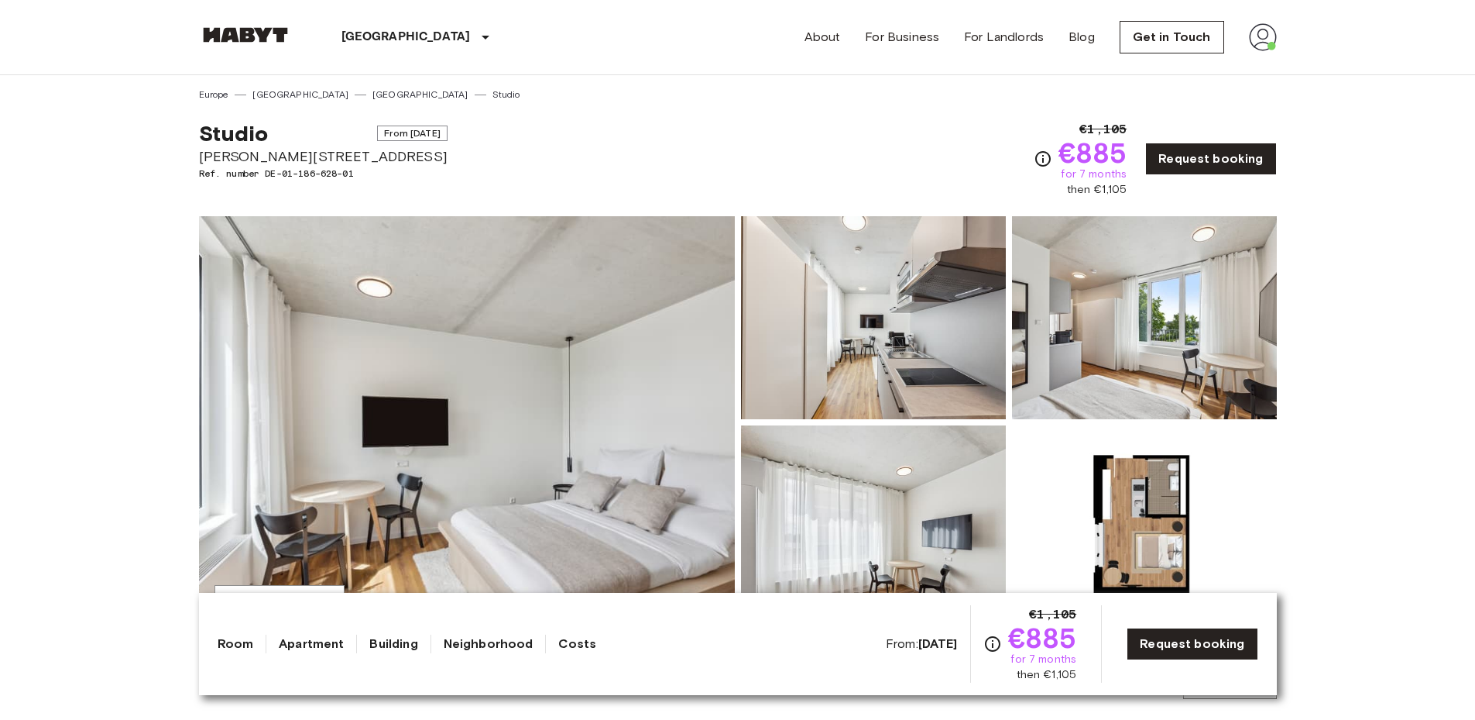
click at [377, 440] on img at bounding box center [467, 422] width 536 height 412
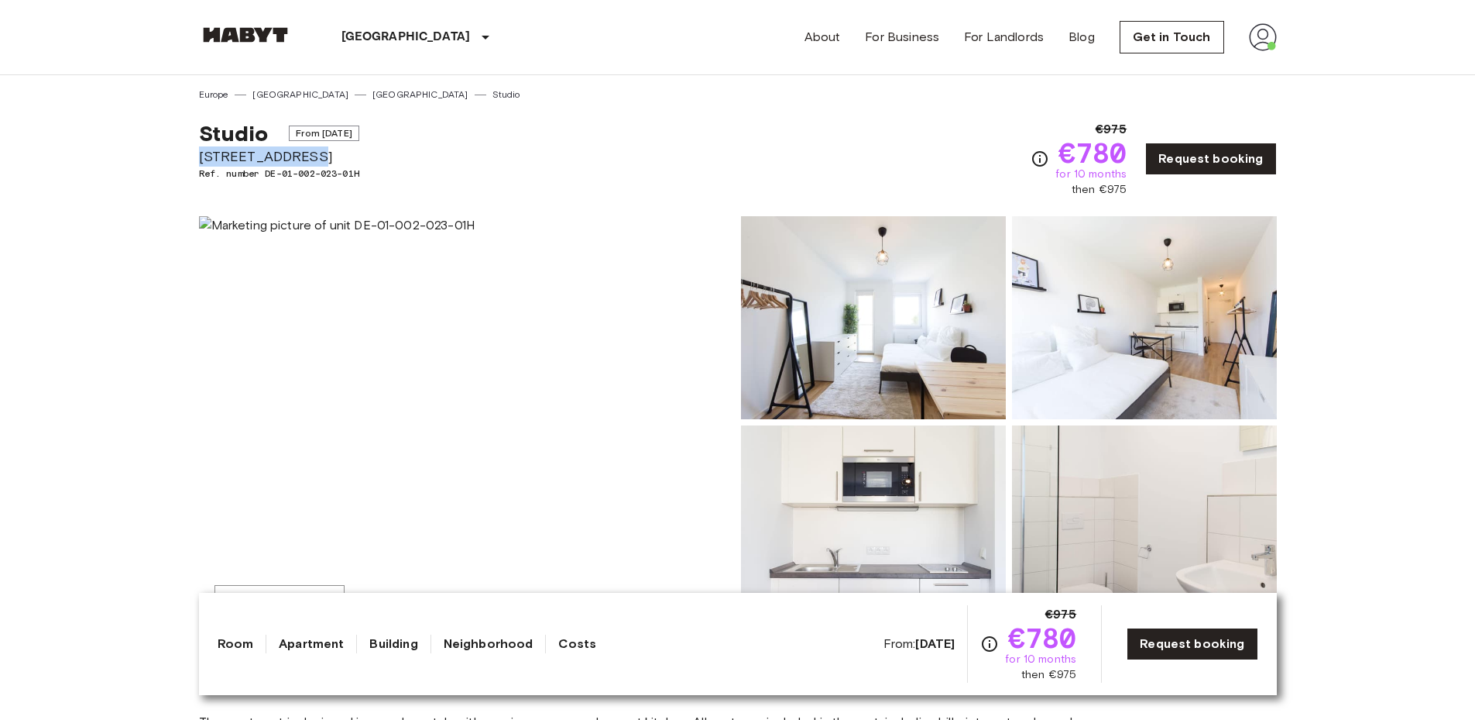
drag, startPoint x: 198, startPoint y: 150, endPoint x: 314, endPoint y: 155, distance: 116.3
copy span "[STREET_ADDRESS]"
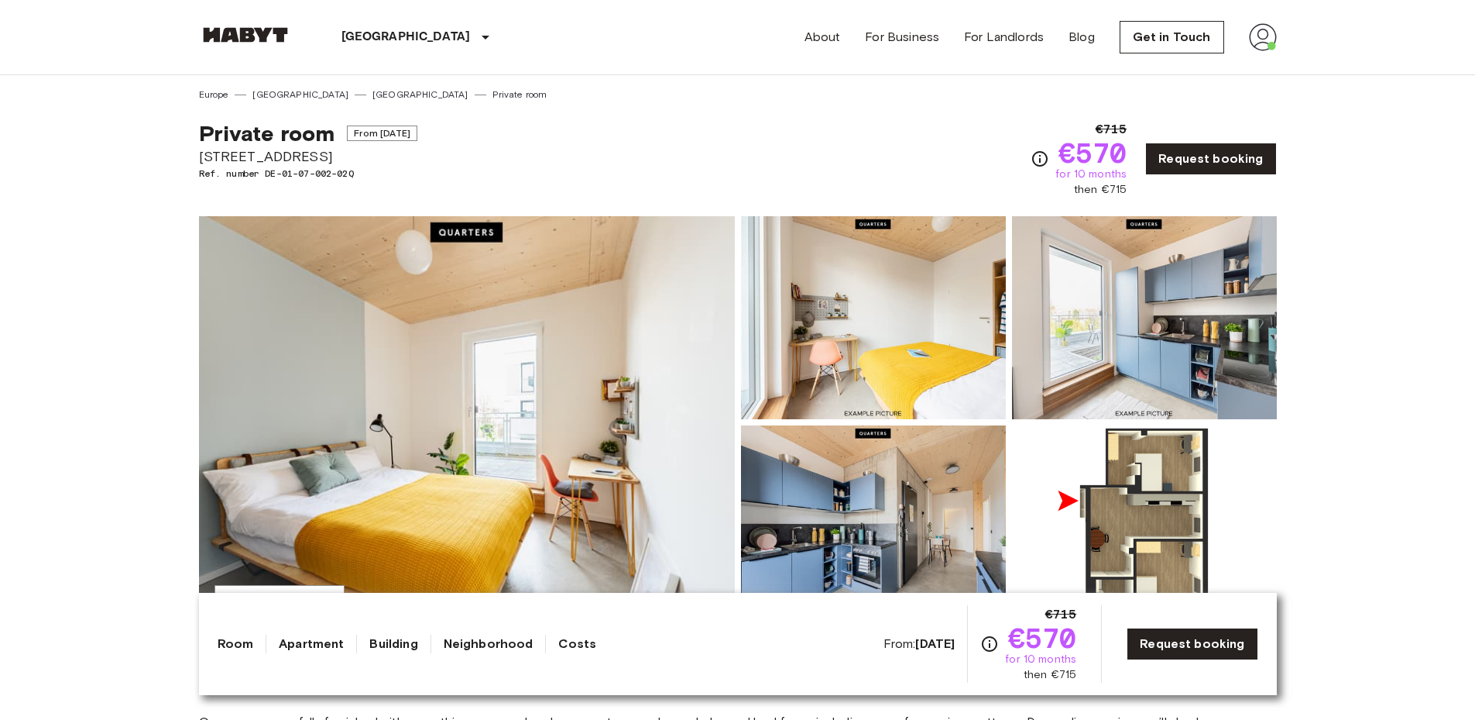
click at [403, 397] on img at bounding box center [467, 422] width 536 height 412
drag, startPoint x: 194, startPoint y: 153, endPoint x: 313, endPoint y: 164, distance: 119.8
copy span "[STREET_ADDRESS]"
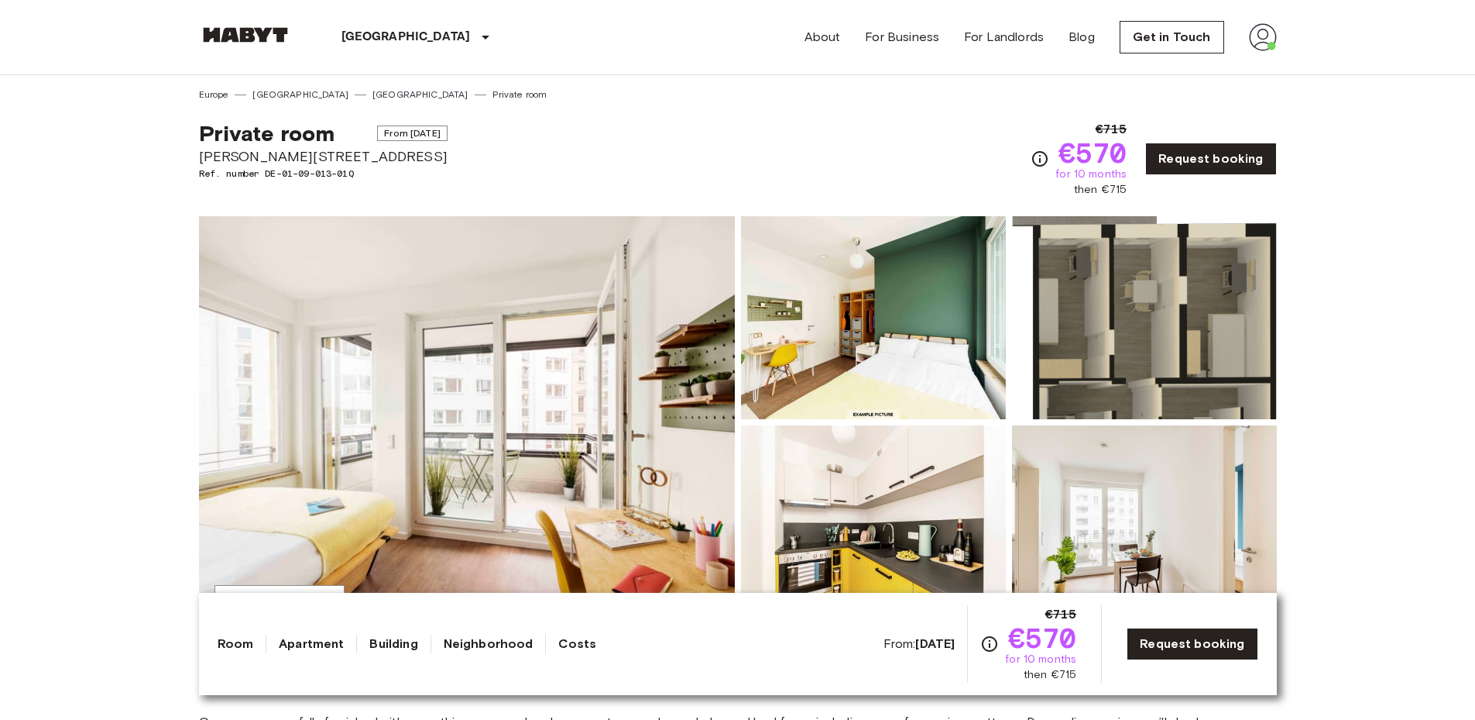
click at [328, 402] on img at bounding box center [467, 422] width 536 height 412
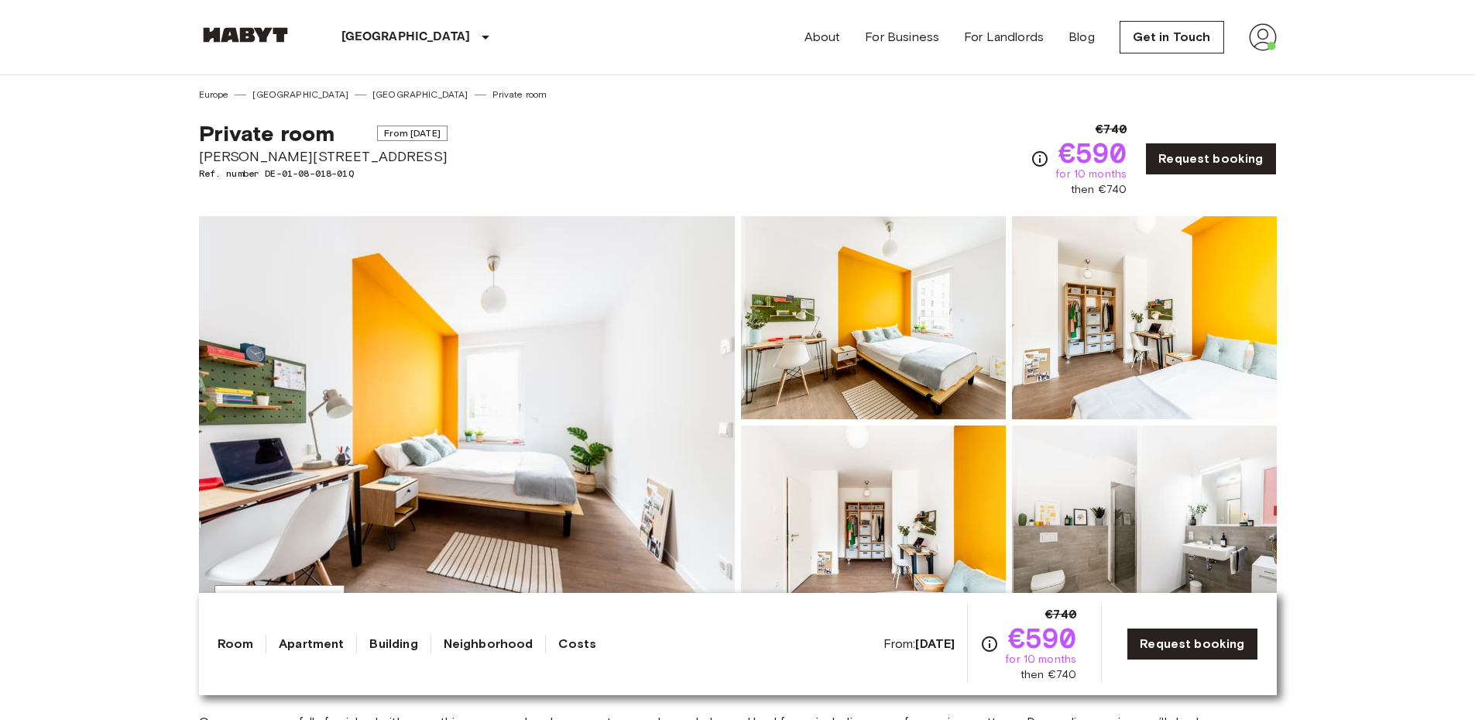
click at [565, 427] on img at bounding box center [467, 422] width 536 height 412
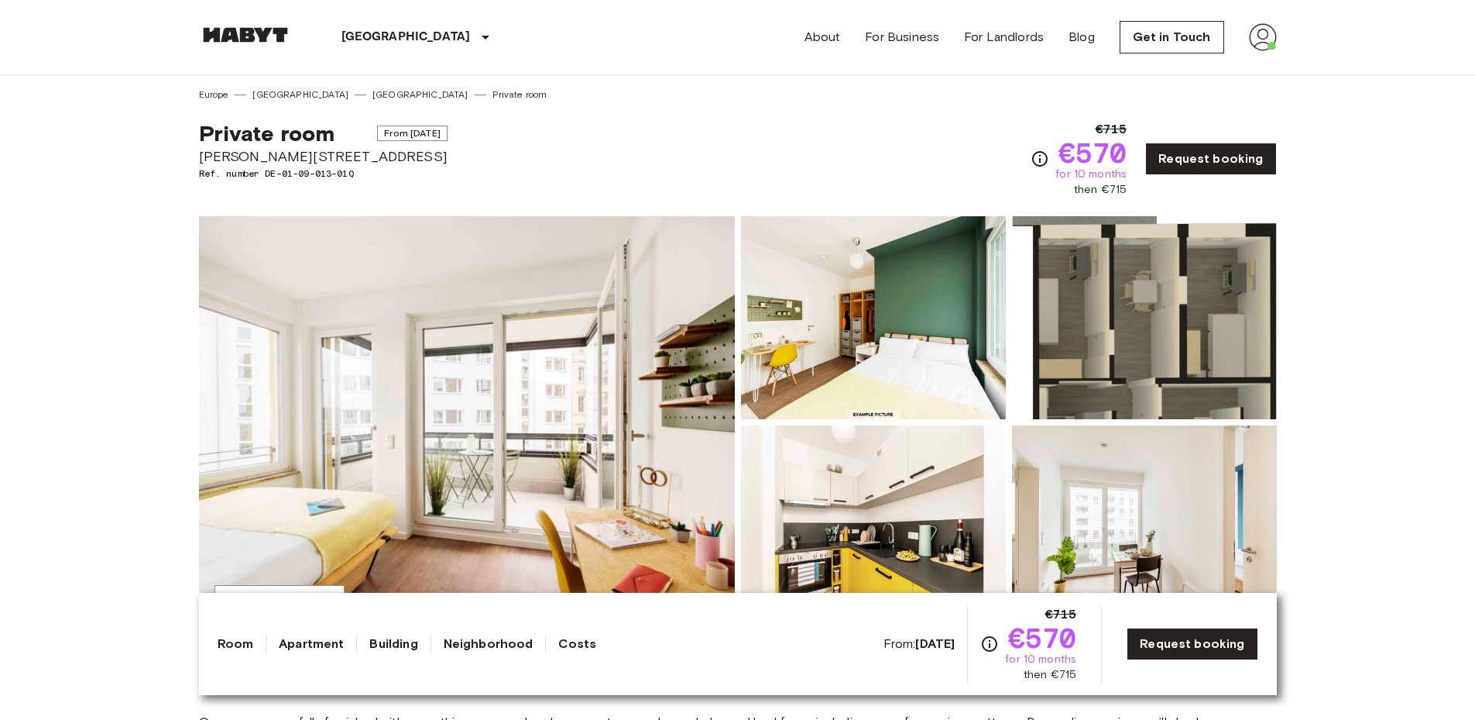
click at [419, 400] on img at bounding box center [467, 422] width 536 height 412
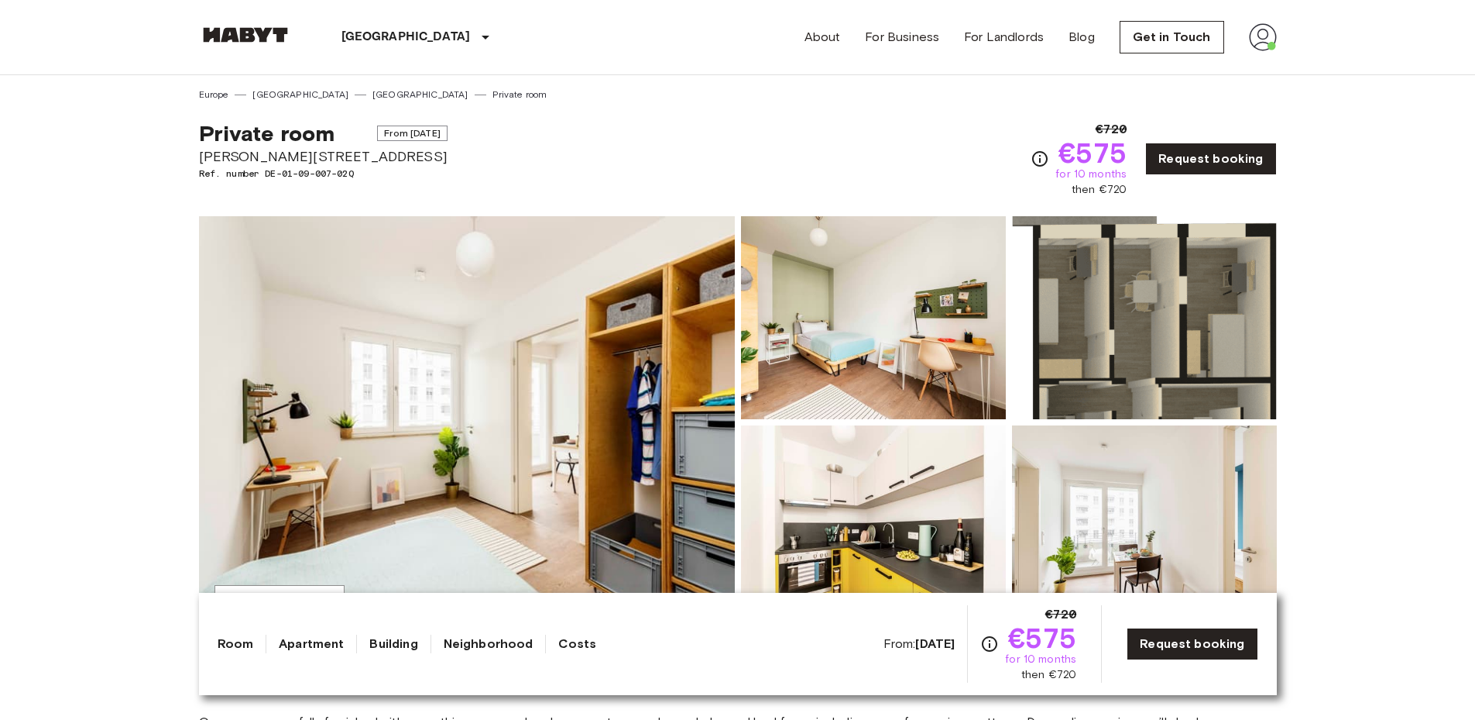
click at [580, 354] on img at bounding box center [467, 422] width 536 height 412
